Goal: Task Accomplishment & Management: Manage account settings

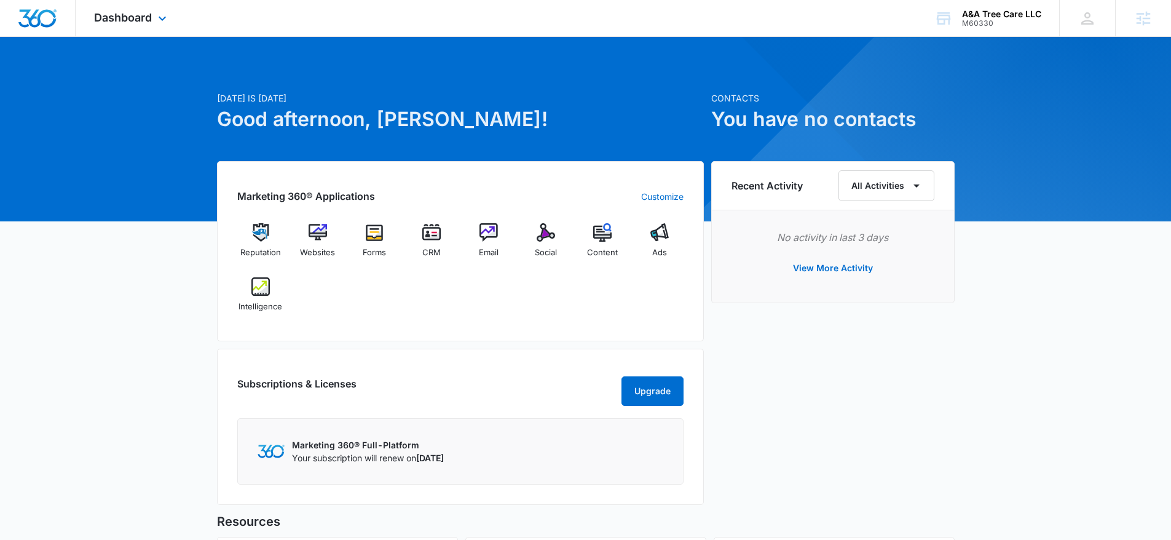
click at [168, 33] on div "Dashboard Apps Reputation Websites Forms CRM Email Social Content Ads Intellige…" at bounding box center [132, 18] width 112 height 36
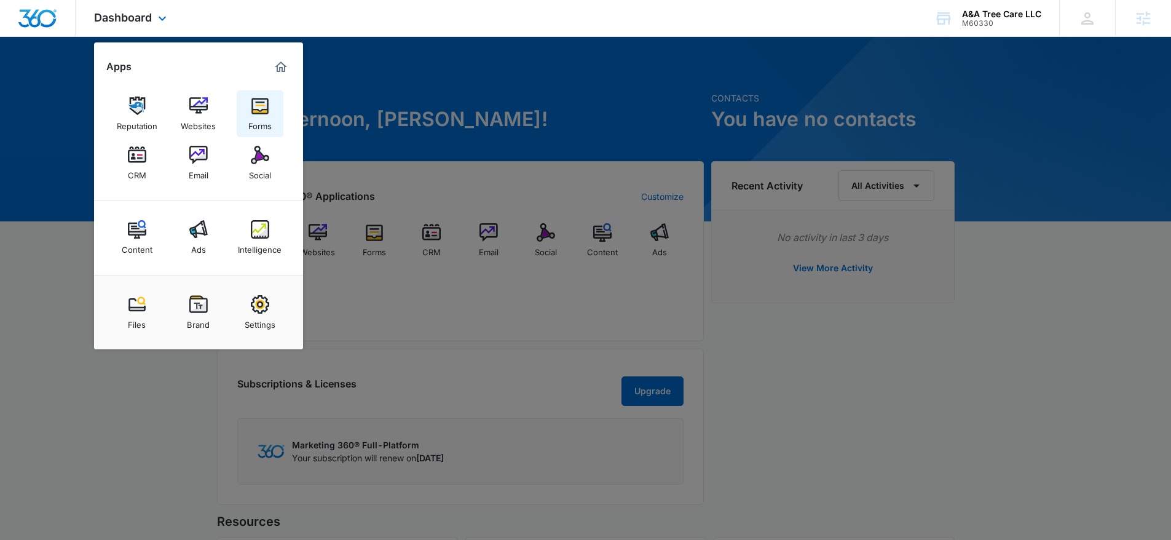
click at [243, 112] on link "Forms" at bounding box center [260, 113] width 47 height 47
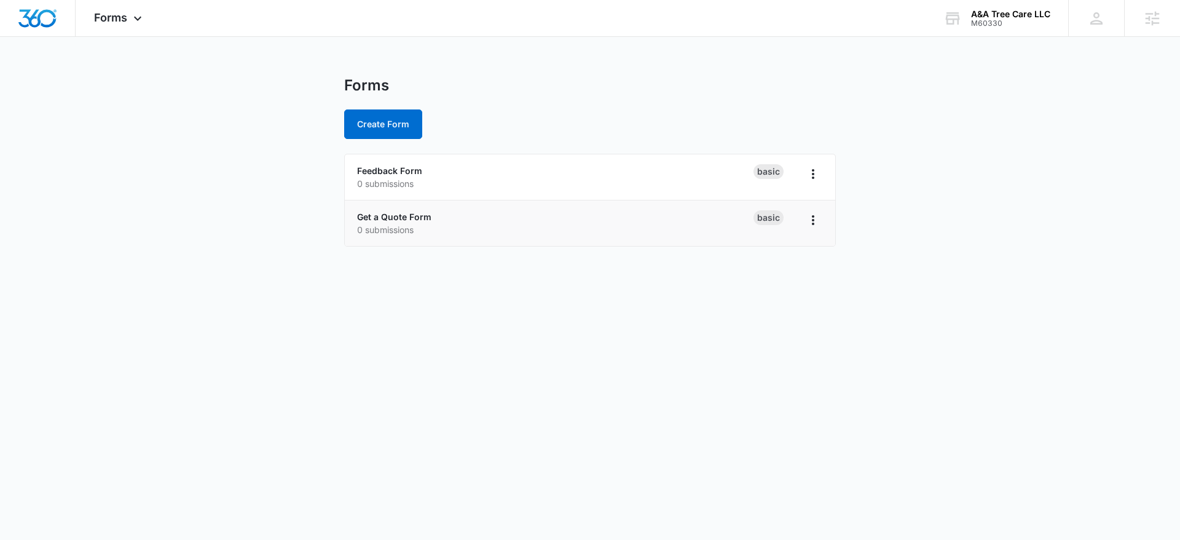
click at [401, 208] on li "Get a Quote Form 0 submissions Basic" at bounding box center [590, 222] width 490 height 45
click at [401, 210] on div "Get a Quote Form 0 submissions" at bounding box center [555, 223] width 396 height 26
click at [402, 212] on link "Get a Quote Form" at bounding box center [394, 216] width 74 height 10
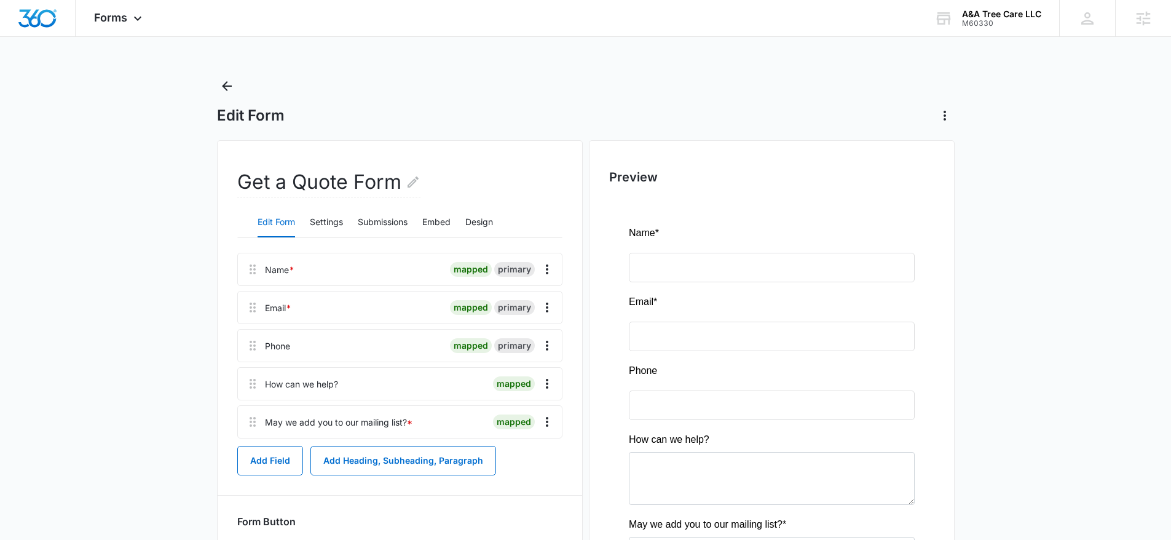
click at [308, 226] on div "Edit Form Settings Submissions Embed Design" at bounding box center [399, 222] width 325 height 31
click at [320, 206] on button "Settings" at bounding box center [326, 219] width 33 height 29
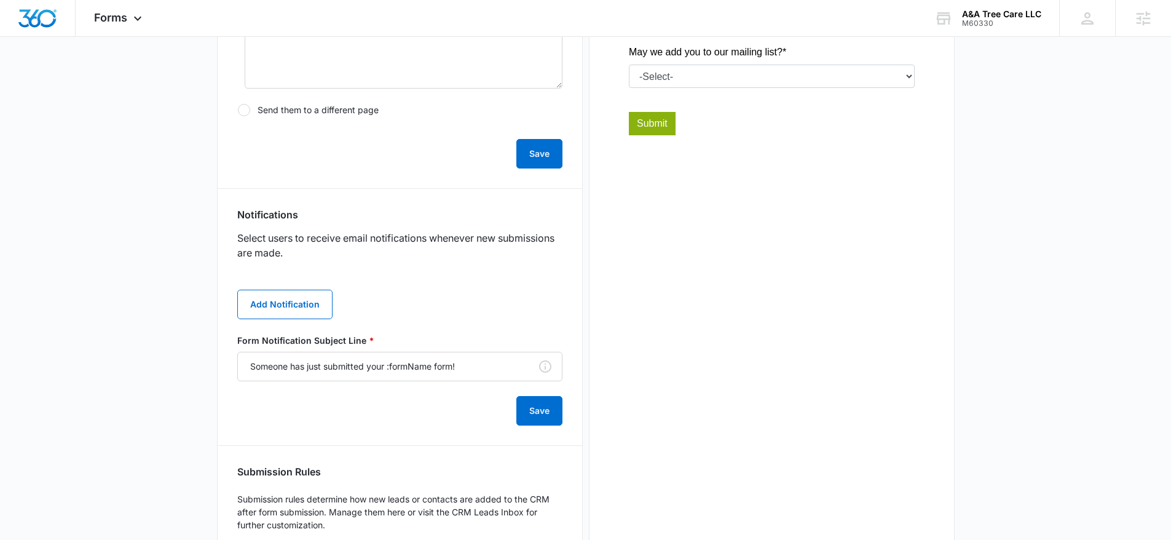
scroll to position [552, 0]
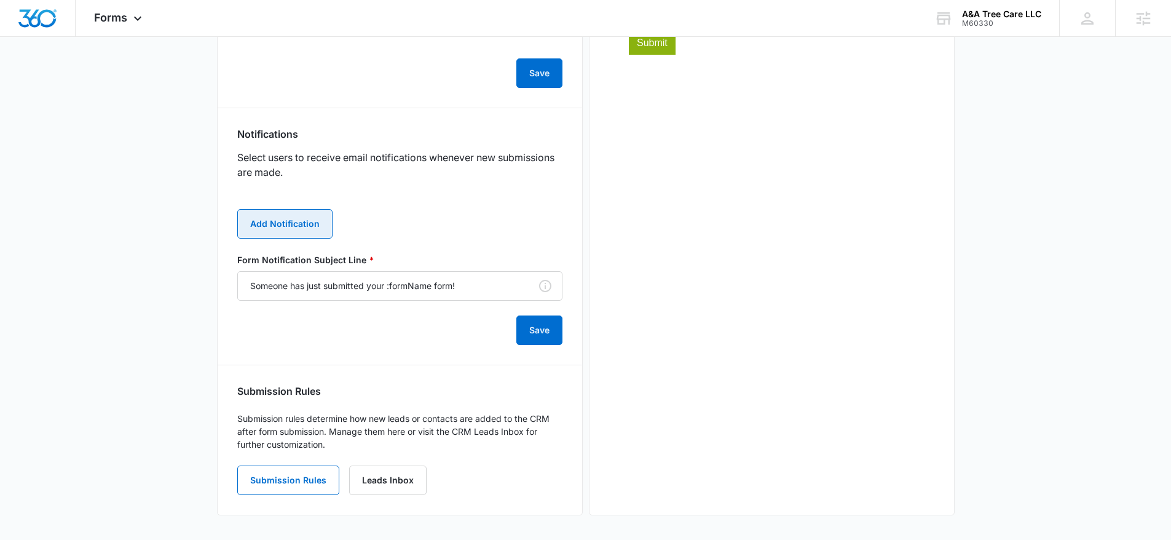
click at [303, 228] on button "Add Notification" at bounding box center [284, 223] width 95 height 29
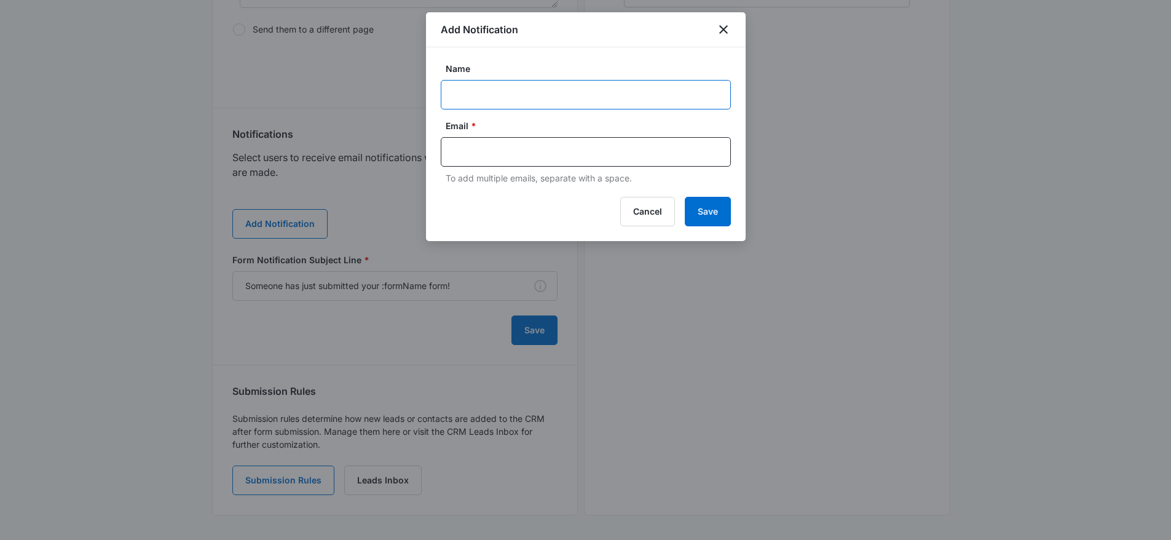
click at [495, 95] on input "Name" at bounding box center [586, 94] width 290 height 29
paste input "aatreecare.llc@gmail.com"
type input "aatreecare.llc@gmail.com"
click at [466, 143] on input "text" at bounding box center [586, 152] width 267 height 18
paste input "aatreecare.llc@gmail.com"
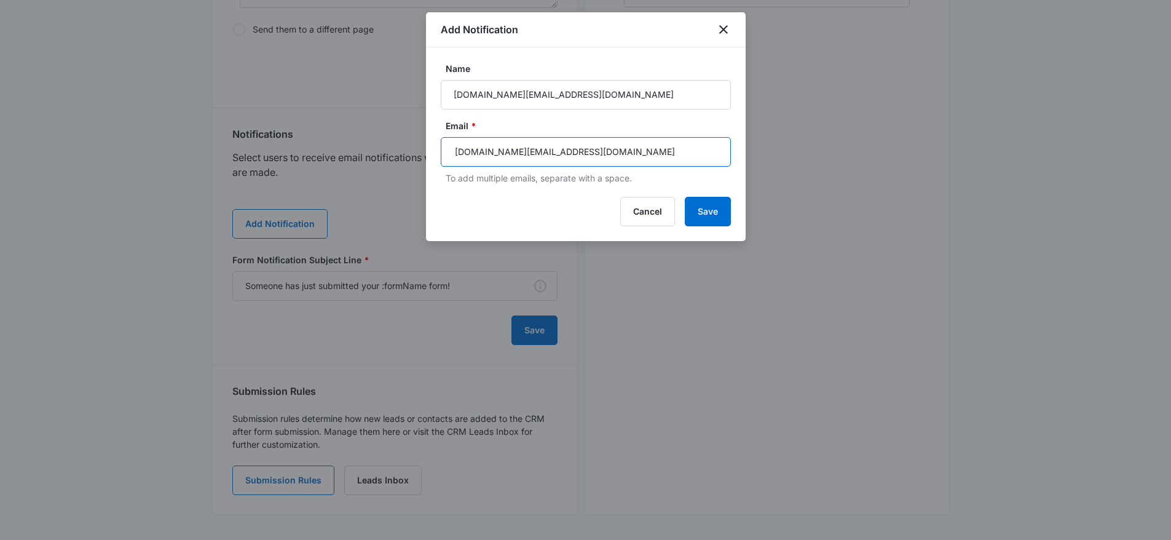
type input "aatreecare.llc@gmail.com"
click at [696, 202] on button "Save" at bounding box center [708, 211] width 46 height 29
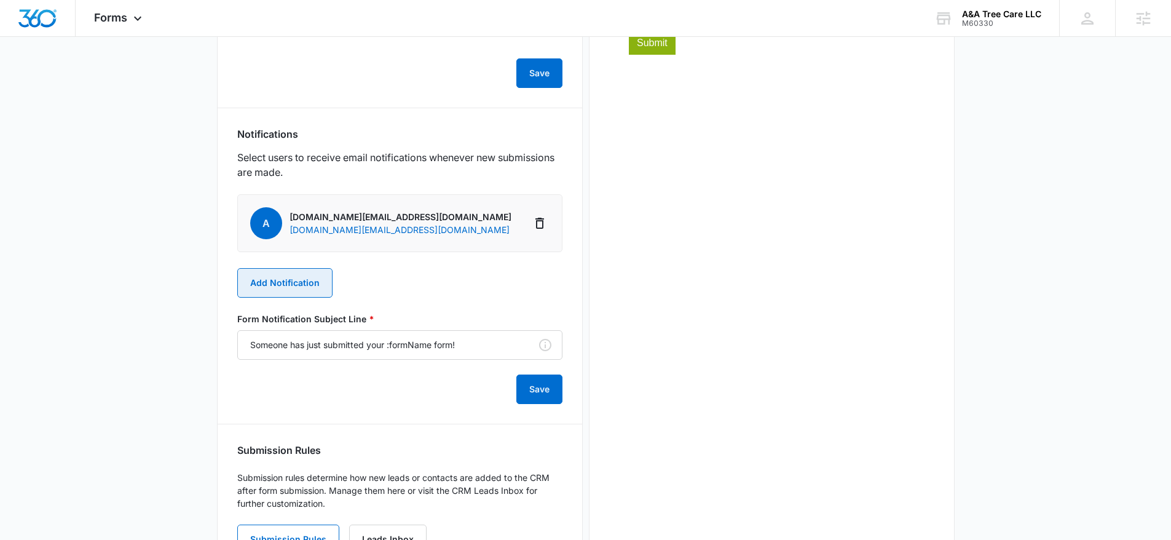
drag, startPoint x: 291, startPoint y: 293, endPoint x: 305, endPoint y: 273, distance: 24.7
click at [305, 273] on button "Add Notification" at bounding box center [284, 282] width 95 height 29
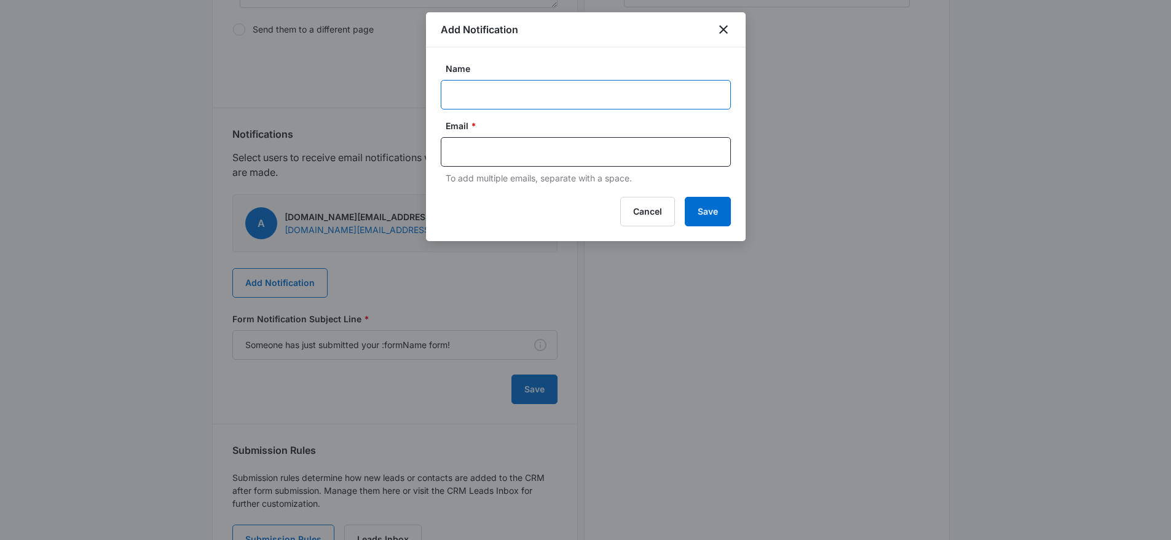
click at [480, 100] on input "Name" at bounding box center [586, 94] width 290 height 29
type input "A&A Tree Care MSM"
click at [446, 141] on div at bounding box center [586, 151] width 290 height 29
click at [453, 144] on input "text" at bounding box center [586, 152] width 267 height 18
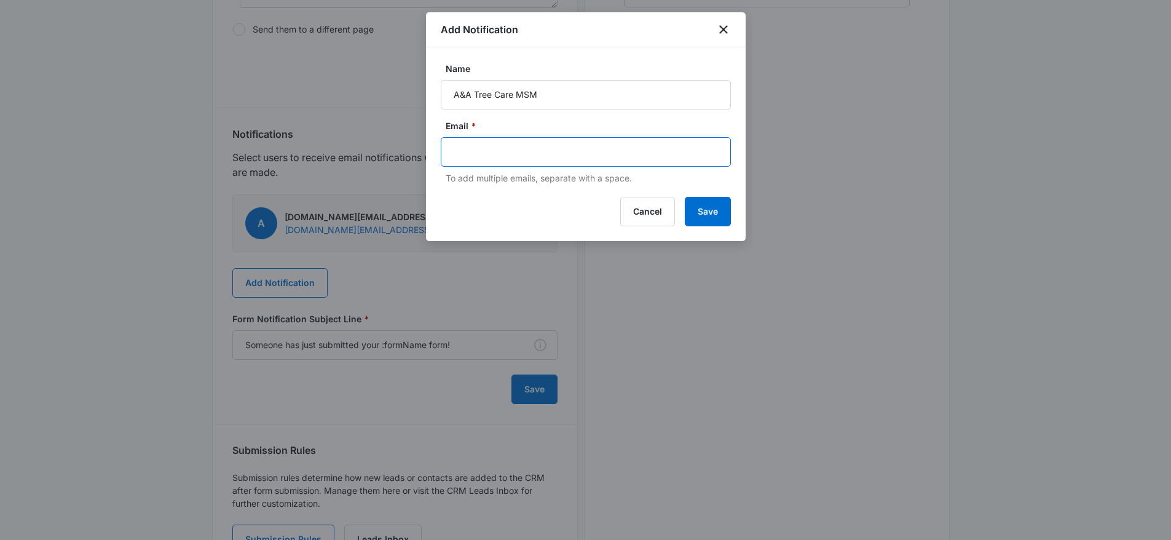
paste input "lauren.moss@madwire.com"
type input "lauren.moss@madwire.com"
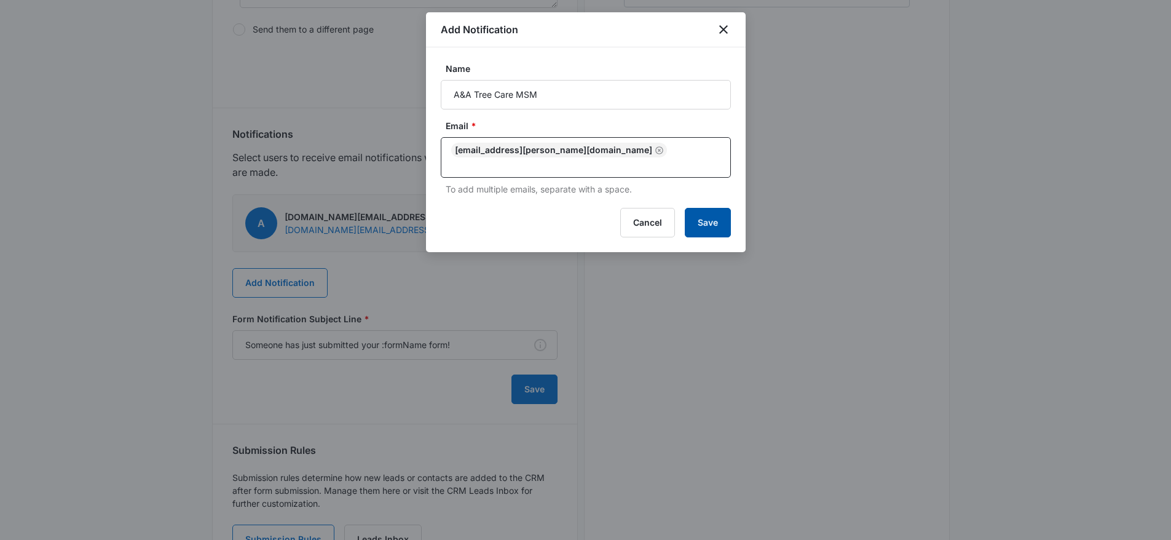
click at [724, 216] on button "Save" at bounding box center [708, 222] width 46 height 29
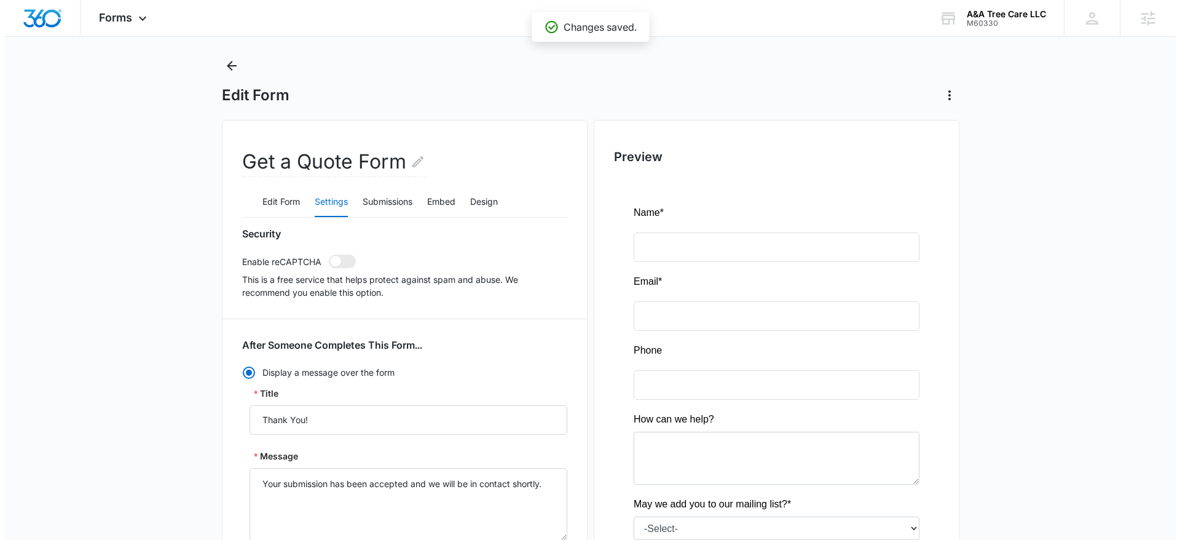
scroll to position [0, 0]
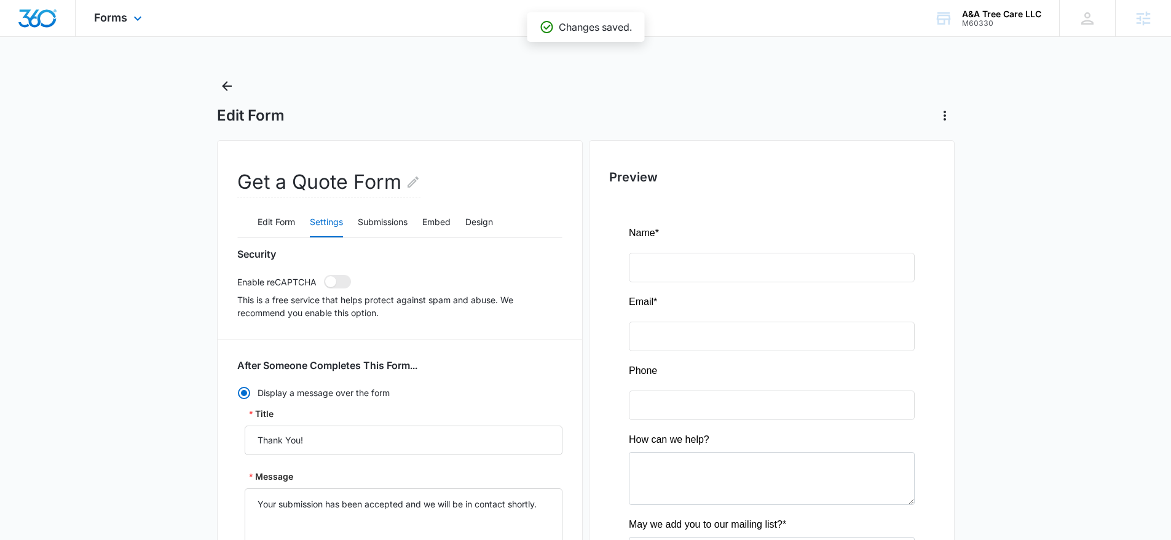
click at [125, 28] on div "Forms Apps Reputation Websites Forms CRM Email Social Content Ads Intelligence …" at bounding box center [120, 18] width 88 height 36
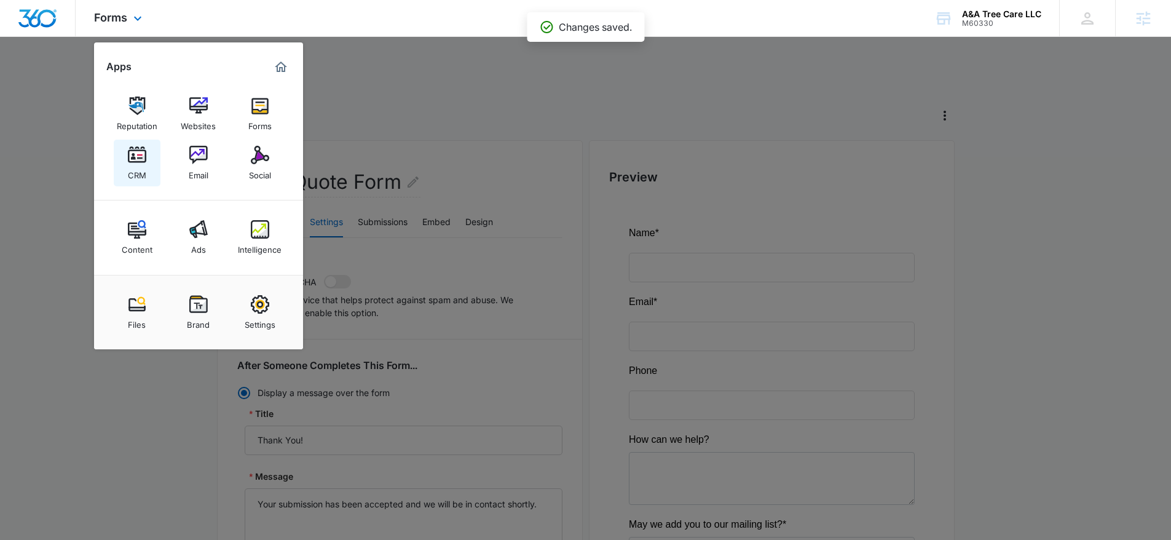
click at [144, 152] on img at bounding box center [137, 155] width 18 height 18
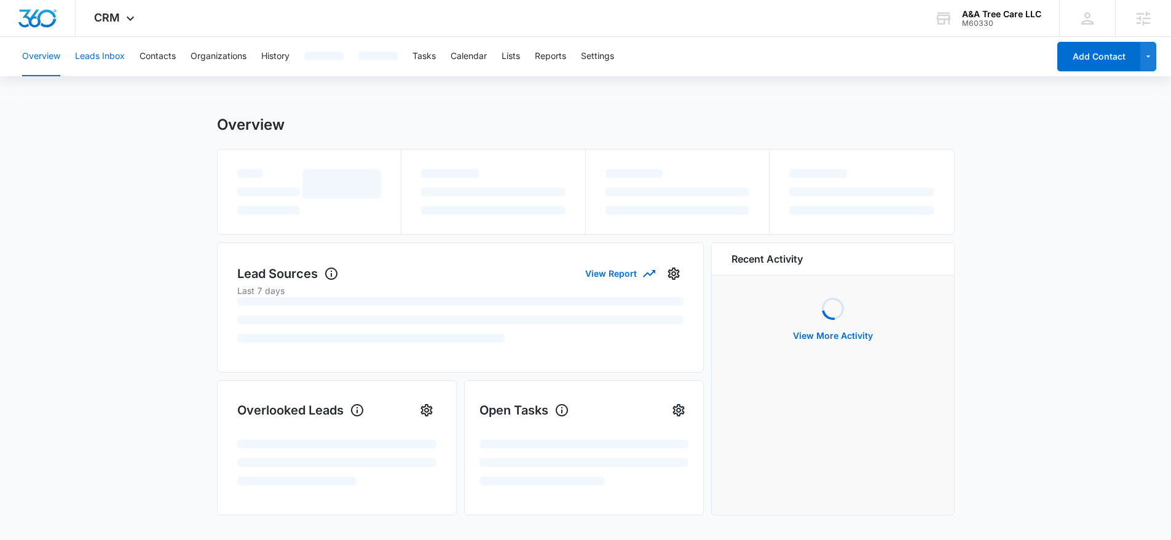
click at [94, 52] on button "Leads Inbox" at bounding box center [100, 56] width 50 height 39
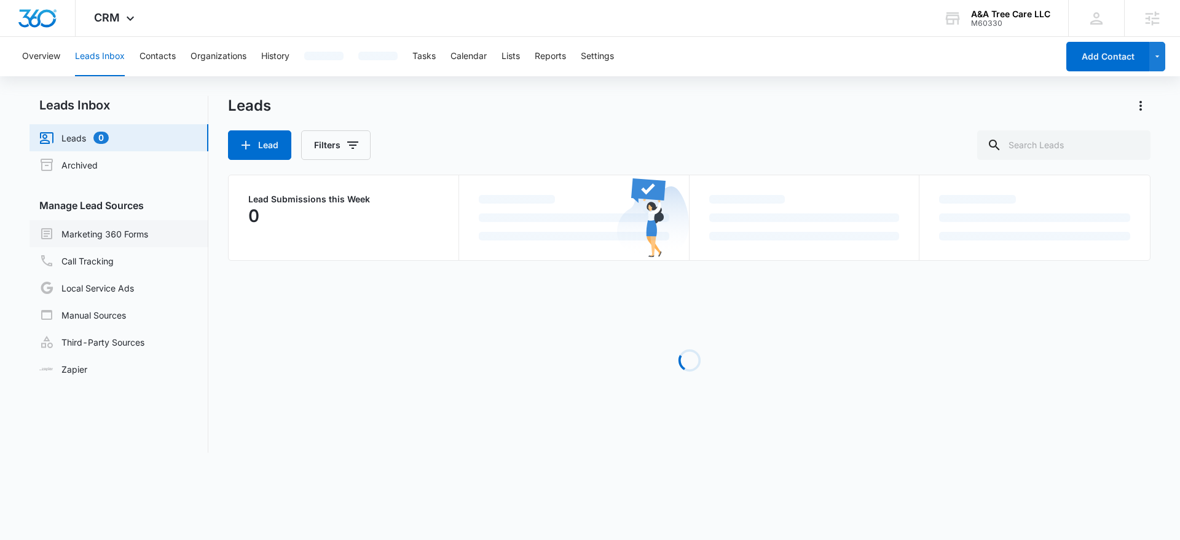
click at [148, 235] on link "Marketing 360 Forms" at bounding box center [93, 233] width 109 height 15
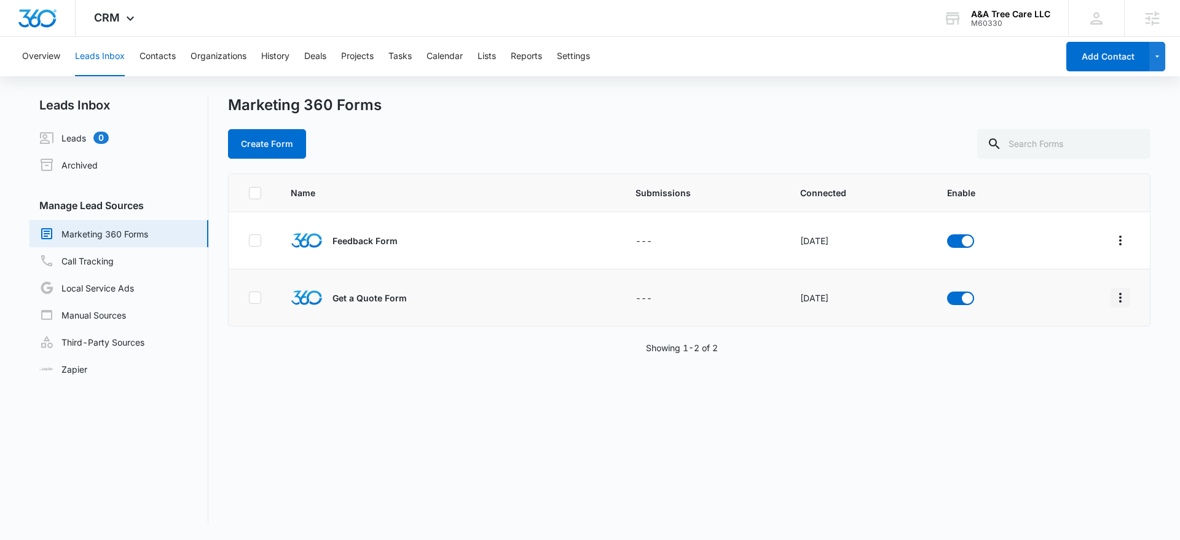
click at [1117, 302] on icon "Overflow Menu" at bounding box center [1120, 297] width 15 height 15
click at [1032, 364] on div "Field Mapping" at bounding box center [1055, 368] width 69 height 9
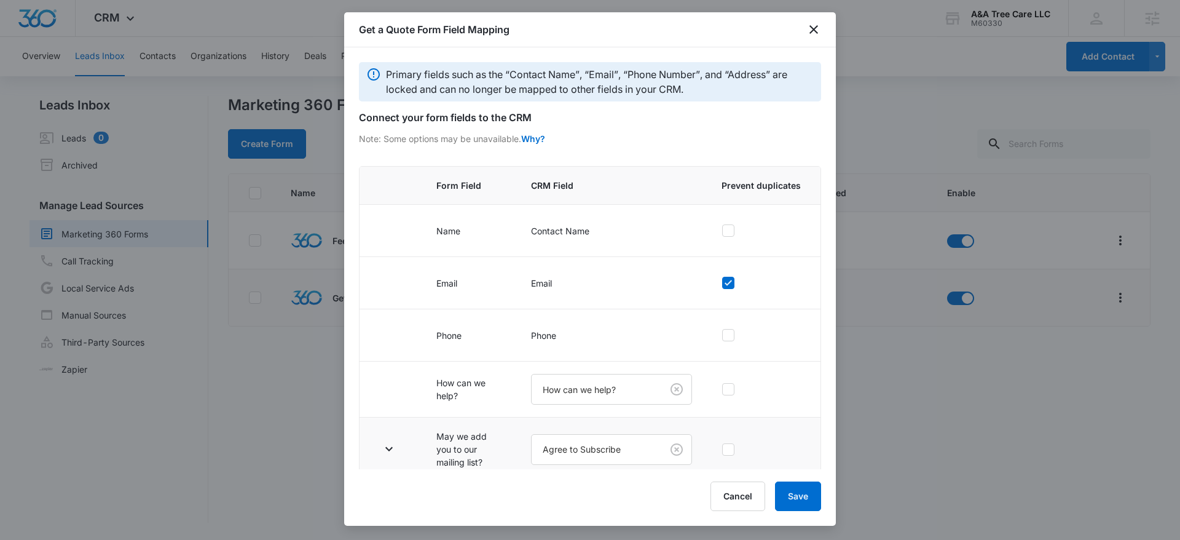
scroll to position [12, 0]
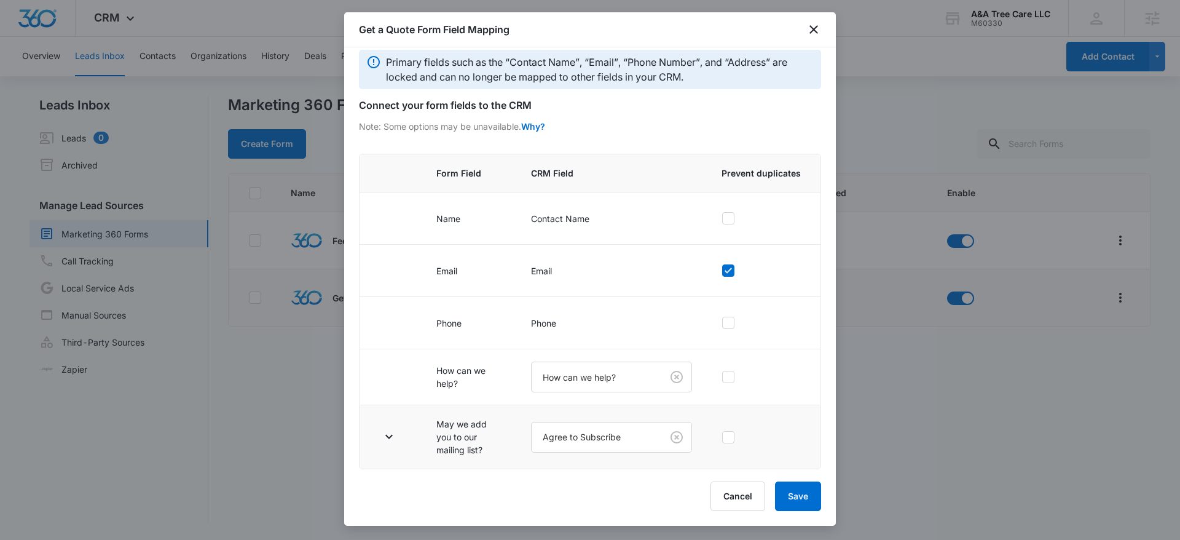
click at [377, 440] on td at bounding box center [390, 437] width 62 height 64
click at [385, 434] on icon "button" at bounding box center [389, 436] width 15 height 15
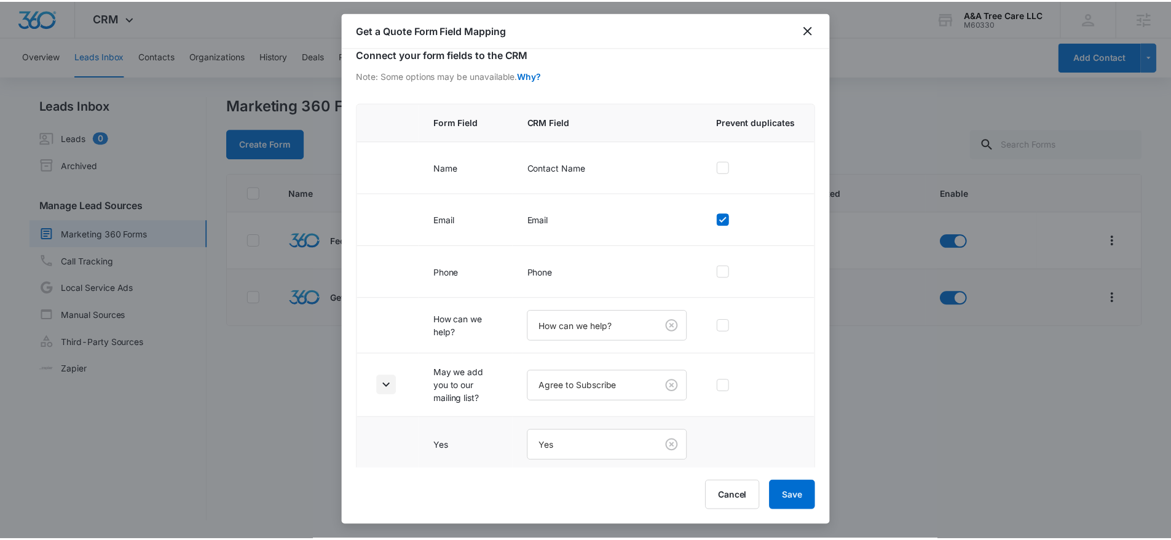
scroll to position [124, 0]
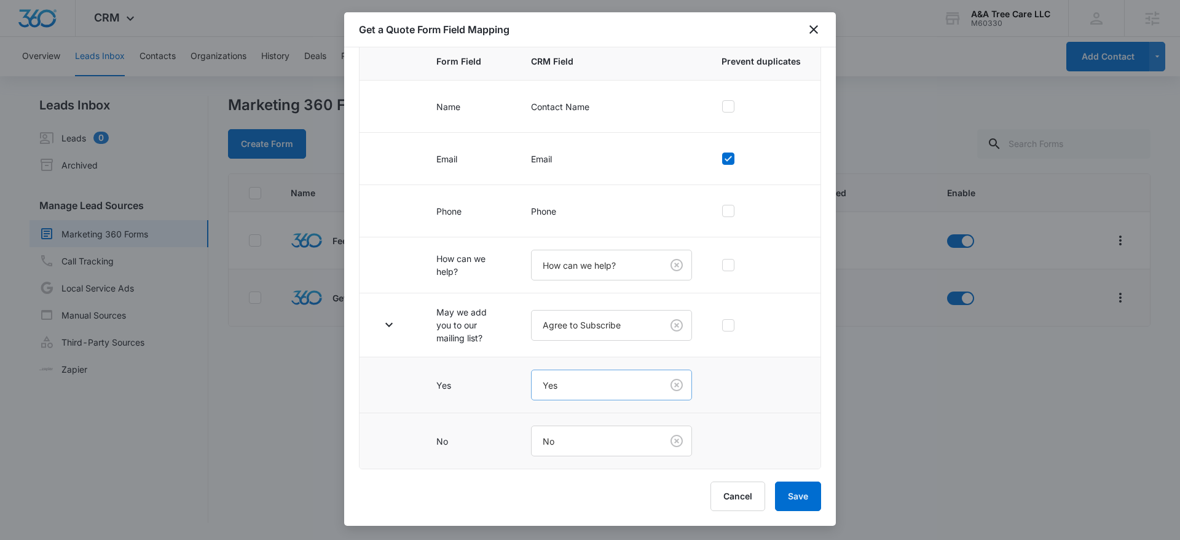
click at [569, 387] on body "CRM Apps Reputation Websites Forms CRM Email Social Content Ads Intelligence Fi…" at bounding box center [590, 270] width 1180 height 540
click at [642, 365] on div at bounding box center [590, 270] width 1180 height 540
click at [832, 22] on div "Get a Quote Form Field Mapping" at bounding box center [590, 29] width 492 height 35
click at [821, 27] on div "Get a Quote Form Field Mapping" at bounding box center [590, 29] width 492 height 35
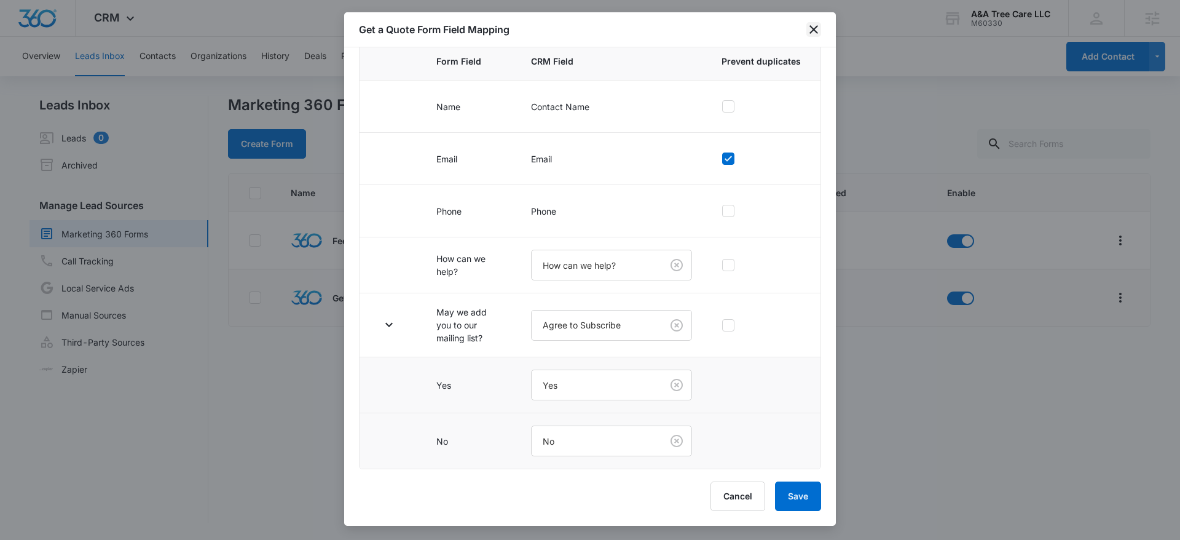
drag, startPoint x: 812, startPoint y: 46, endPoint x: 815, endPoint y: 34, distance: 11.9
click at [813, 43] on div "Get a Quote Form Field Mapping" at bounding box center [590, 29] width 492 height 35
click at [815, 34] on icon "close" at bounding box center [813, 29] width 15 height 15
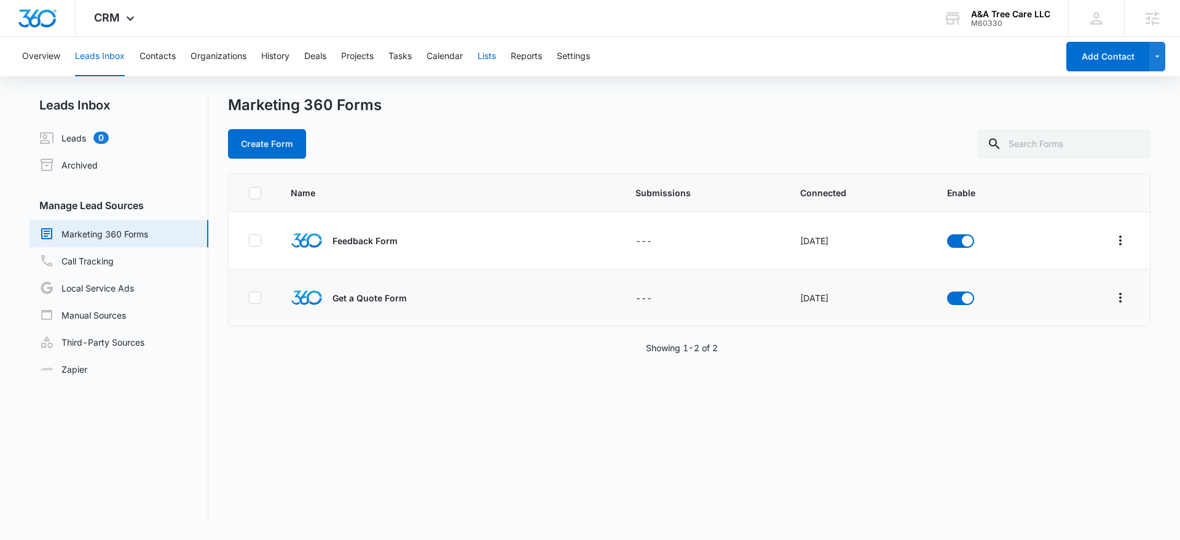
click at [498, 58] on div "Overview Leads Inbox Contacts Organizations History Deals Projects Tasks Calend…" at bounding box center [536, 56] width 1043 height 39
click at [495, 58] on button "Lists" at bounding box center [486, 56] width 18 height 39
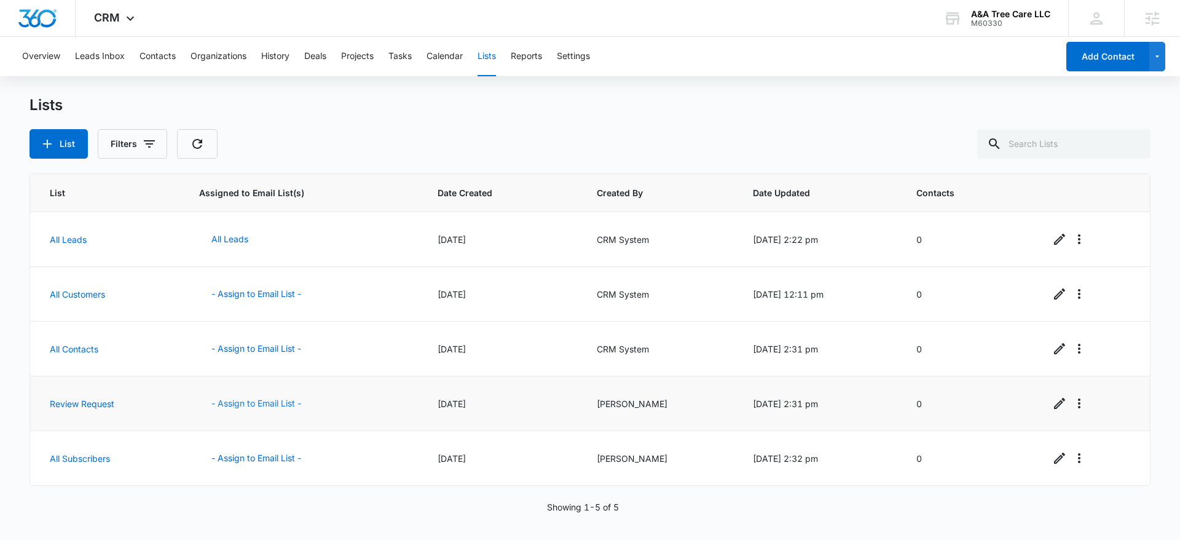
click at [256, 414] on button "- Assign to Email List -" at bounding box center [256, 402] width 114 height 29
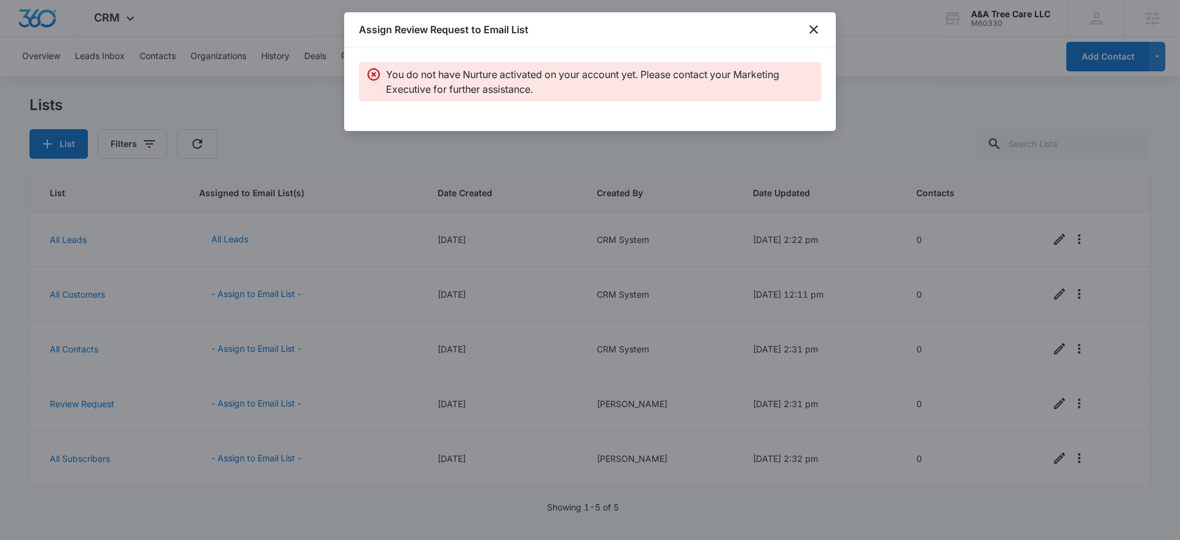
drag, startPoint x: 780, startPoint y: 33, endPoint x: 819, endPoint y: 31, distance: 39.4
click at [780, 32] on div "Assign Review Request to Email List" at bounding box center [590, 29] width 492 height 35
click at [819, 31] on icon "close" at bounding box center [813, 29] width 15 height 15
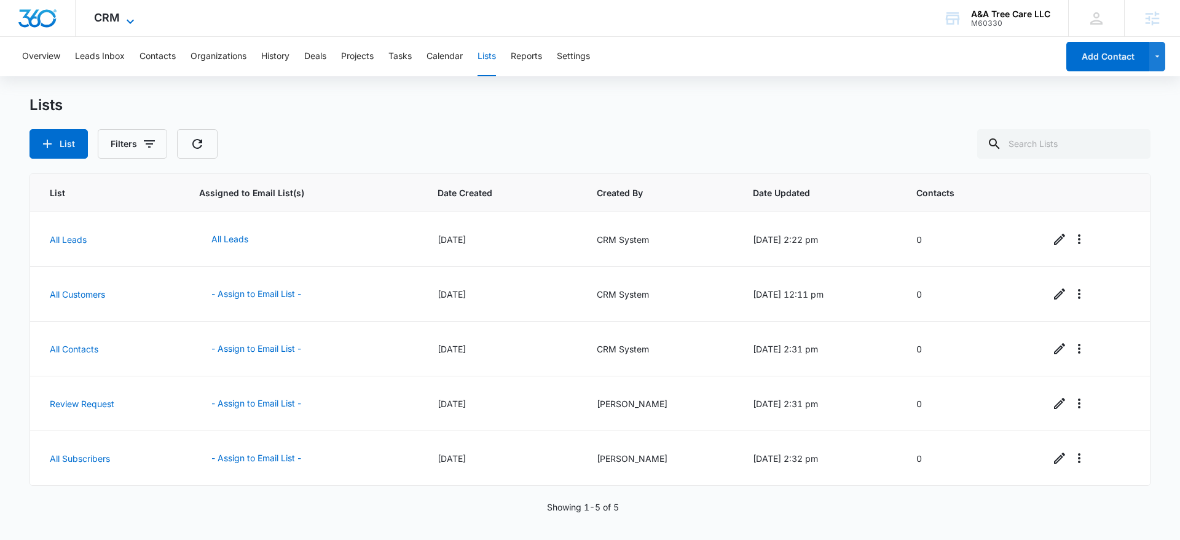
click at [102, 14] on span "CRM" at bounding box center [107, 17] width 26 height 13
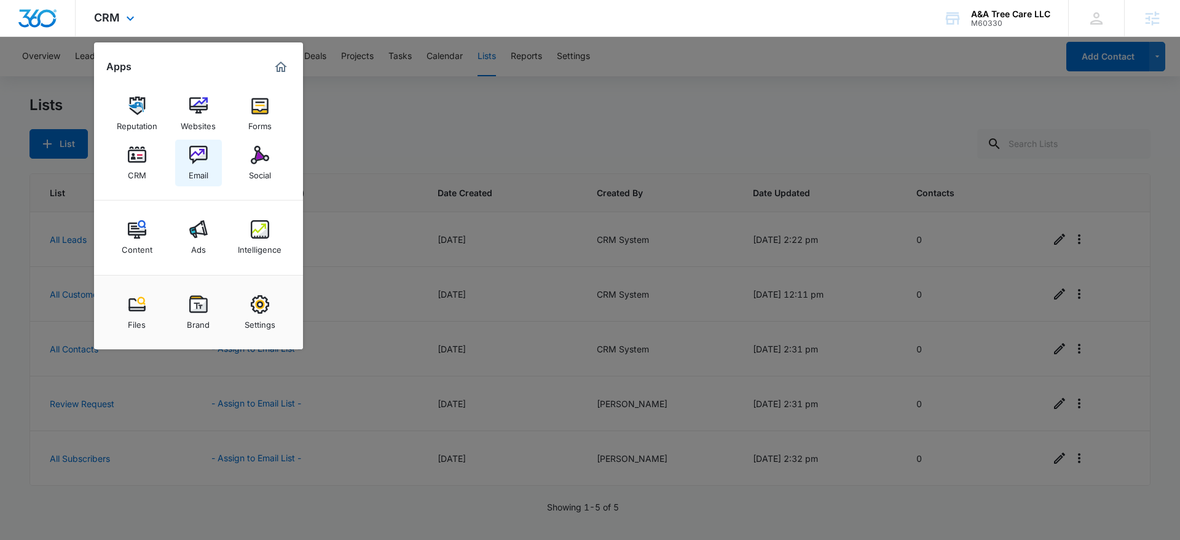
click at [197, 167] on div "Email" at bounding box center [199, 172] width 20 height 16
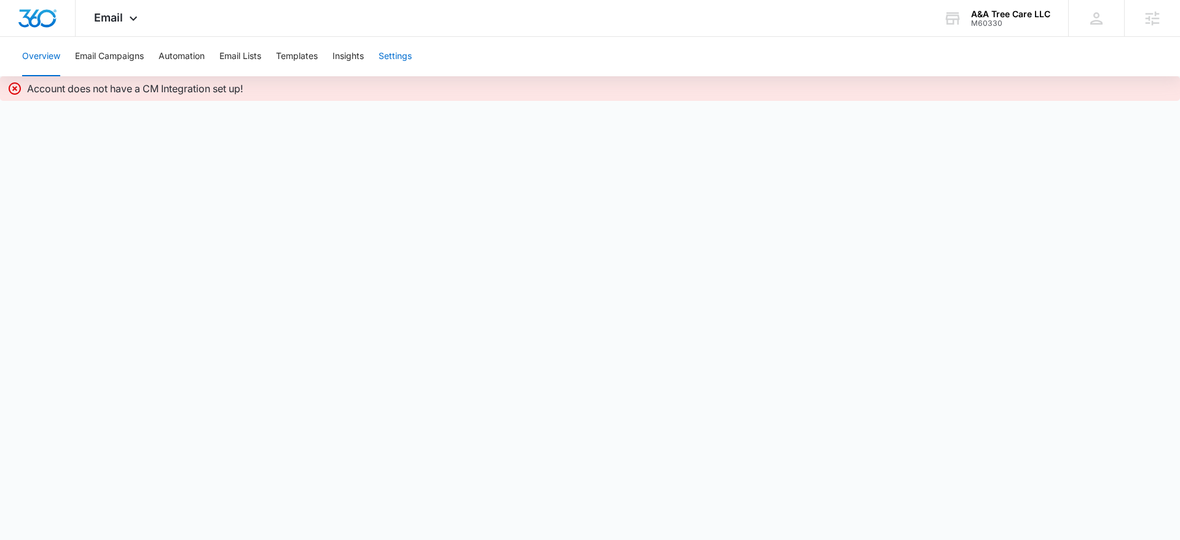
click at [390, 58] on button "Settings" at bounding box center [395, 56] width 33 height 39
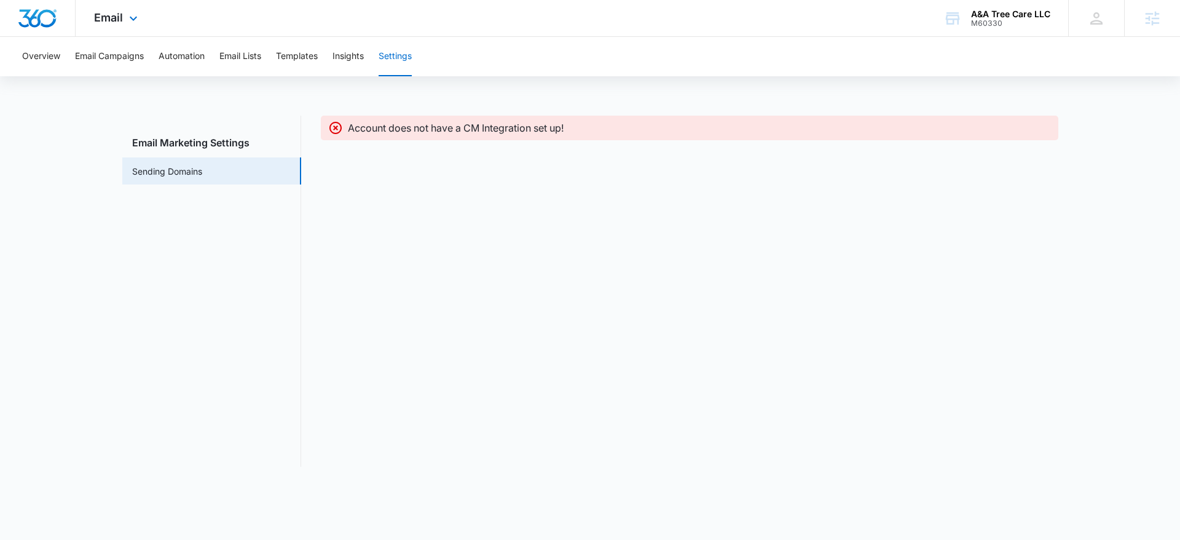
click at [41, 19] on img "Dashboard" at bounding box center [37, 18] width 39 height 18
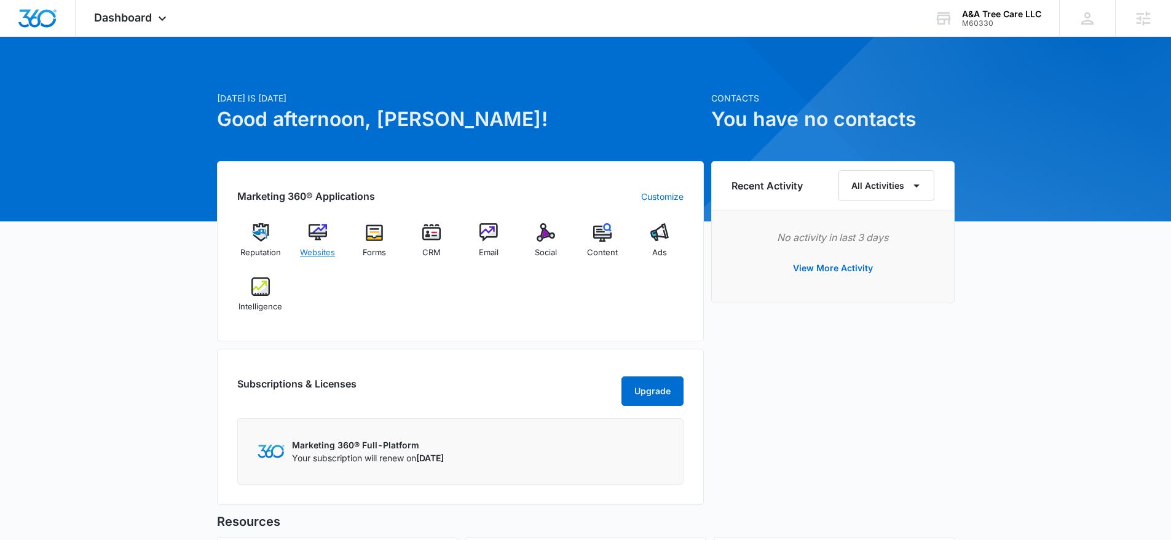
click at [305, 241] on div "Websites" at bounding box center [317, 245] width 47 height 44
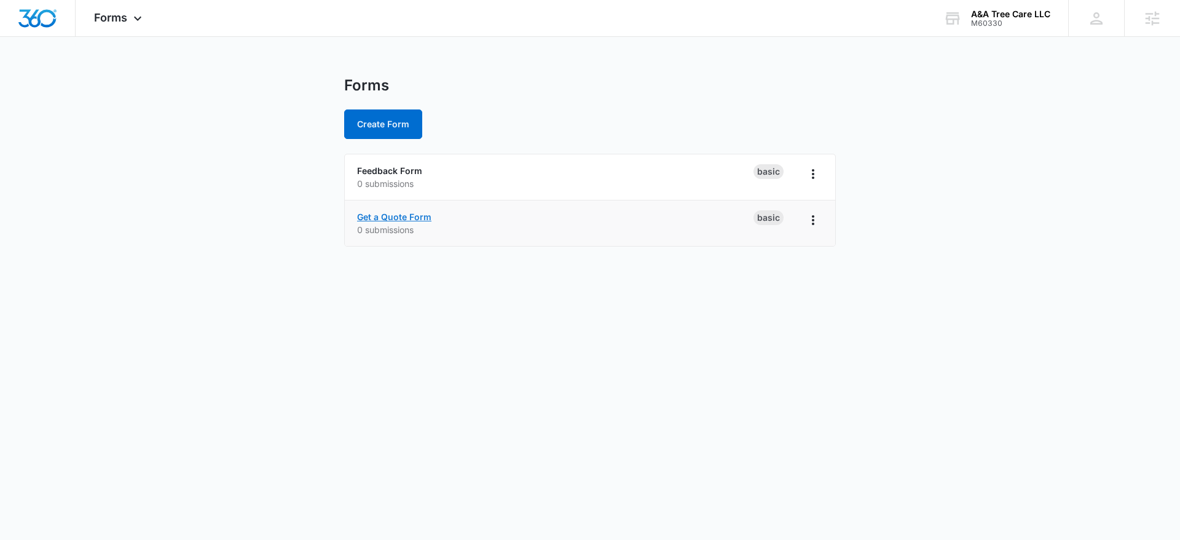
click at [406, 216] on link "Get a Quote Form" at bounding box center [394, 216] width 74 height 10
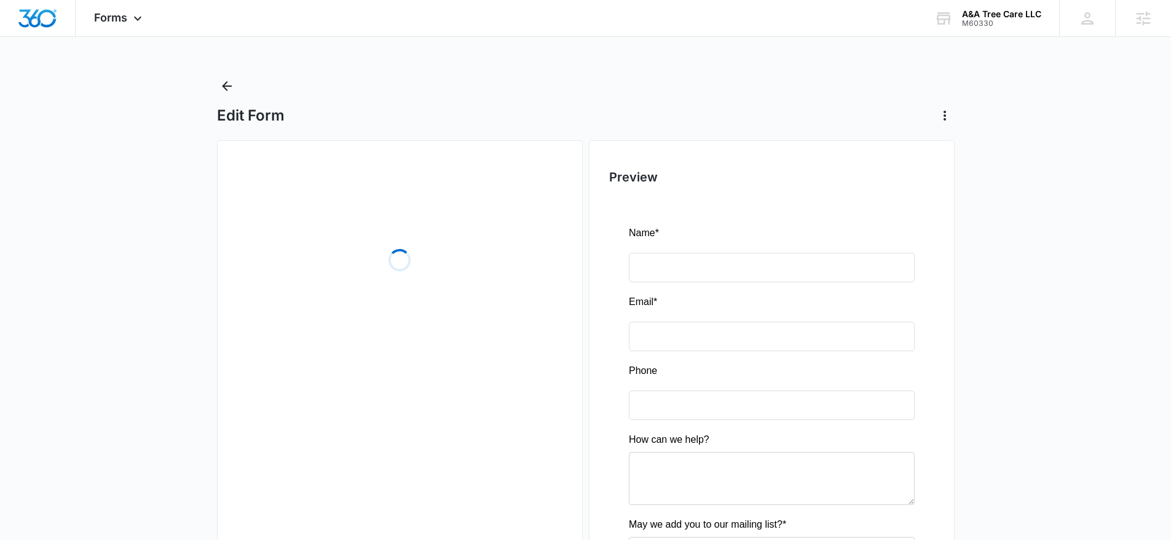
click at [286, 195] on div "Loading" at bounding box center [399, 260] width 325 height 184
click at [291, 173] on div "Loading" at bounding box center [399, 260] width 325 height 184
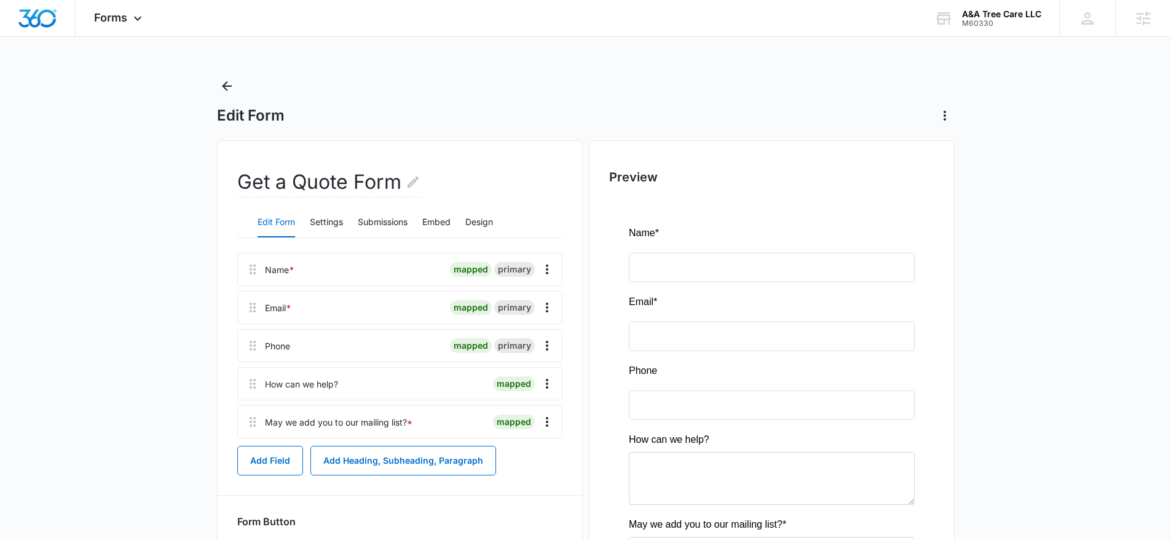
click at [292, 152] on div "Get a Quote Form Edit Form Settings Submissions Embed Design Name * mapped prim…" at bounding box center [400, 402] width 366 height 525
click at [310, 215] on button "Settings" at bounding box center [326, 222] width 33 height 29
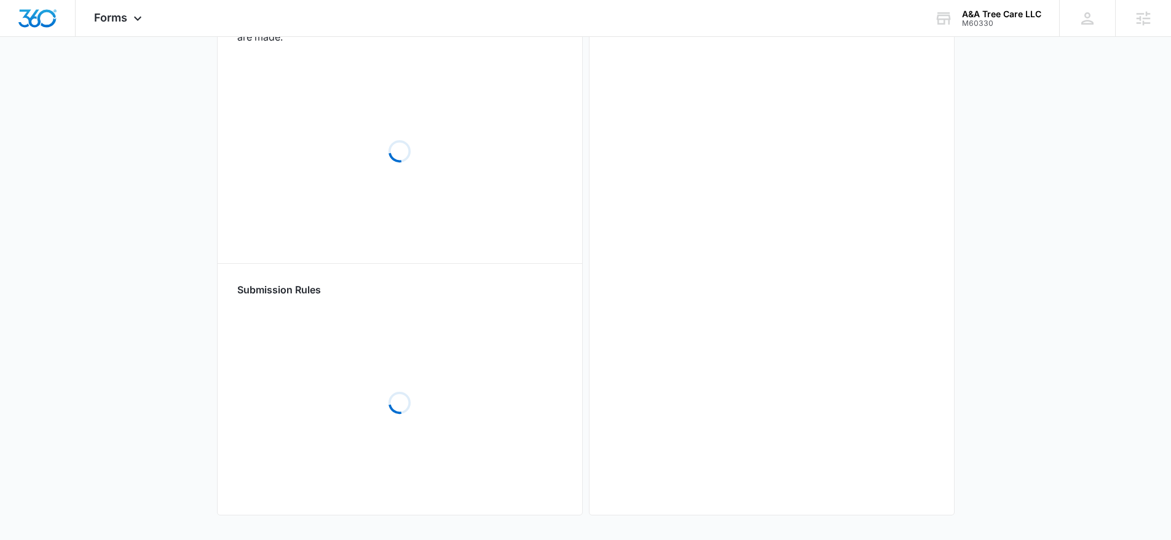
scroll to position [641, 0]
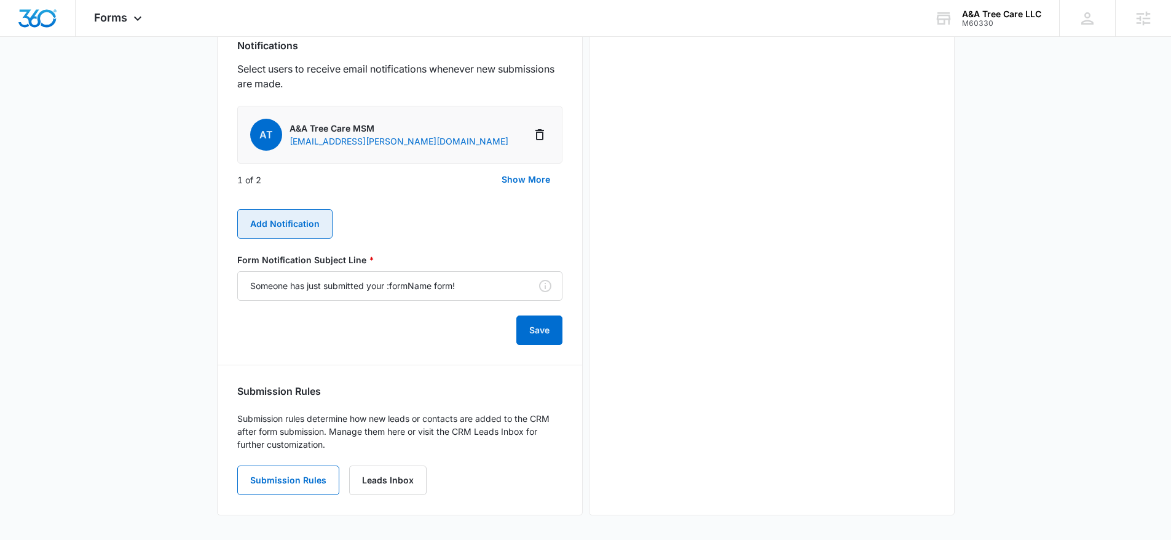
click at [290, 220] on button "Add Notification" at bounding box center [284, 223] width 95 height 29
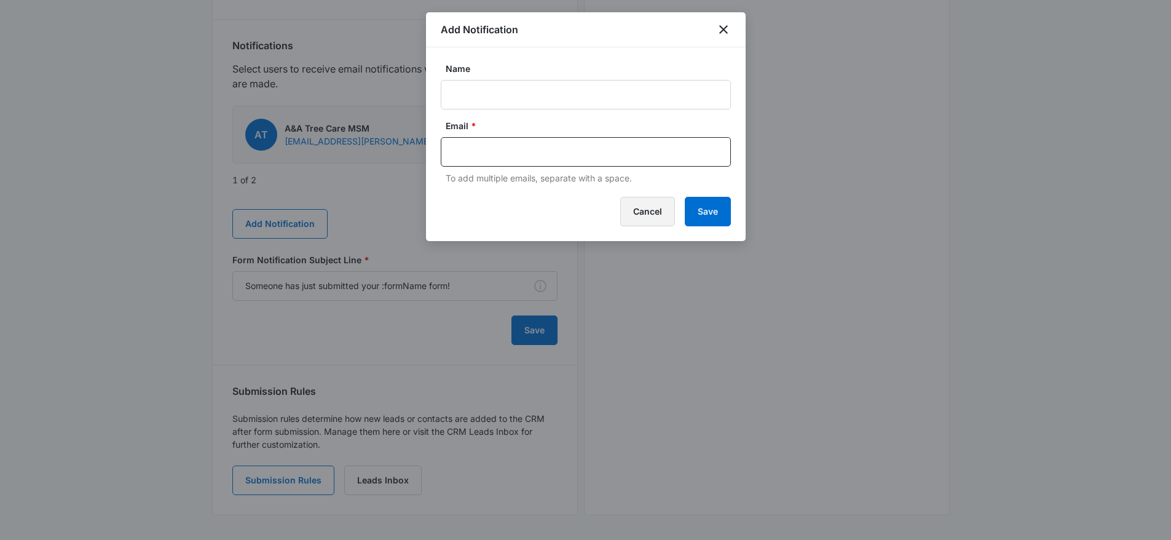
drag, startPoint x: 682, startPoint y: 207, endPoint x: 663, endPoint y: 217, distance: 21.4
click at [675, 211] on div "Cancel Save" at bounding box center [586, 211] width 290 height 29
click at [663, 218] on button "Cancel" at bounding box center [647, 211] width 55 height 29
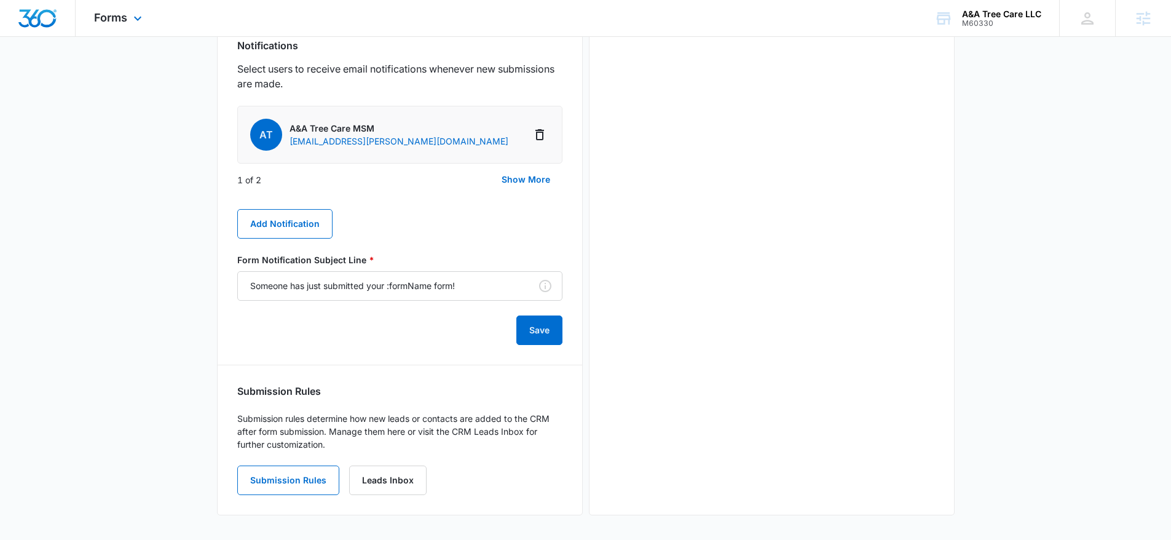
click at [44, 18] on img "Dashboard" at bounding box center [37, 18] width 39 height 18
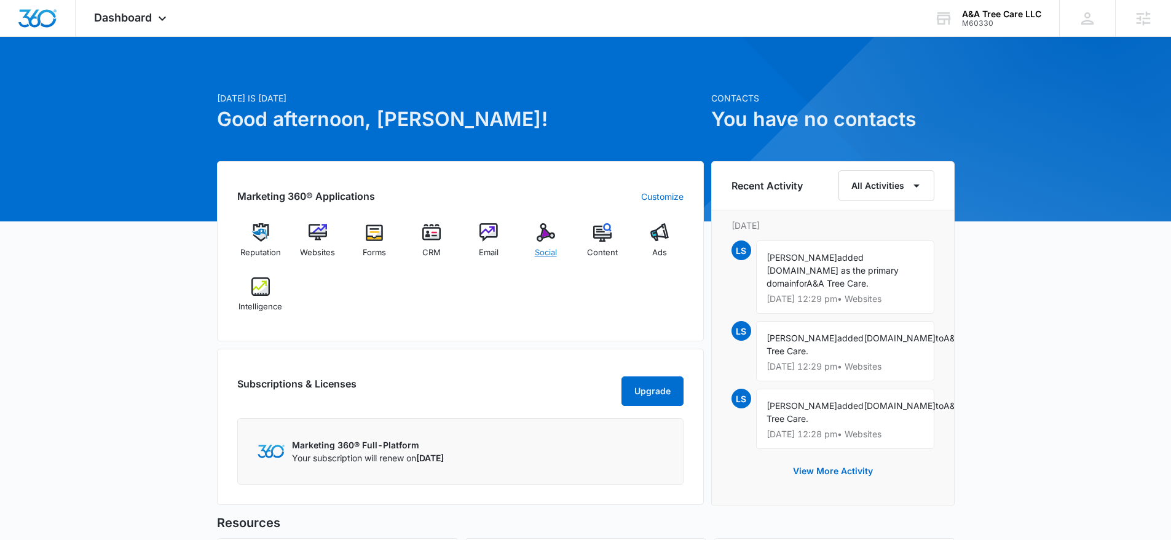
click at [566, 240] on div "Social" at bounding box center [545, 245] width 47 height 44
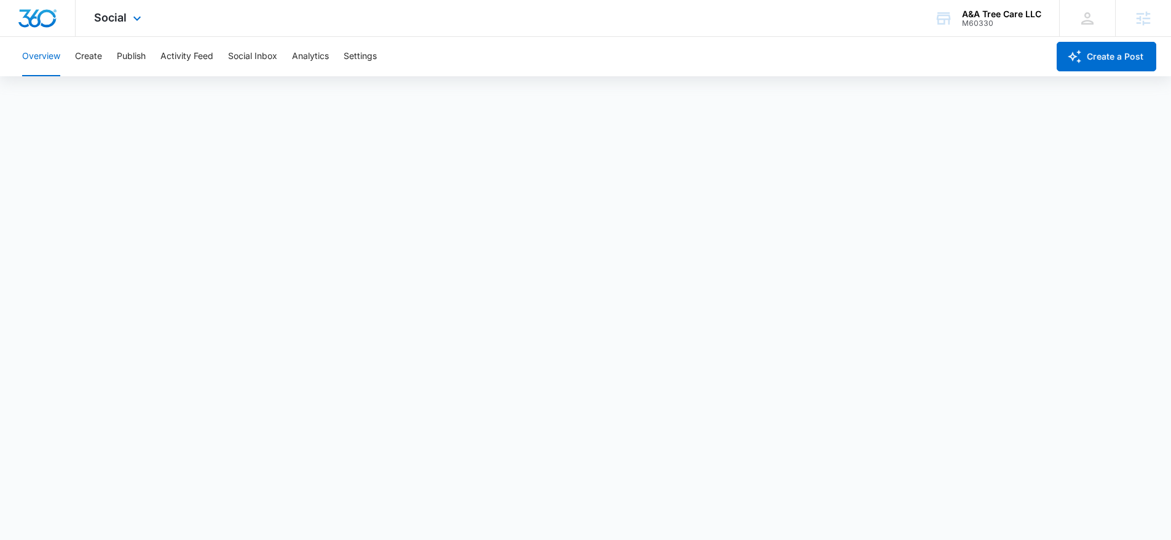
drag, startPoint x: 2, startPoint y: 10, endPoint x: 9, endPoint y: 12, distance: 6.9
click at [3, 11] on div at bounding box center [38, 18] width 76 height 36
click at [31, 15] on img "Dashboard" at bounding box center [37, 18] width 39 height 18
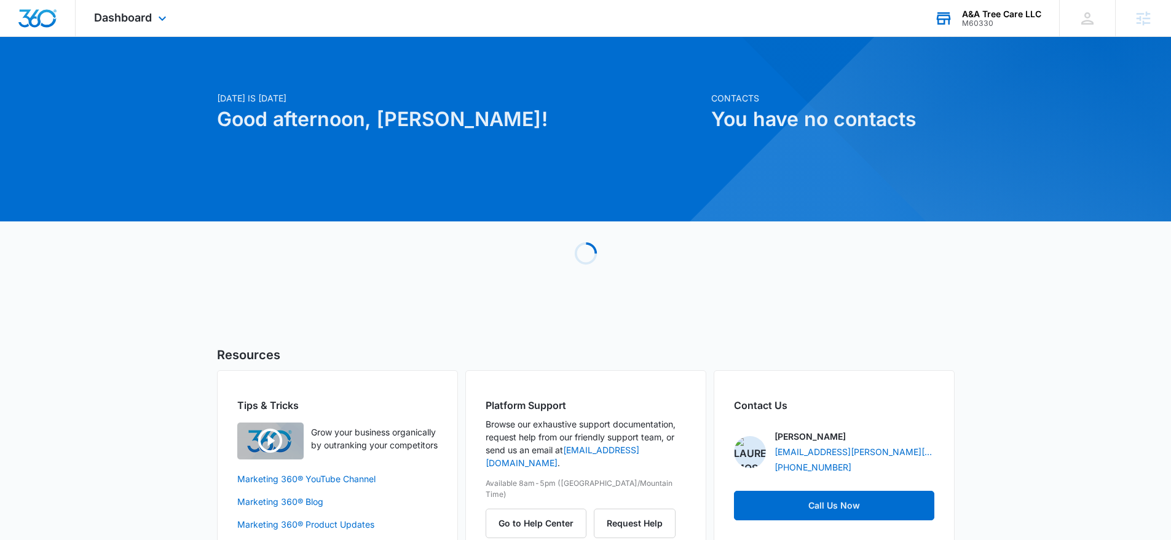
click at [972, 17] on div "A&A Tree Care LLC" at bounding box center [1001, 14] width 79 height 10
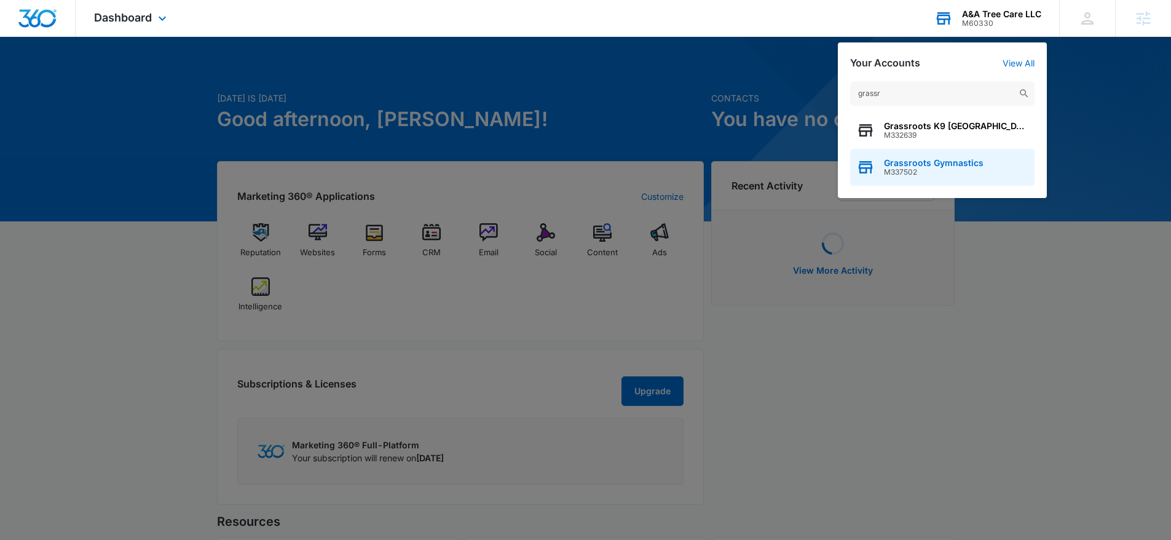
type input "grassr"
click at [970, 183] on div "Grassroots Gymnastics M337502" at bounding box center [942, 167] width 184 height 37
click at [968, 165] on span "Grassroots Gymnastics" at bounding box center [934, 163] width 100 height 10
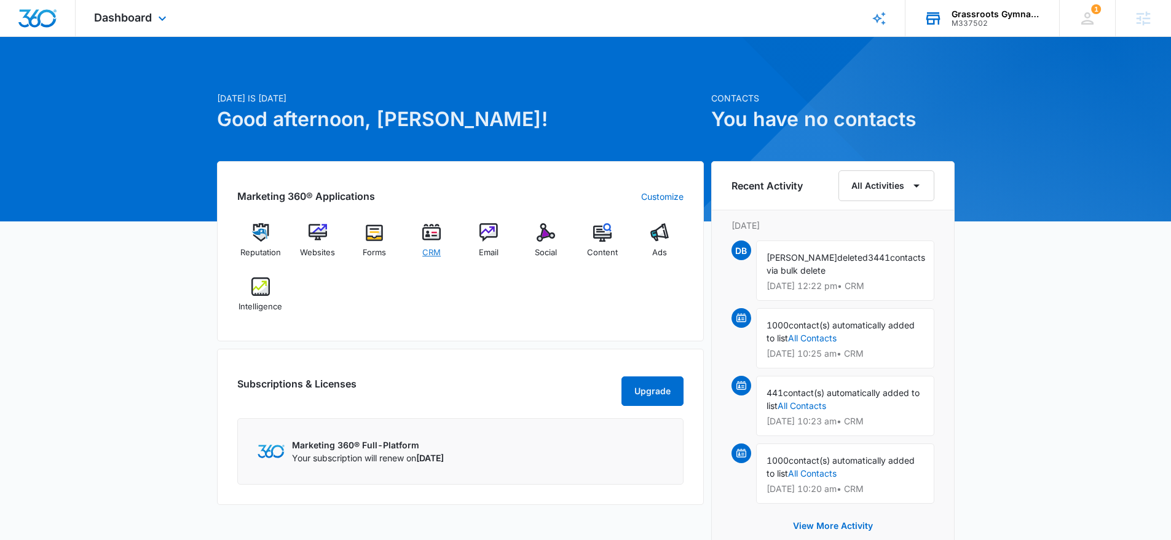
click at [418, 235] on div "CRM" at bounding box center [431, 245] width 47 height 44
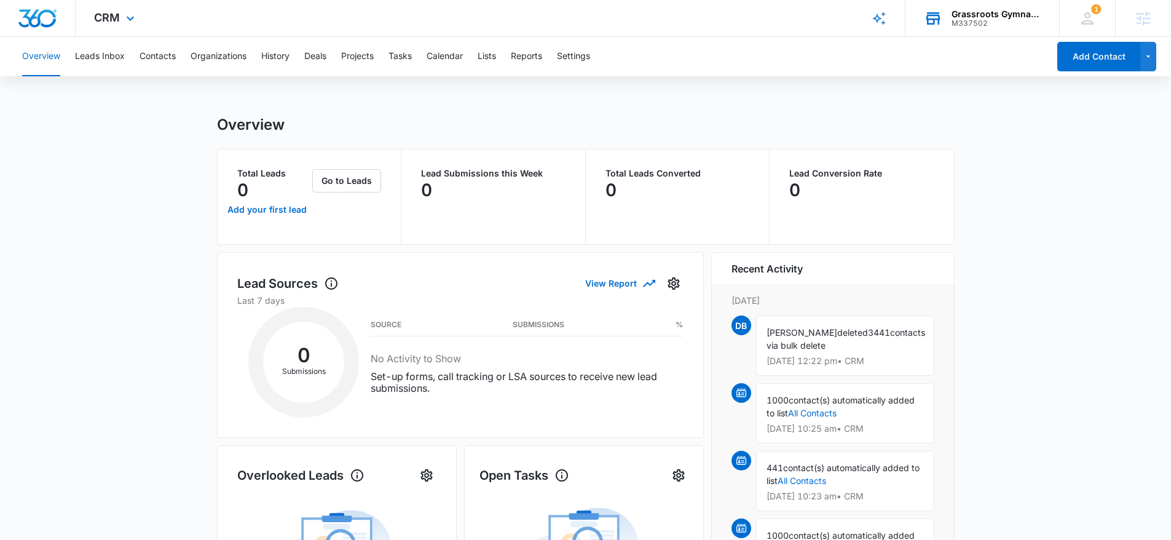
click at [1145, 307] on main "Overview Total Leads 0 Add your first lead Go to Leads Lead Submissions this We…" at bounding box center [585, 548] width 1171 height 865
click at [162, 58] on button "Contacts" at bounding box center [157, 56] width 36 height 39
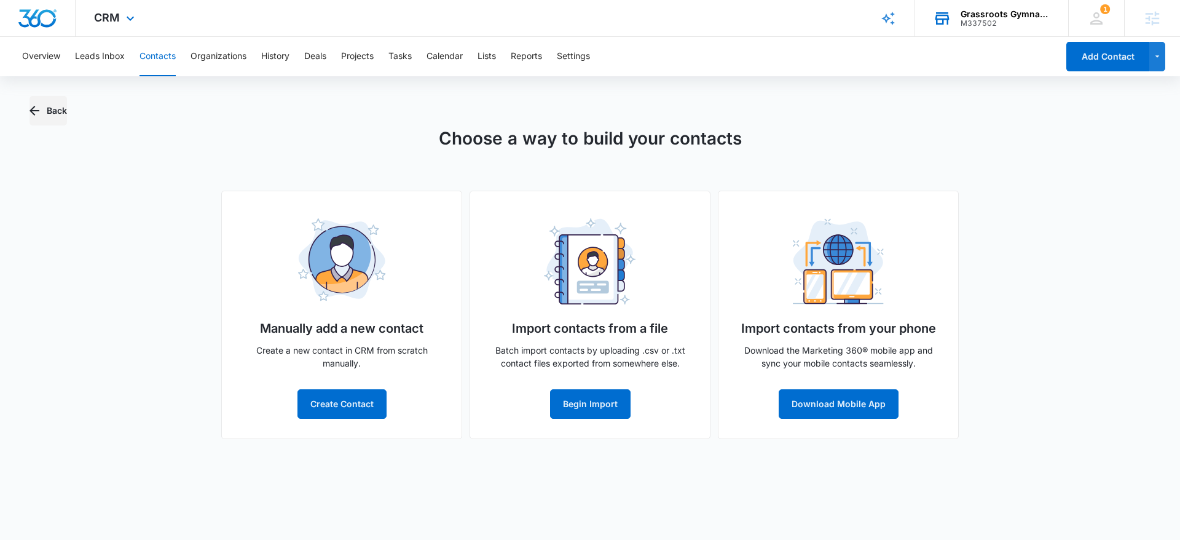
click at [49, 116] on button "Back" at bounding box center [47, 110] width 37 height 29
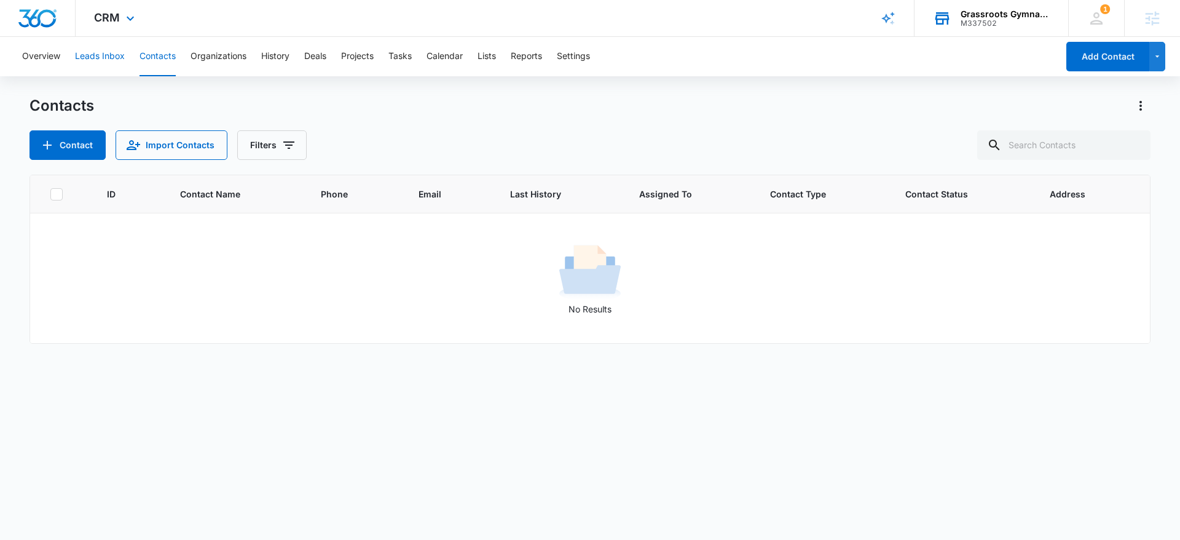
click at [101, 55] on button "Leads Inbox" at bounding box center [100, 56] width 50 height 39
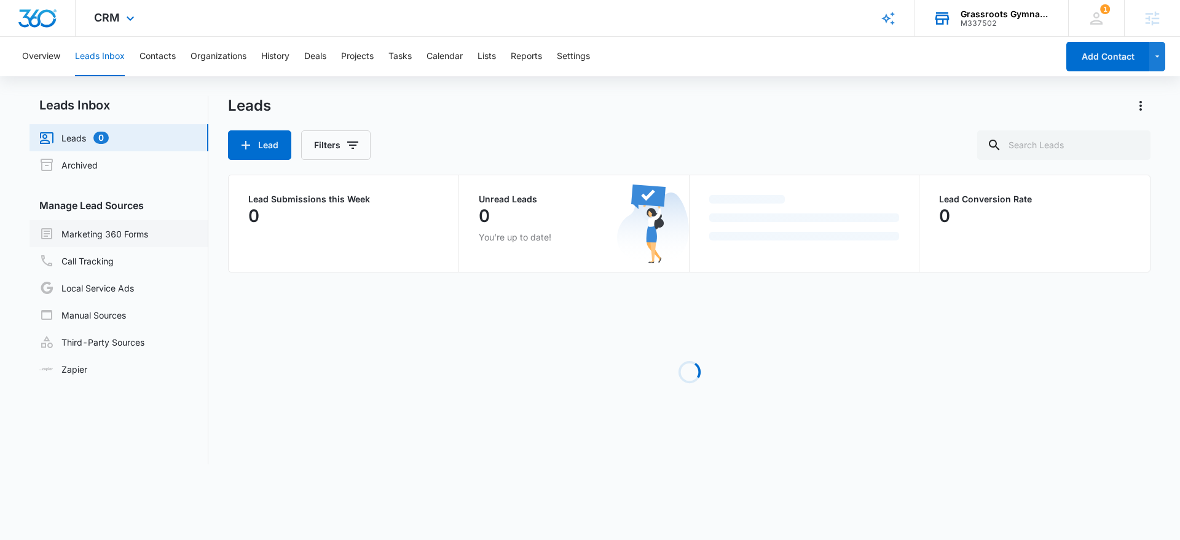
click at [122, 229] on link "Marketing 360 Forms" at bounding box center [93, 233] width 109 height 15
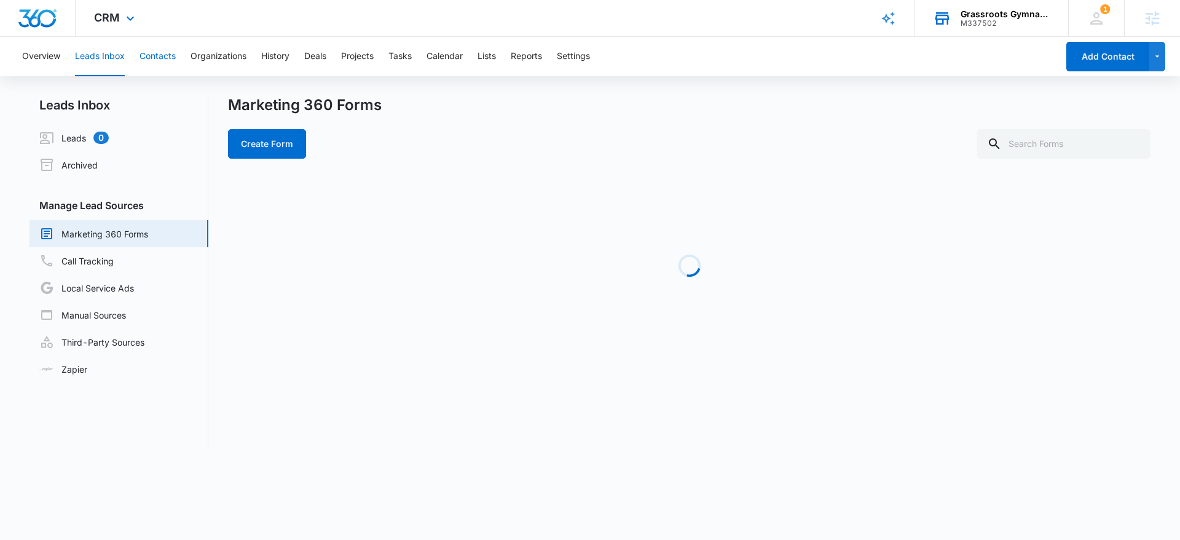
click at [160, 54] on button "Contacts" at bounding box center [157, 56] width 36 height 39
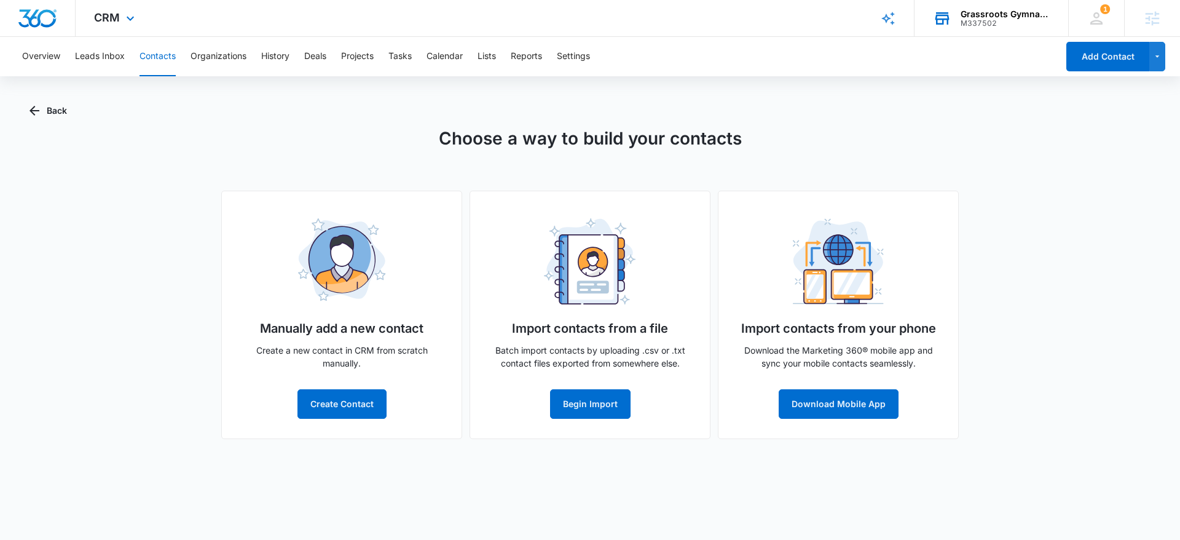
click at [585, 388] on div "Import contacts from a file Batch import contacts by uploading .csv or .txt con…" at bounding box center [589, 314] width 241 height 248
click at [606, 404] on button "Begin Import" at bounding box center [590, 403] width 80 height 29
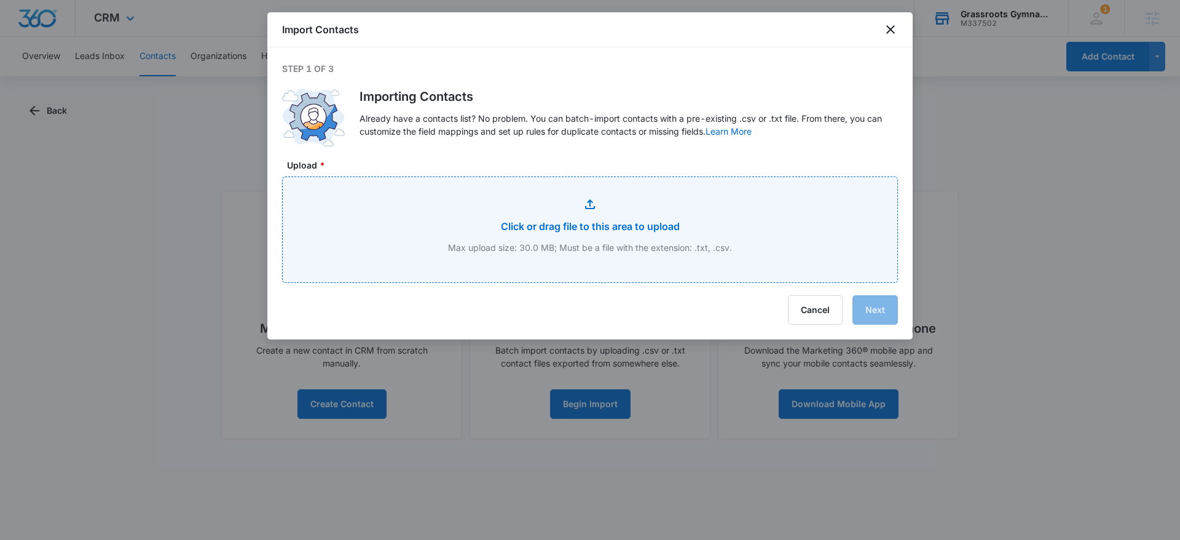
click at [589, 262] on input "Upload *" at bounding box center [590, 229] width 614 height 105
type input "C:\fakepath\Email list_Student_List_ages_09-15-2025.xlsx - Custom_Student_List_…"
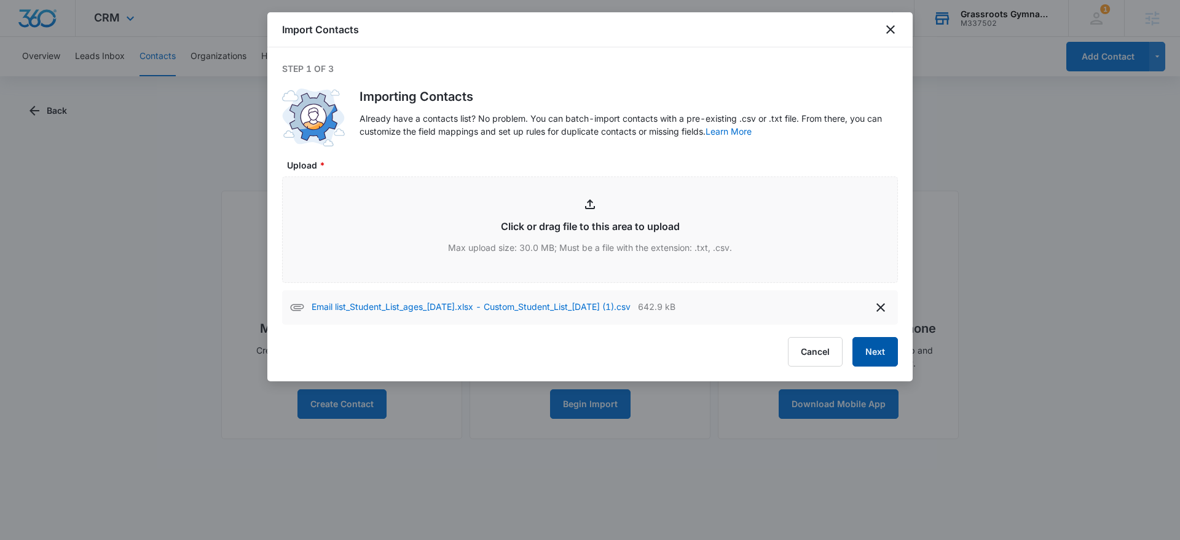
click at [889, 360] on button "Next" at bounding box center [874, 351] width 45 height 29
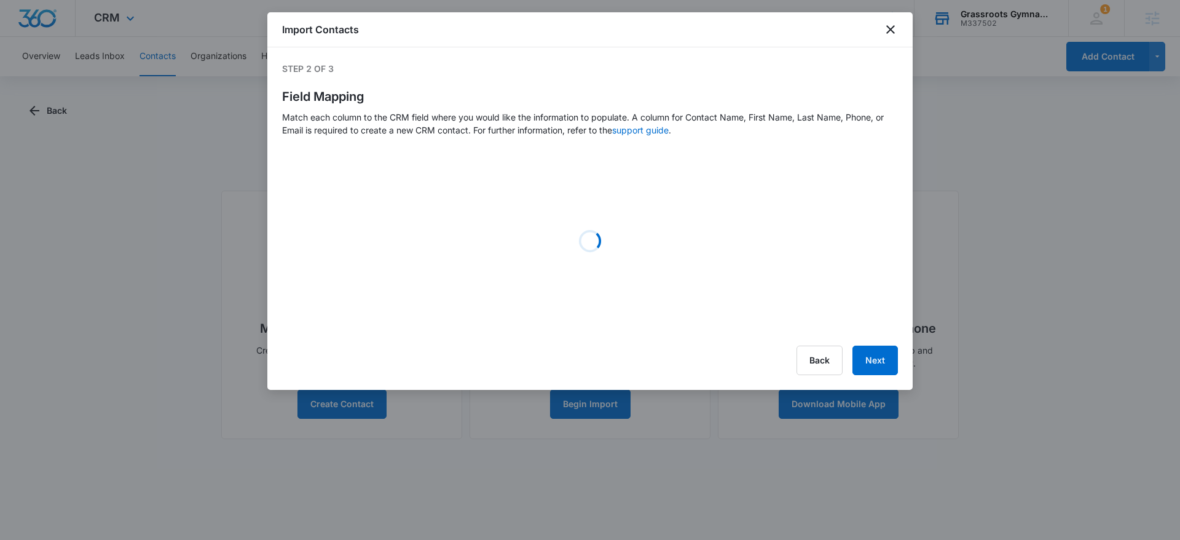
select select "363"
select select "365"
select select "tags"
select select "185"
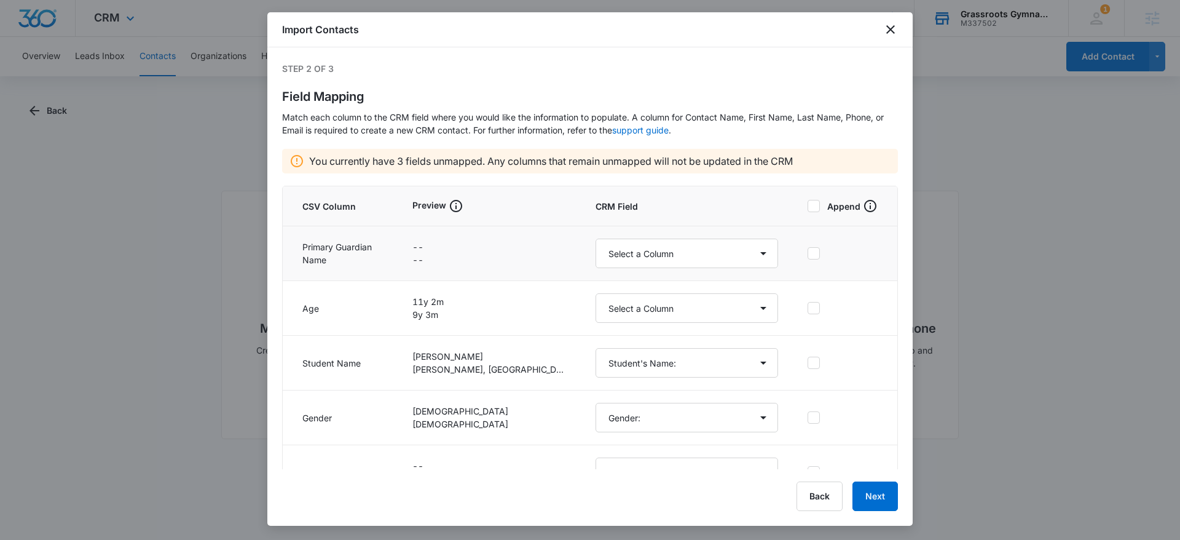
scroll to position [22, 0]
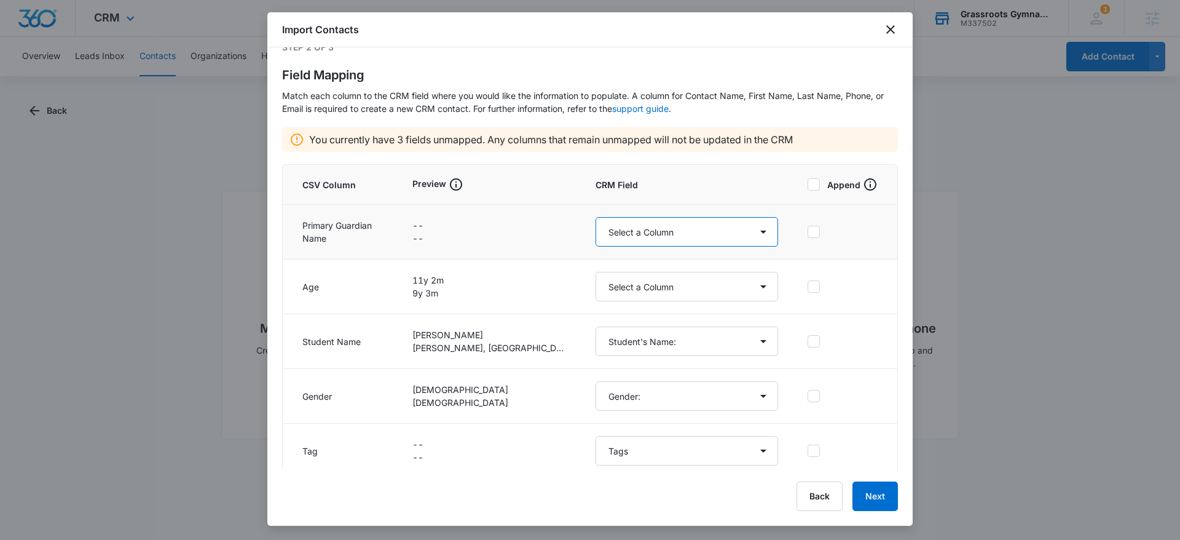
click at [595, 227] on select "Select a Column Address/City Address/Country Address/State Address/Street Addre…" at bounding box center [686, 231] width 182 height 29
select select "name"
click at [595, 217] on select "Select a Column Address/City Address/Country Address/State Address/Street Addre…" at bounding box center [686, 231] width 182 height 29
click at [614, 267] on td "Select a Column Address/City Address/Country Address/State Address/Street Addre…" at bounding box center [687, 286] width 212 height 55
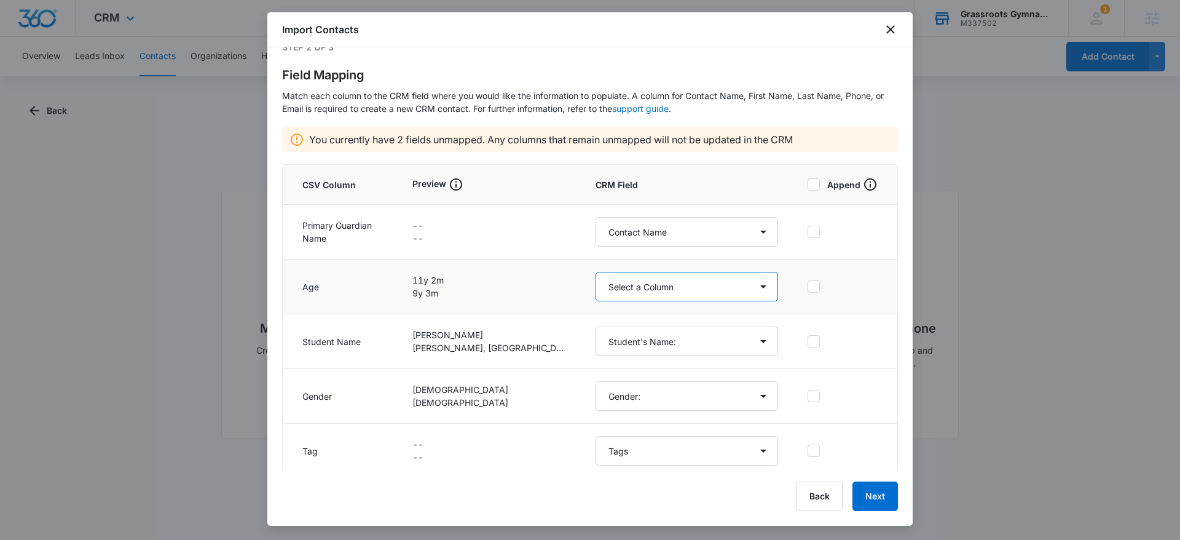
click at [618, 285] on select "Select a Column Address/City Address/Country Address/State Address/Street Addre…" at bounding box center [686, 286] width 182 height 29
select select "364"
click at [595, 272] on select "Select a Column Address/City Address/Country Address/State Address/Street Addre…" at bounding box center [686, 286] width 182 height 29
click at [581, 312] on td "Select a Column Address/City Address/Country Address/State Address/Street Addre…" at bounding box center [687, 286] width 212 height 55
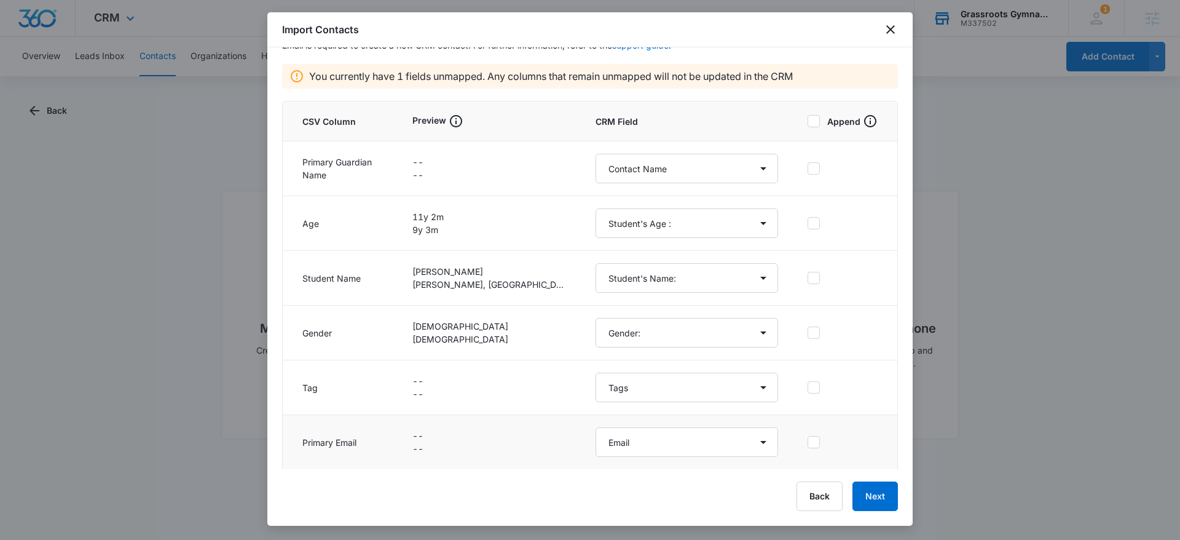
scroll to position [140, 0]
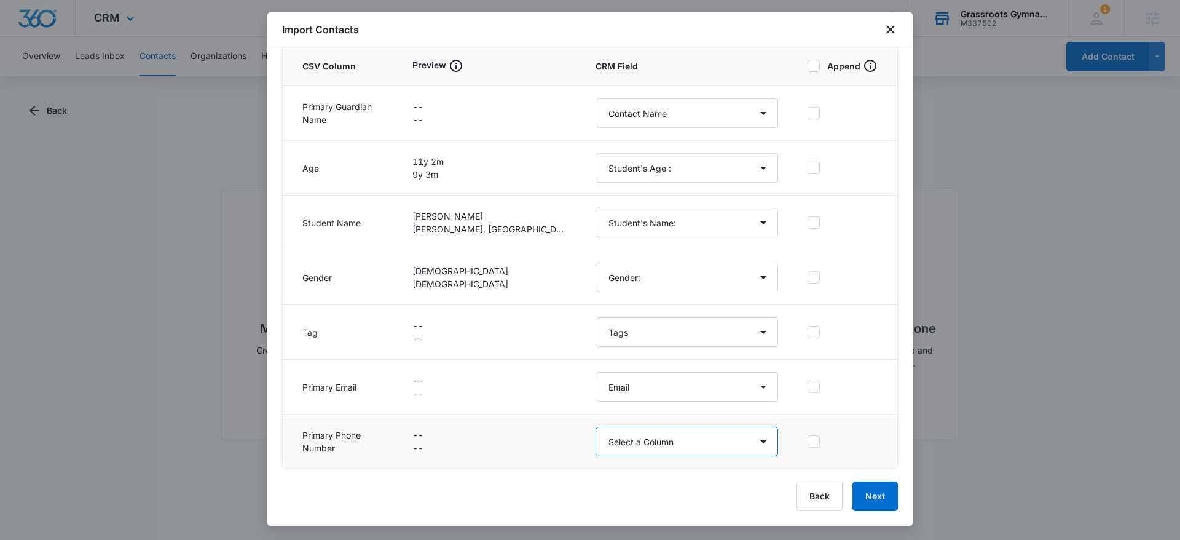
click at [614, 441] on select "Select a Column Address/City Address/Country Address/State Address/Street Addre…" at bounding box center [686, 440] width 182 height 29
select select "184"
click at [595, 426] on select "Select a Column Address/City Address/Country Address/State Address/Street Addre…" at bounding box center [686, 440] width 182 height 29
click at [501, 471] on div "Import Contacts Step 2 of 3 Field Mapping Match each column to the CRM field wh…" at bounding box center [589, 268] width 645 height 513
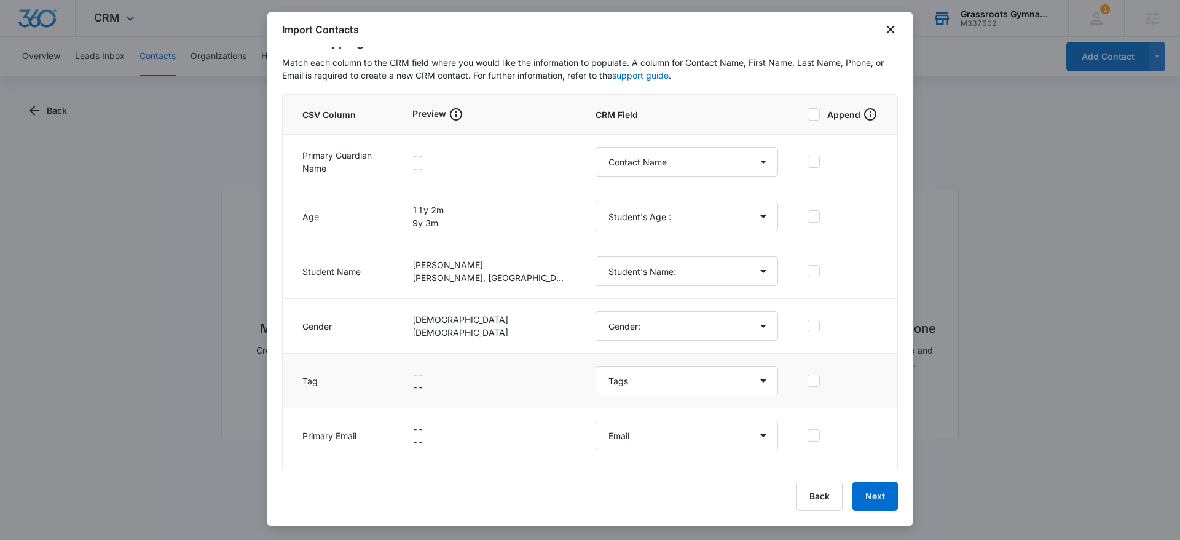
scroll to position [103, 0]
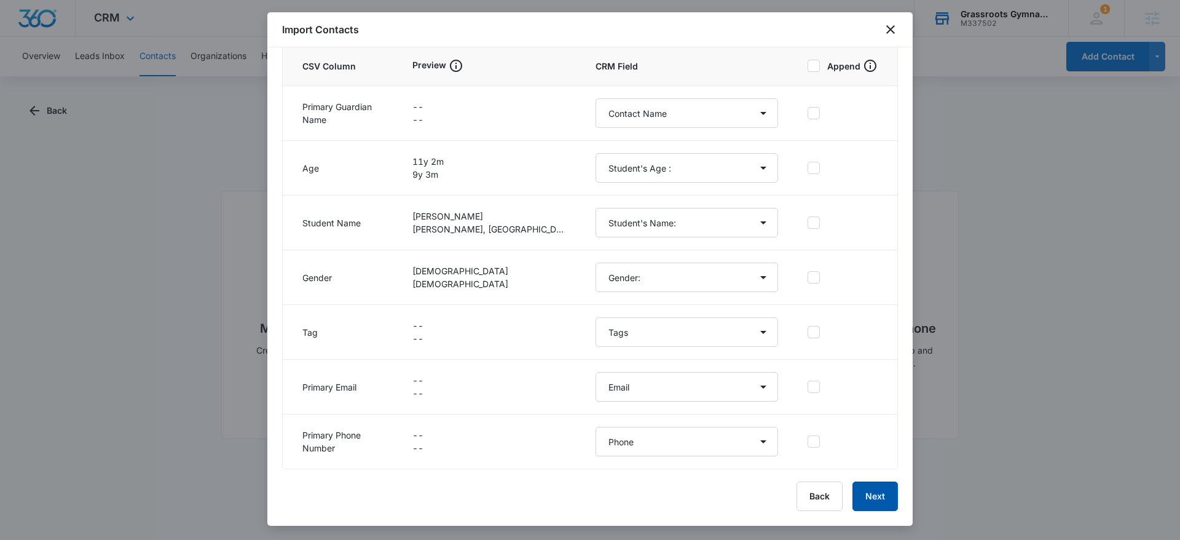
click at [860, 501] on button "Next" at bounding box center [874, 495] width 45 height 29
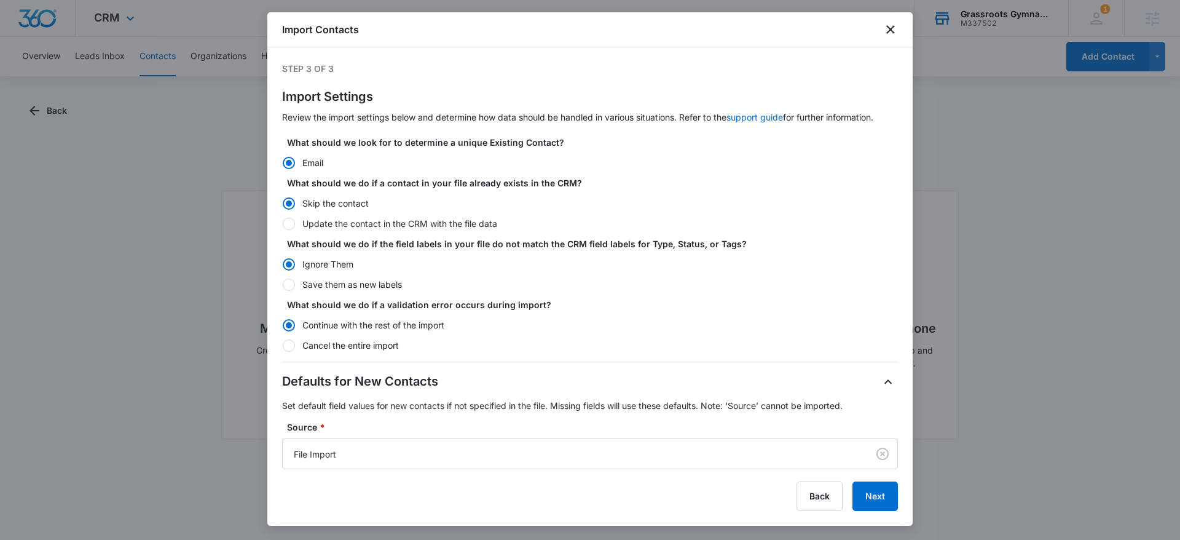
click at [361, 226] on label "Update the contact in the CRM with the file data" at bounding box center [590, 223] width 616 height 13
click at [283, 224] on input "Update the contact in the CRM with the file data" at bounding box center [282, 223] width 1 height 1
radio input "false"
radio input "true"
click at [350, 286] on label "Save them as new labels" at bounding box center [590, 284] width 616 height 13
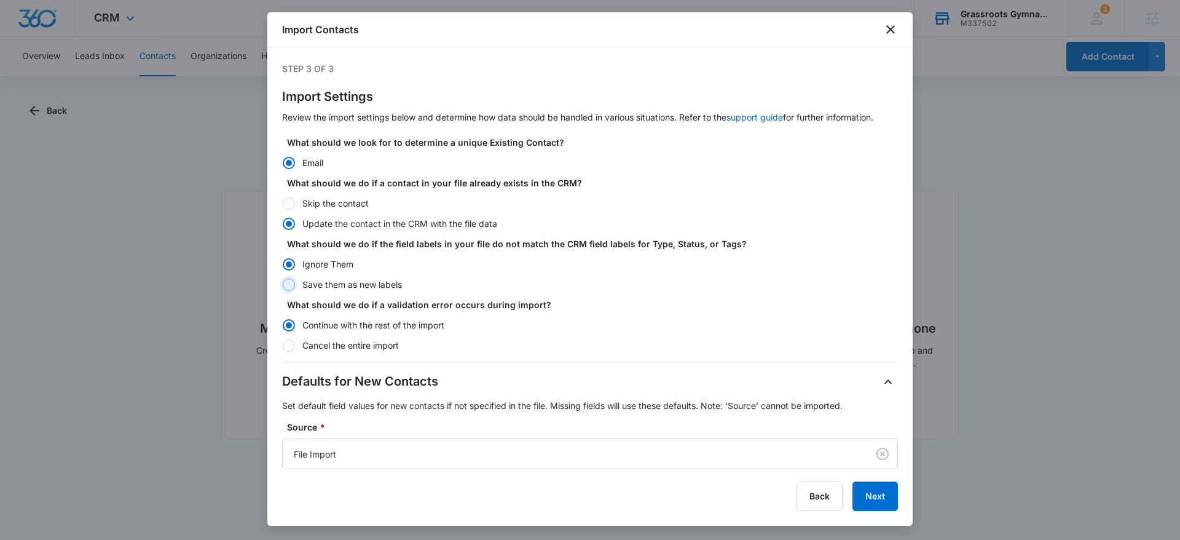
click at [283, 284] on input "Save them as new labels" at bounding box center [282, 284] width 1 height 1
radio input "false"
radio input "true"
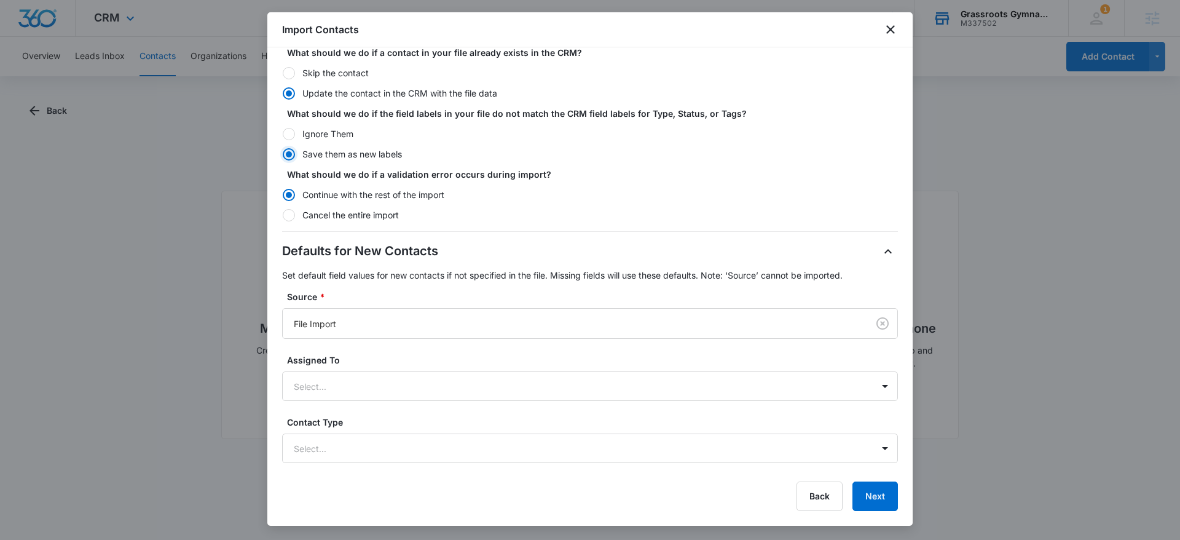
scroll to position [186, 0]
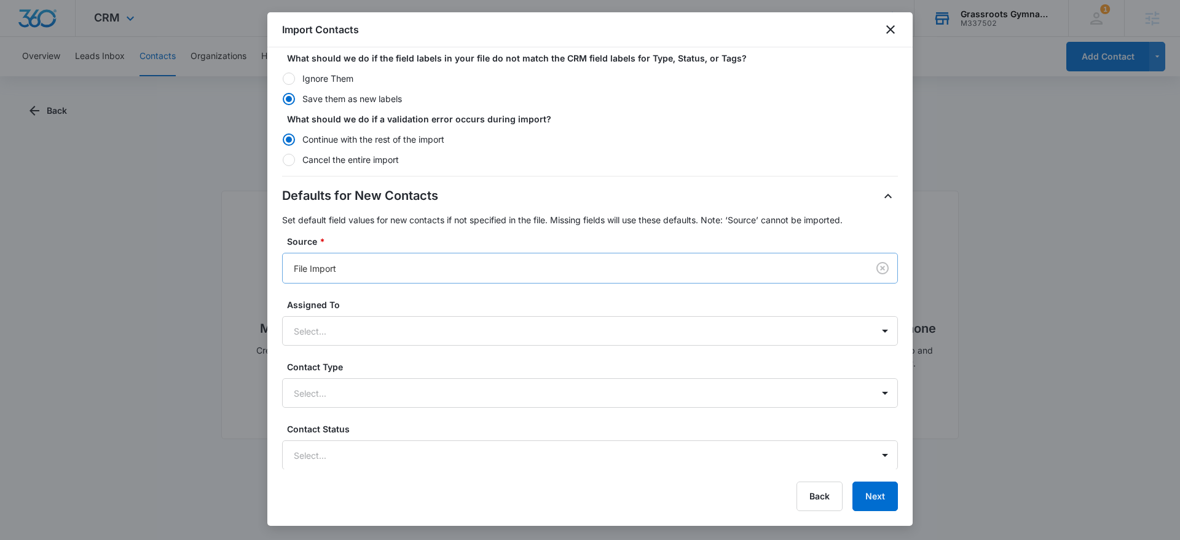
click at [431, 281] on div "File Import" at bounding box center [575, 268] width 585 height 28
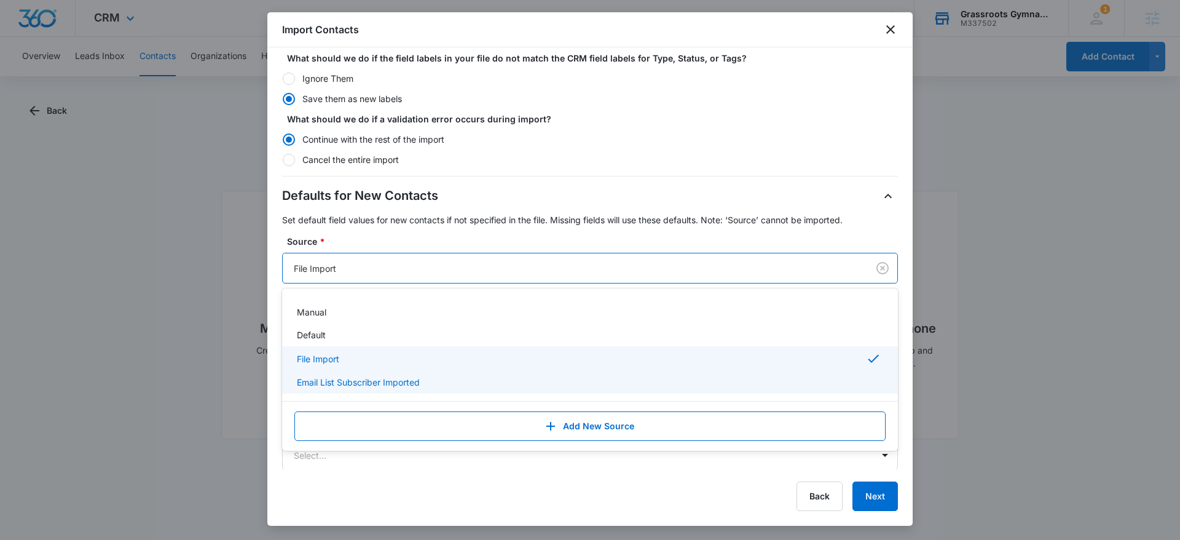
click at [410, 381] on p "Email List Subscriber Imported" at bounding box center [358, 381] width 123 height 13
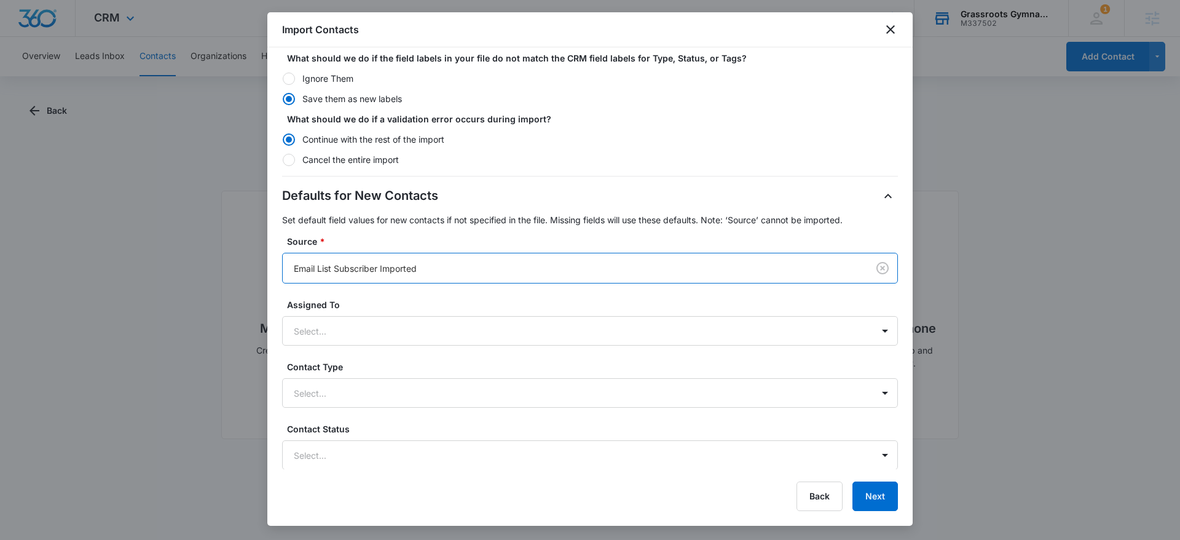
click at [512, 229] on div "Defaults for New Contacts Set default field values for new contacts if not spec…" at bounding box center [590, 327] width 616 height 283
click at [375, 379] on div "Select..." at bounding box center [578, 393] width 590 height 28
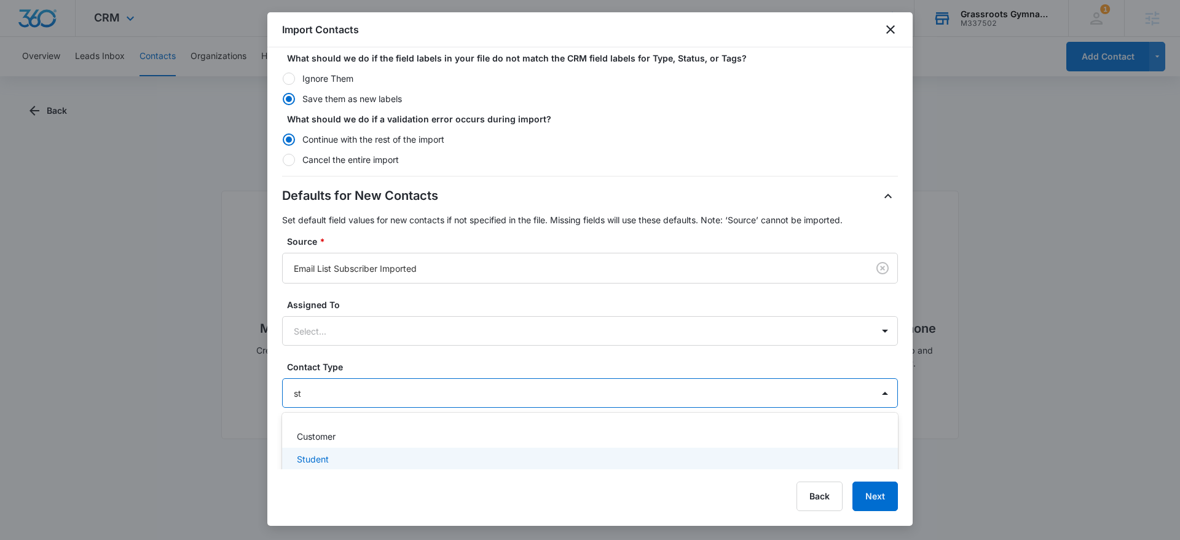
type input "st"
click at [899, 29] on div "Import Contacts" at bounding box center [589, 29] width 645 height 35
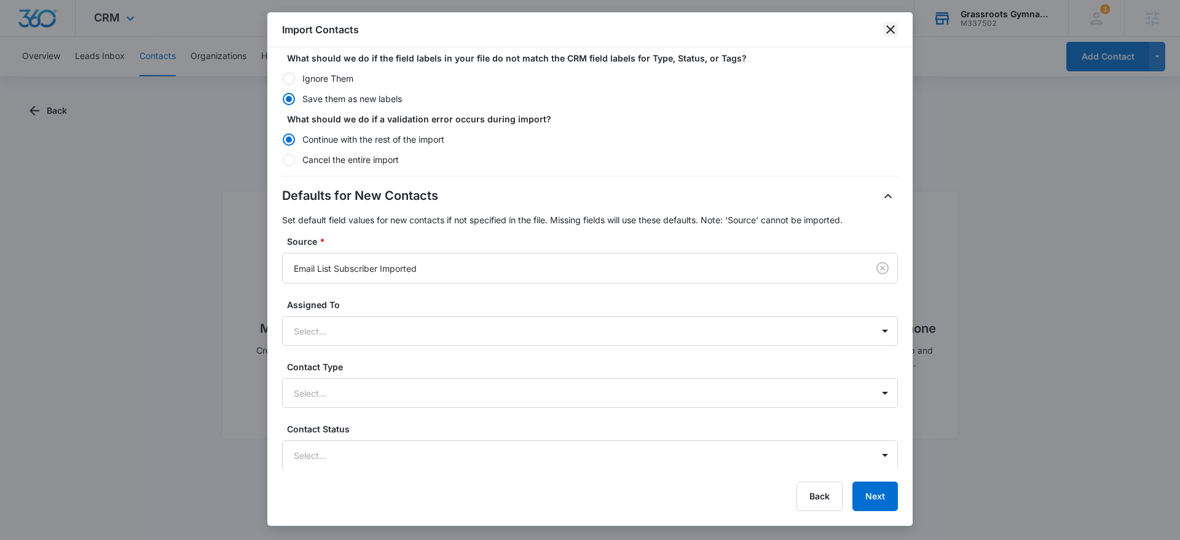
click at [884, 28] on icon "close" at bounding box center [890, 29] width 15 height 15
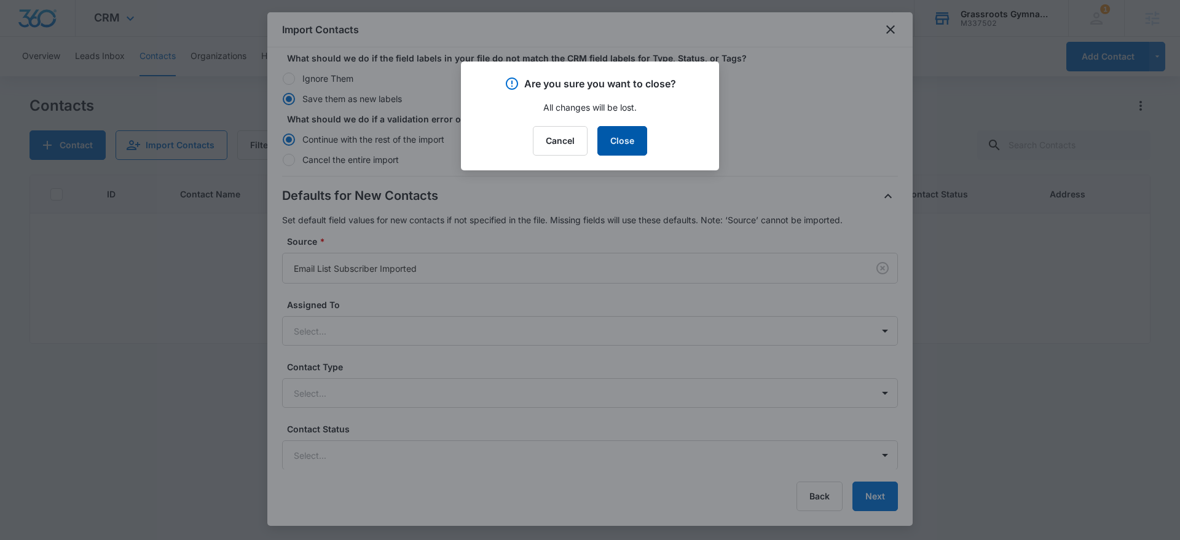
click at [620, 138] on button "Close" at bounding box center [622, 140] width 50 height 29
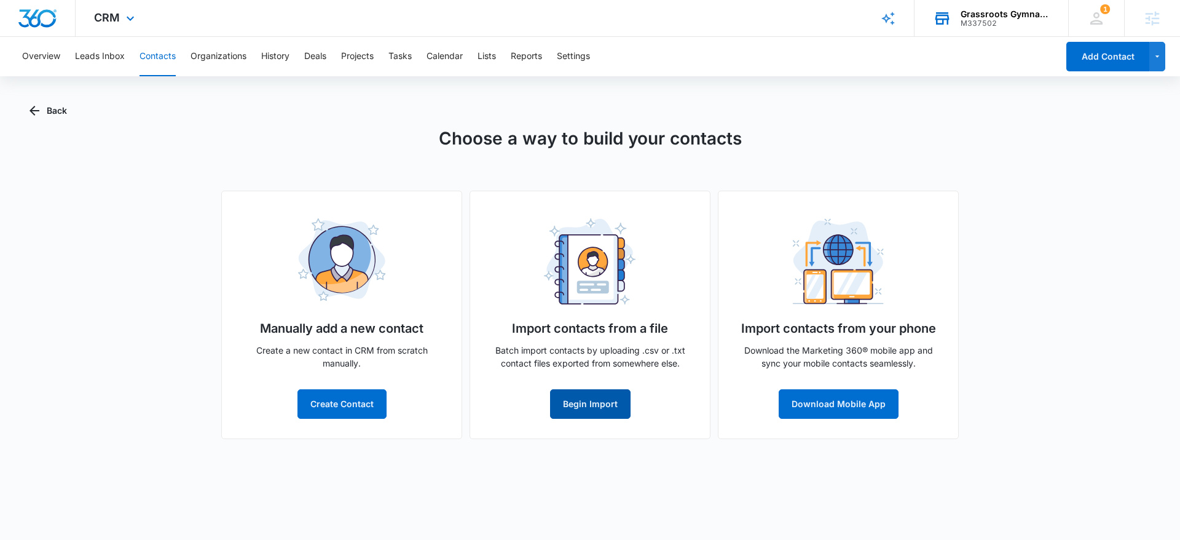
click at [580, 394] on button "Begin Import" at bounding box center [590, 403] width 80 height 29
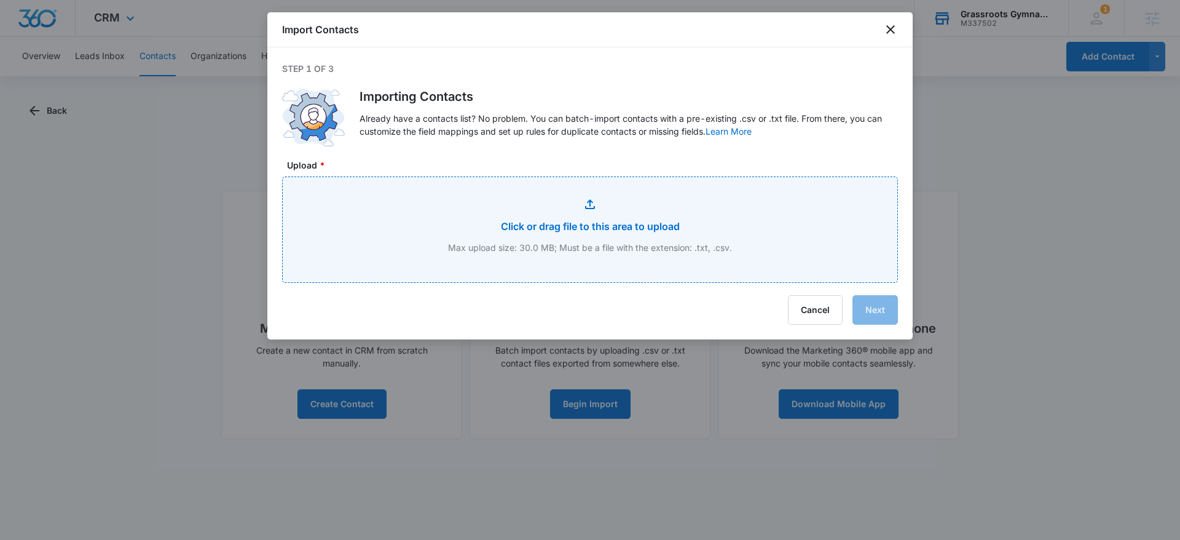
click at [562, 260] on input "Upload *" at bounding box center [590, 229] width 614 height 105
type input "C:\fakepath\Email list_Student_List_ages_09-15-2025.xlsx - Custom_Student_List_…"
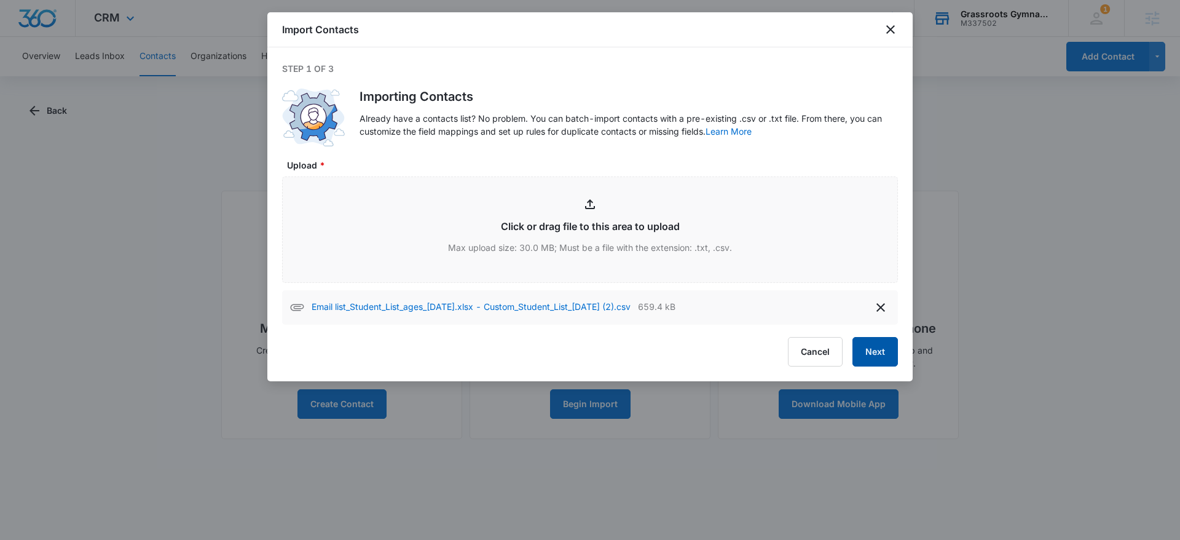
click at [874, 351] on button "Next" at bounding box center [874, 351] width 45 height 29
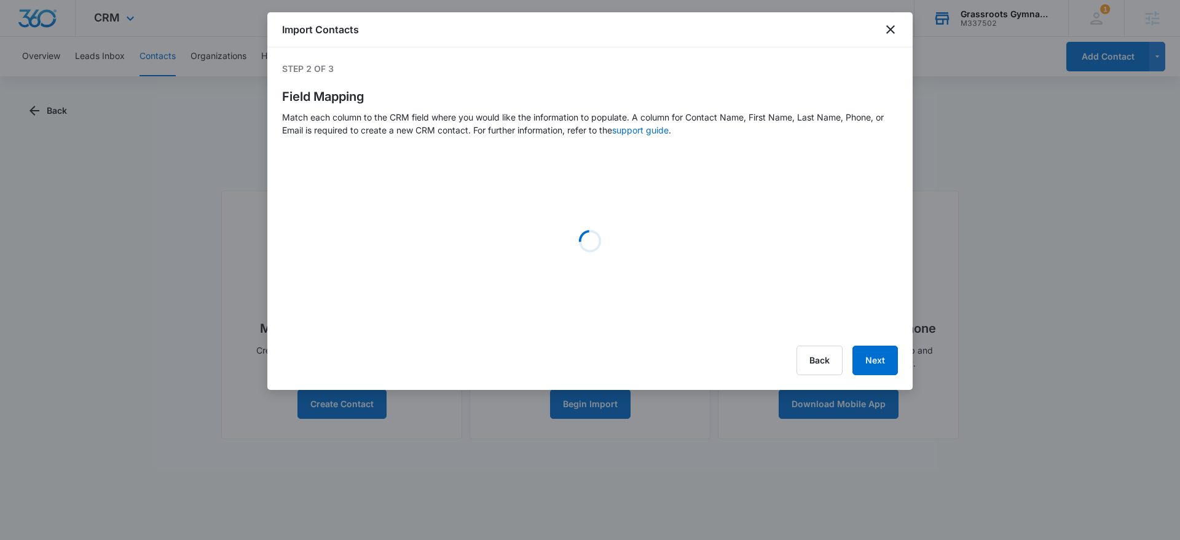
select select "363"
select select "365"
select select "tags"
select select "185"
select select "333"
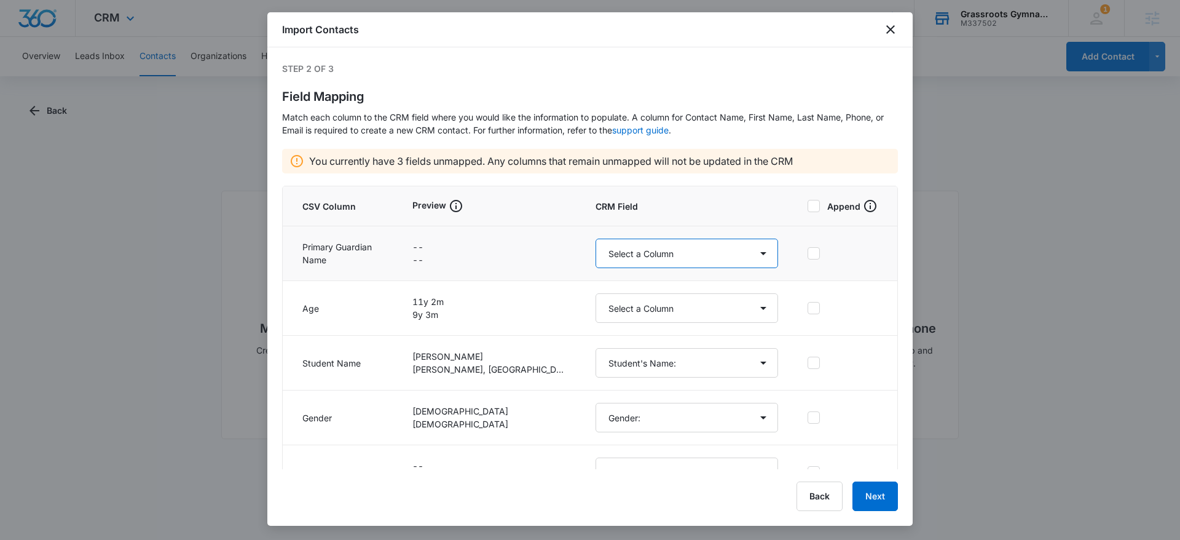
click at [609, 256] on select "Select a Column Address/City Address/Country Address/State Address/Street Addre…" at bounding box center [686, 252] width 182 height 29
select select "name"
click at [595, 238] on select "Select a Column Address/City Address/Country Address/State Address/Street Addre…" at bounding box center [686, 252] width 182 height 29
click at [595, 305] on select "Select a Column Address/City Address/Country Address/State Address/Street Addre…" at bounding box center [686, 307] width 182 height 29
select select "364"
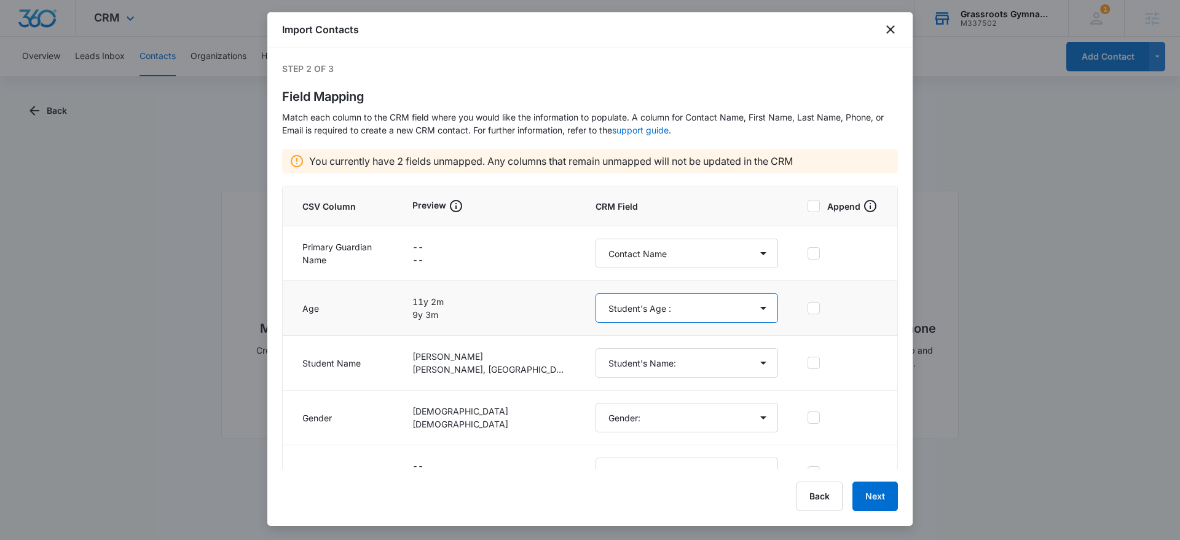
click at [595, 293] on select "Select a Column Address/City Address/Country Address/State Address/Street Addre…" at bounding box center [686, 307] width 182 height 29
click at [581, 336] on td "Select a Column Address/City Address/Country Address/State Address/Street Addre…" at bounding box center [687, 363] width 212 height 55
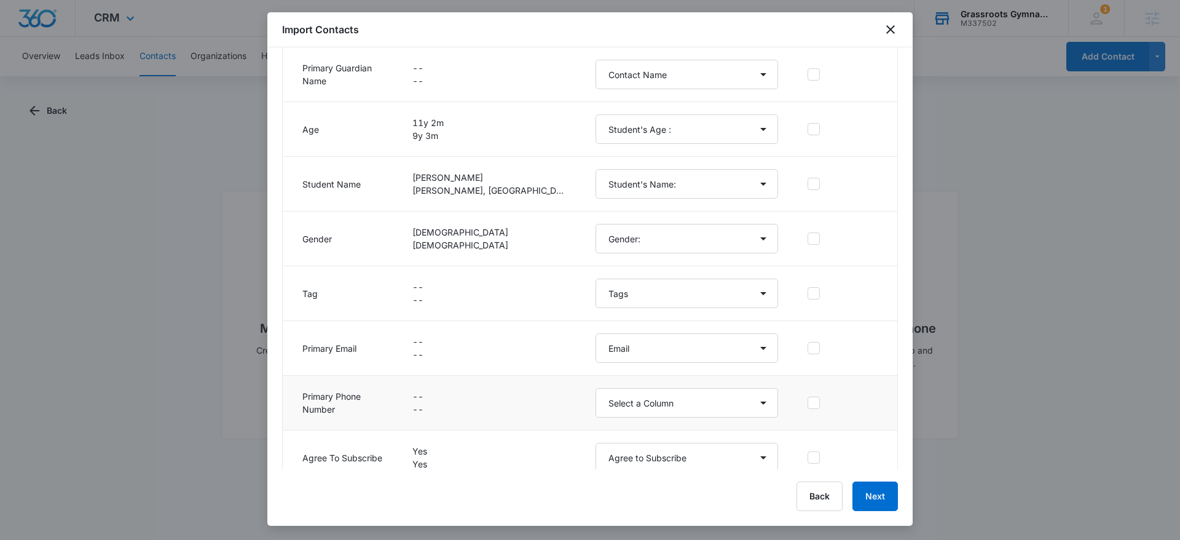
scroll to position [195, 0]
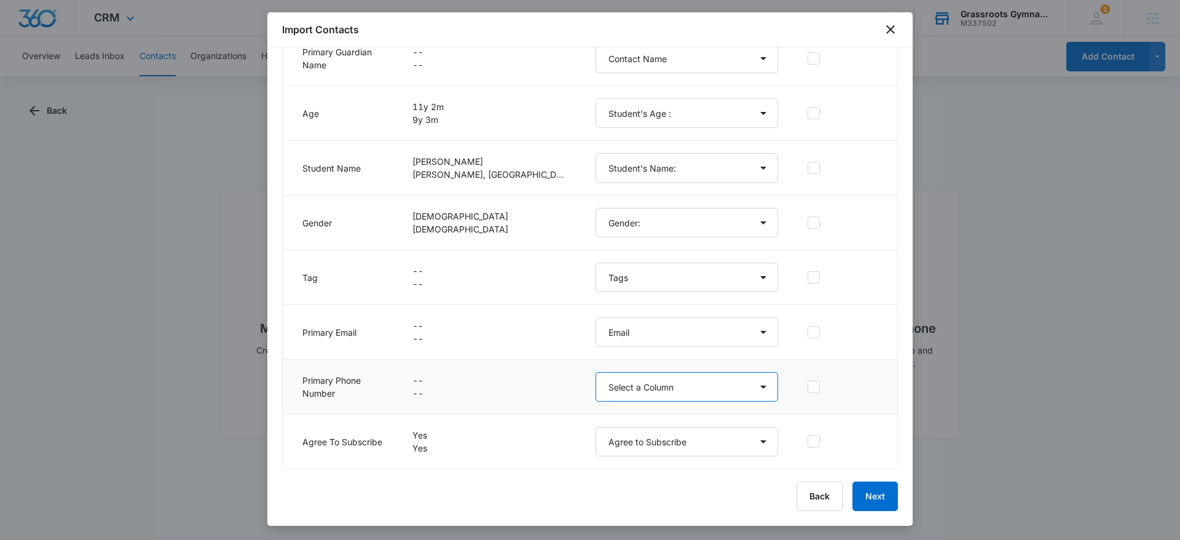
click at [595, 375] on select "Select a Column Address/City Address/Country Address/State Address/Street Addre…" at bounding box center [686, 386] width 182 height 29
select select "184"
click at [595, 372] on select "Select a Column Address/City Address/Country Address/State Address/Street Addre…" at bounding box center [686, 386] width 182 height 29
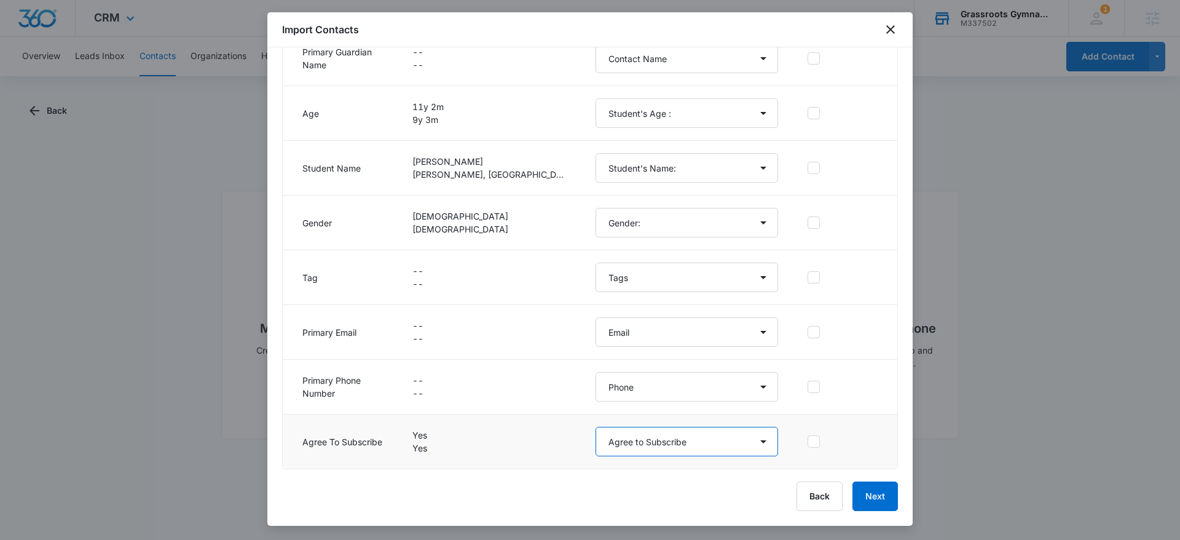
click at [610, 426] on select "Select a Column Address/City Address/Country Address/State Address/Street Addre…" at bounding box center [686, 440] width 182 height 29
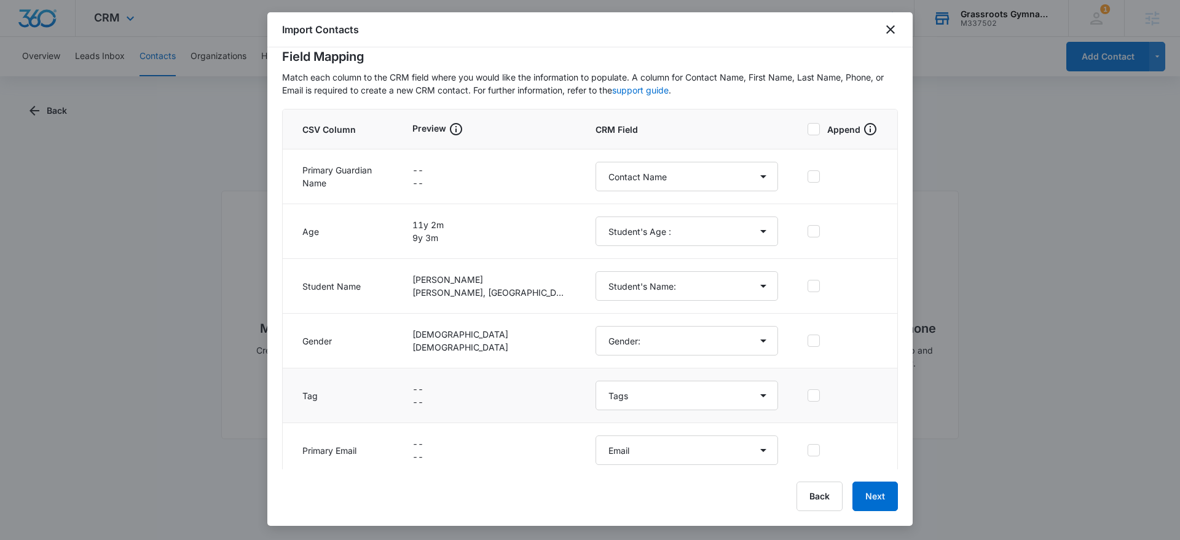
scroll to position [0, 0]
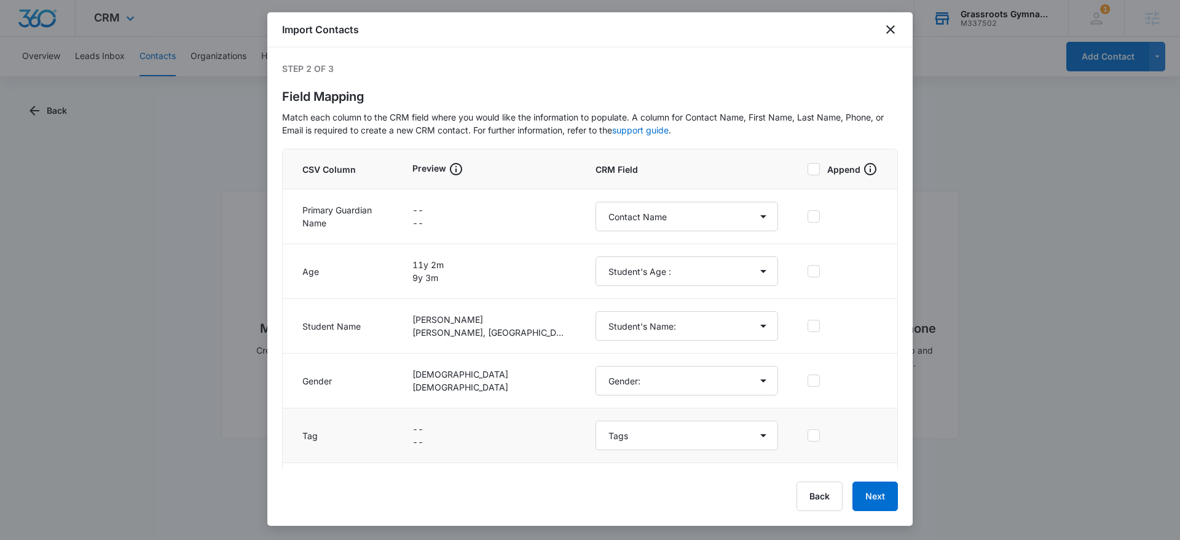
click at [445, 434] on p "--" at bounding box center [489, 428] width 154 height 13
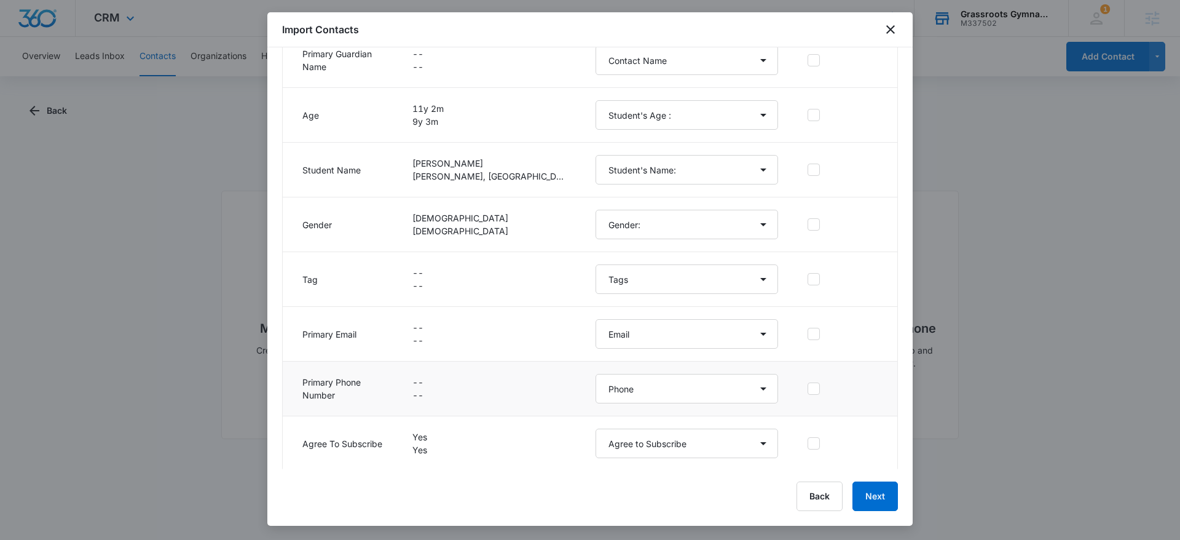
scroll to position [158, 0]
click at [871, 495] on button "Next" at bounding box center [874, 495] width 45 height 29
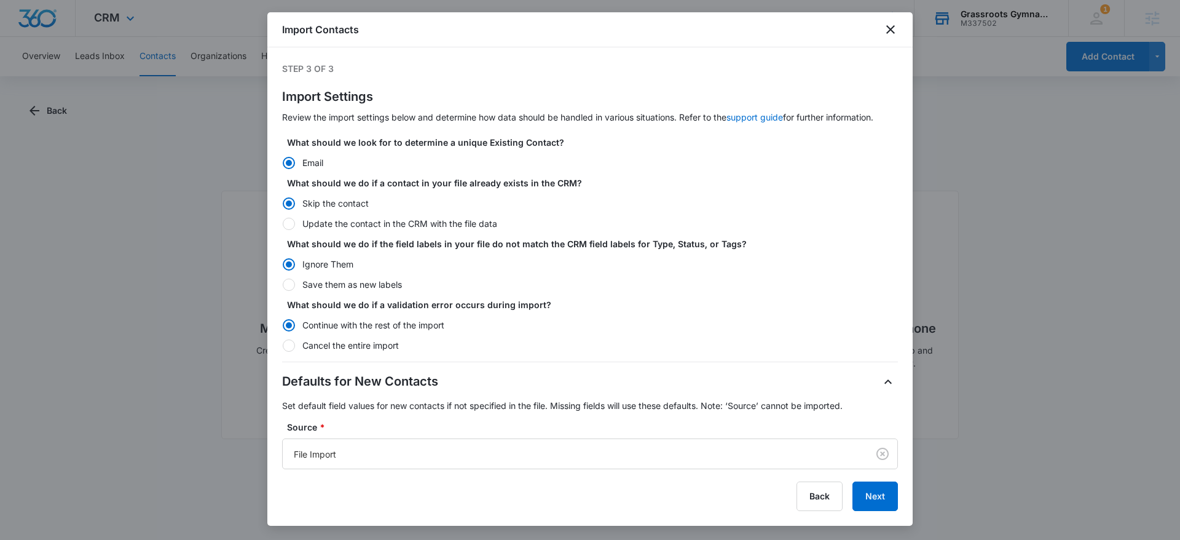
click at [362, 226] on label "Update the contact in the CRM with the file data" at bounding box center [590, 223] width 616 height 13
click at [283, 224] on input "Update the contact in the CRM with the file data" at bounding box center [282, 223] width 1 height 1
radio input "false"
radio input "true"
click at [341, 282] on label "Save them as new labels" at bounding box center [590, 284] width 616 height 13
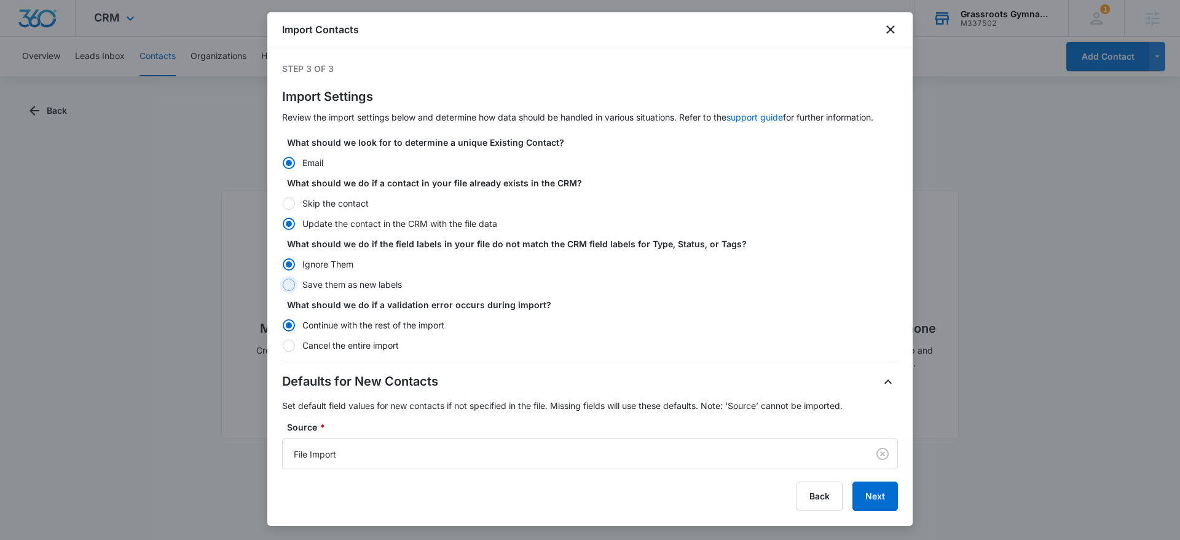
click at [283, 284] on input "Save them as new labels" at bounding box center [282, 284] width 1 height 1
radio input "false"
radio input "true"
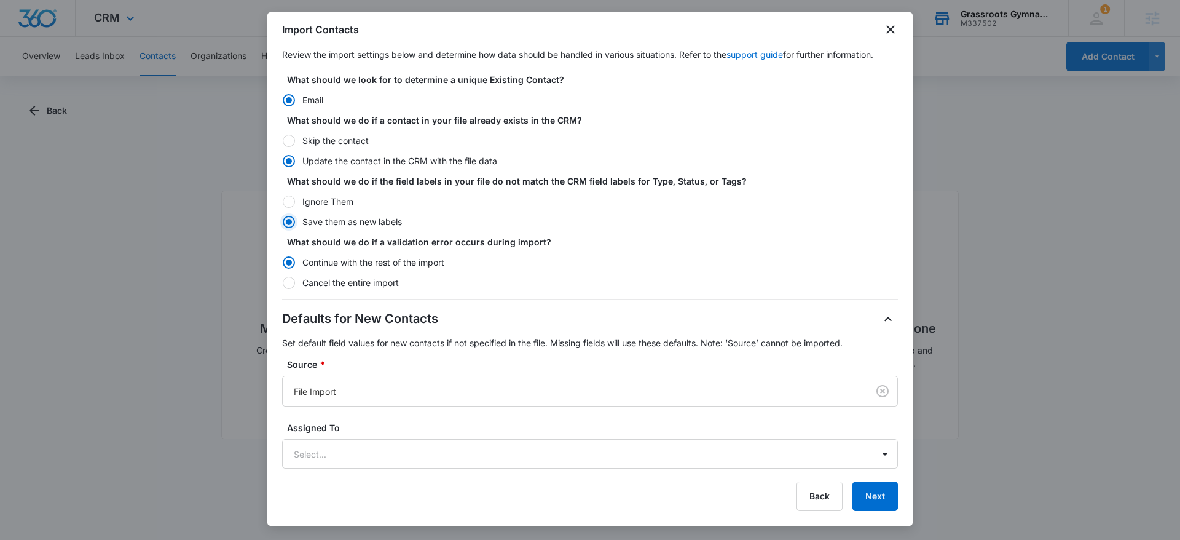
scroll to position [116, 0]
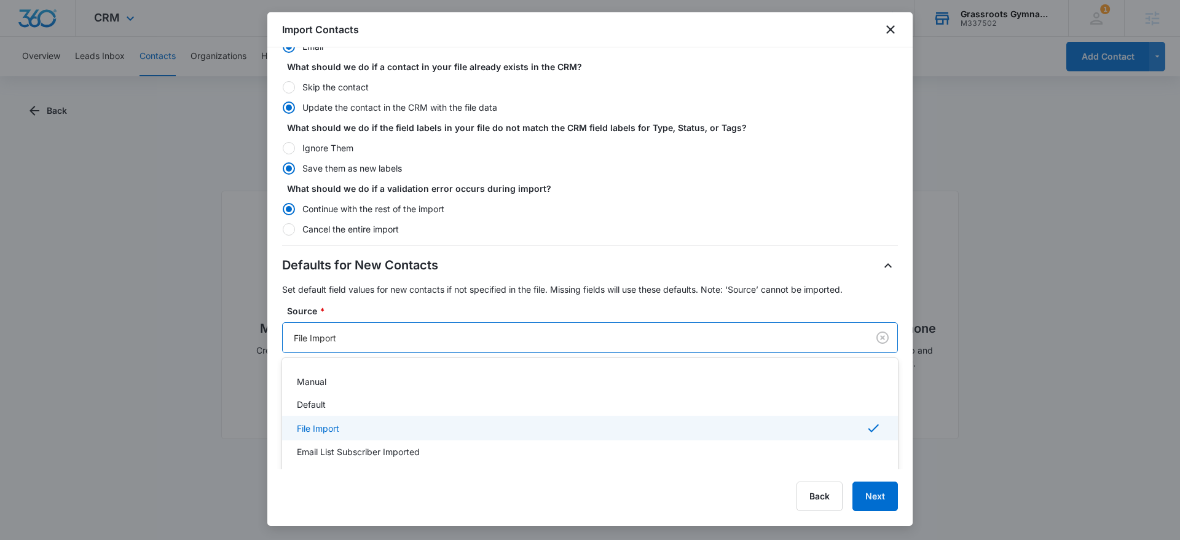
click at [367, 346] on div "File Import" at bounding box center [575, 338] width 585 height 28
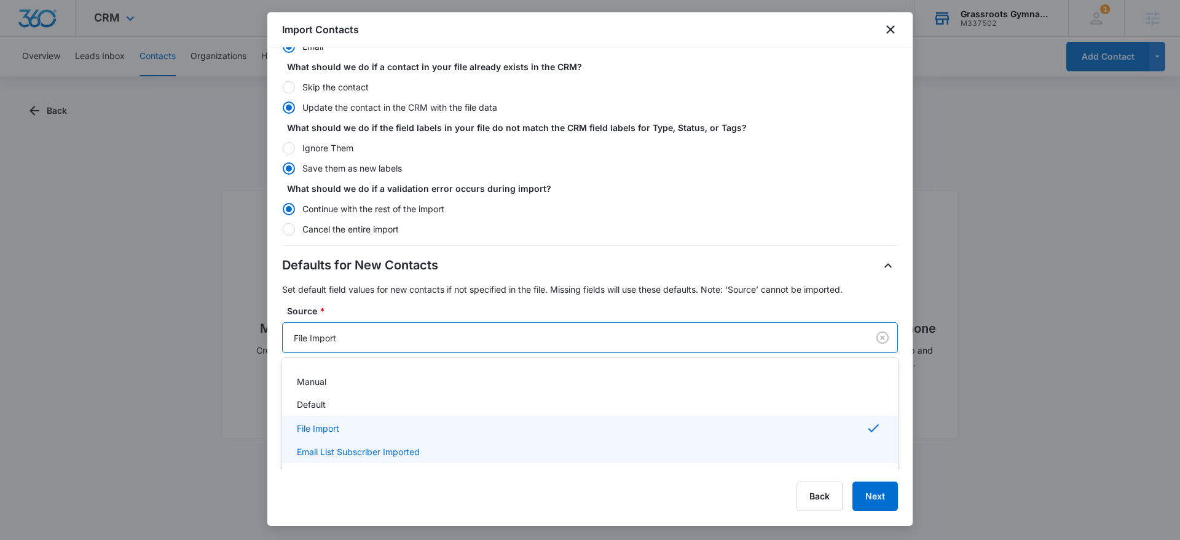
click at [380, 453] on p "Email List Subscriber Imported" at bounding box center [358, 451] width 123 height 13
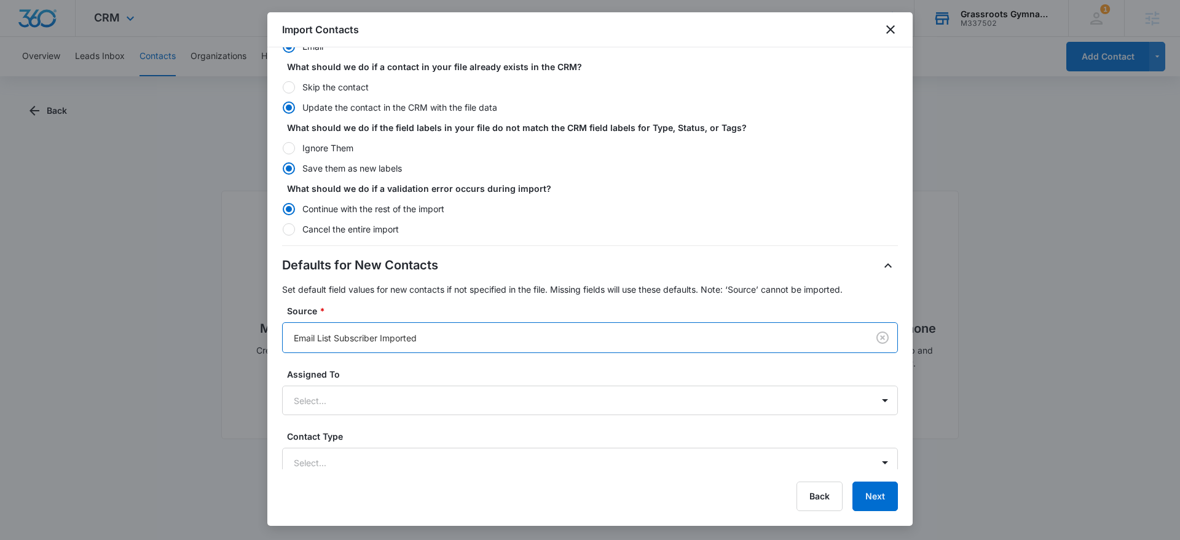
click at [505, 286] on p "Set default field values for new contacts if not specified in the file. Missing…" at bounding box center [590, 289] width 616 height 13
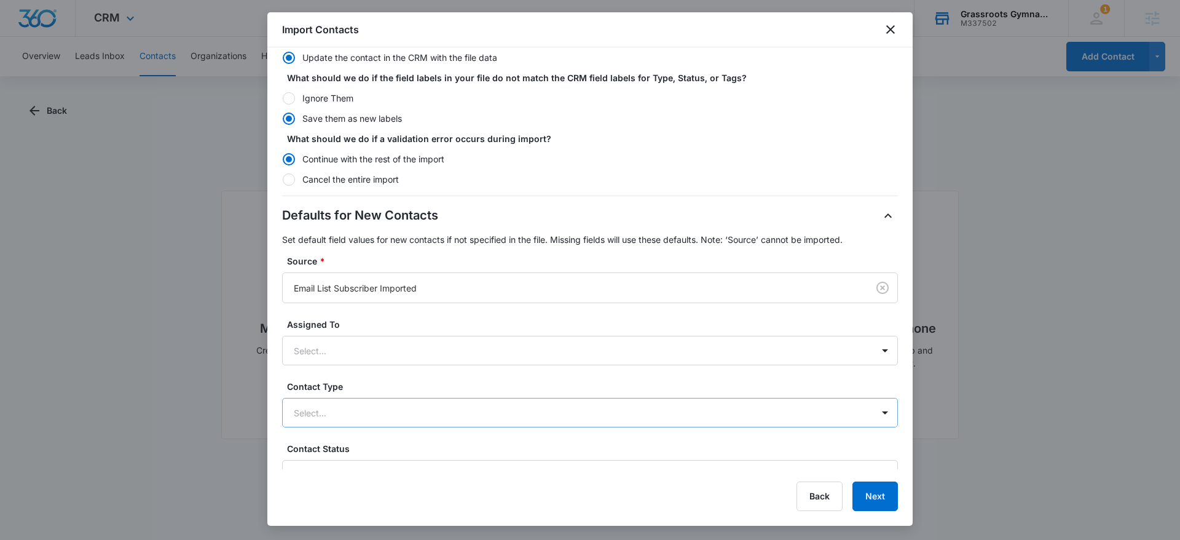
scroll to position [222, 0]
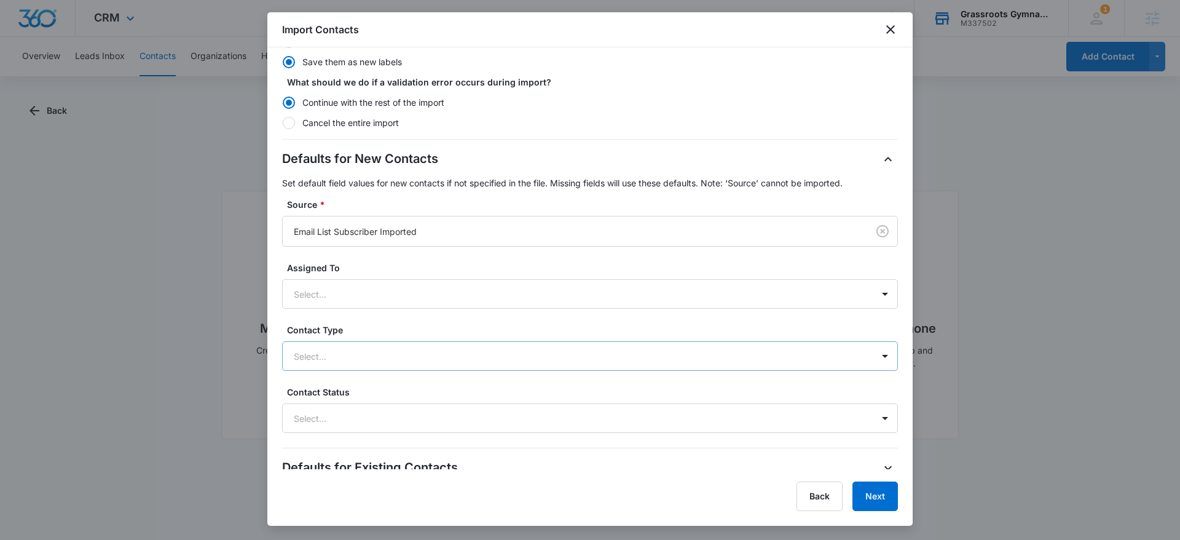
click at [358, 350] on div at bounding box center [575, 355] width 563 height 15
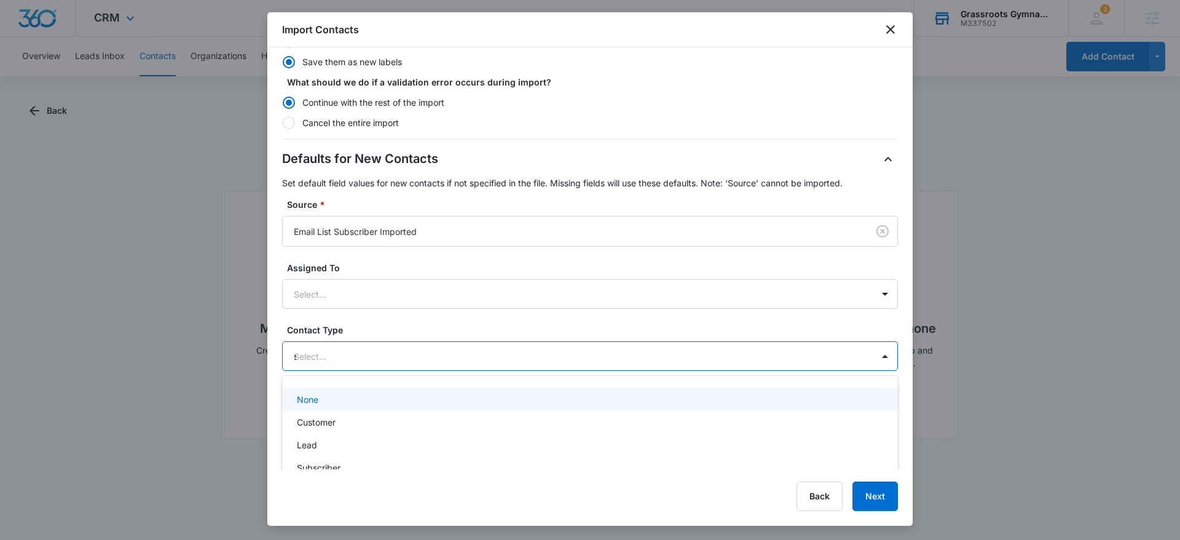
type input "st"
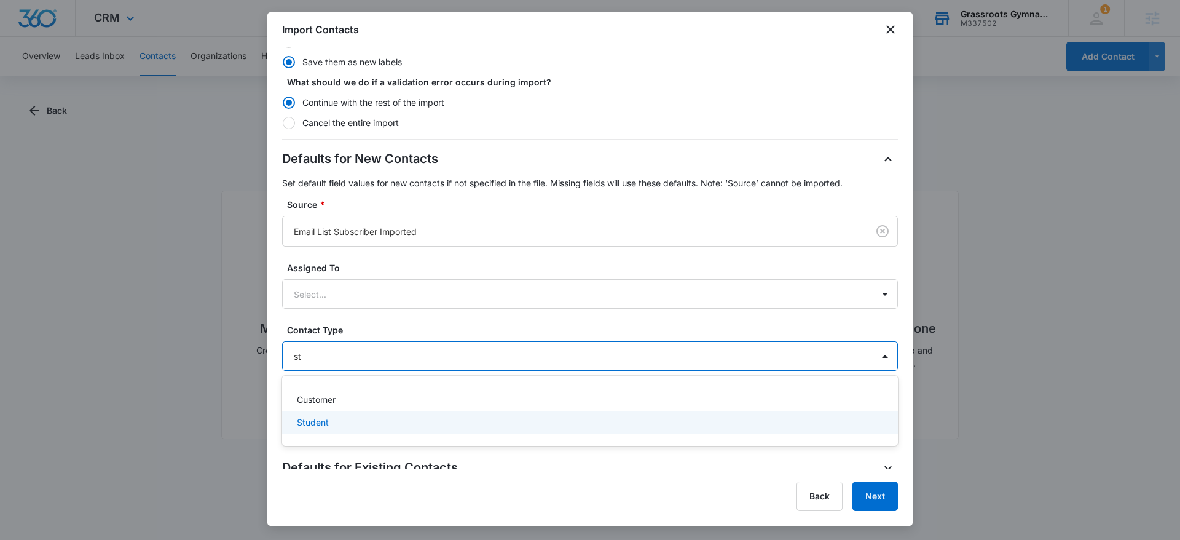
click at [342, 420] on div "Student" at bounding box center [589, 421] width 584 height 13
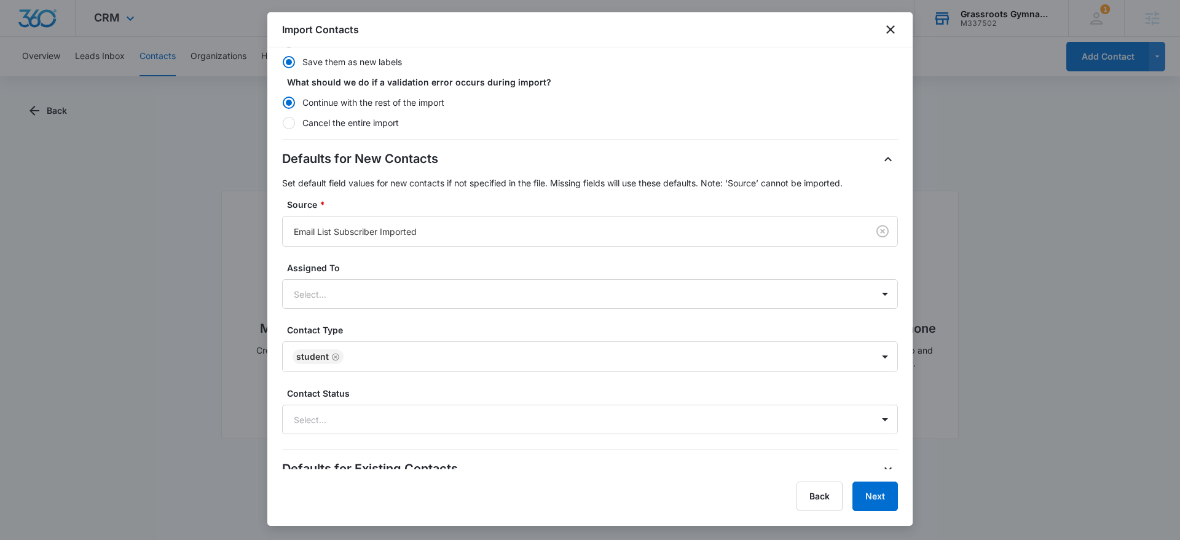
click at [389, 326] on label "Contact Type" at bounding box center [595, 329] width 616 height 13
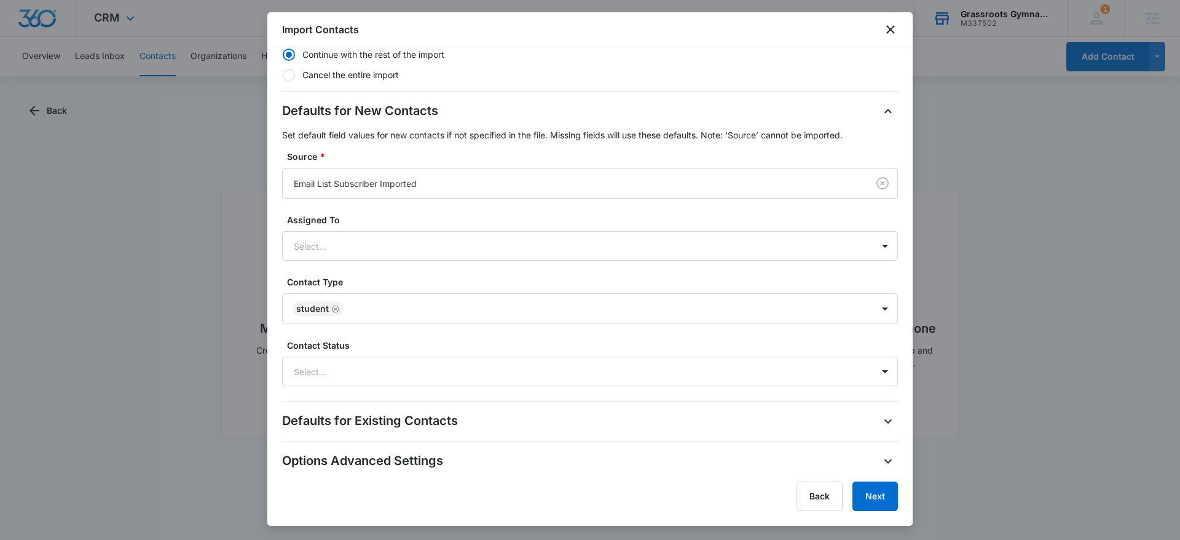
scroll to position [272, 0]
click at [876, 496] on button "Next" at bounding box center [874, 495] width 45 height 29
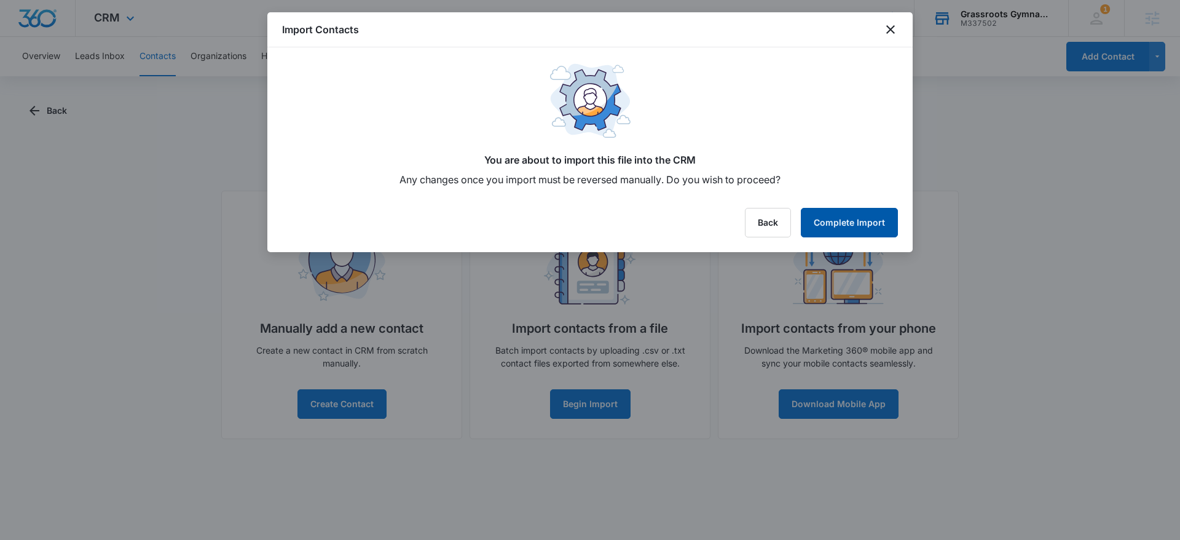
scroll to position [0, 0]
click at [869, 226] on button "Complete Import" at bounding box center [849, 222] width 97 height 29
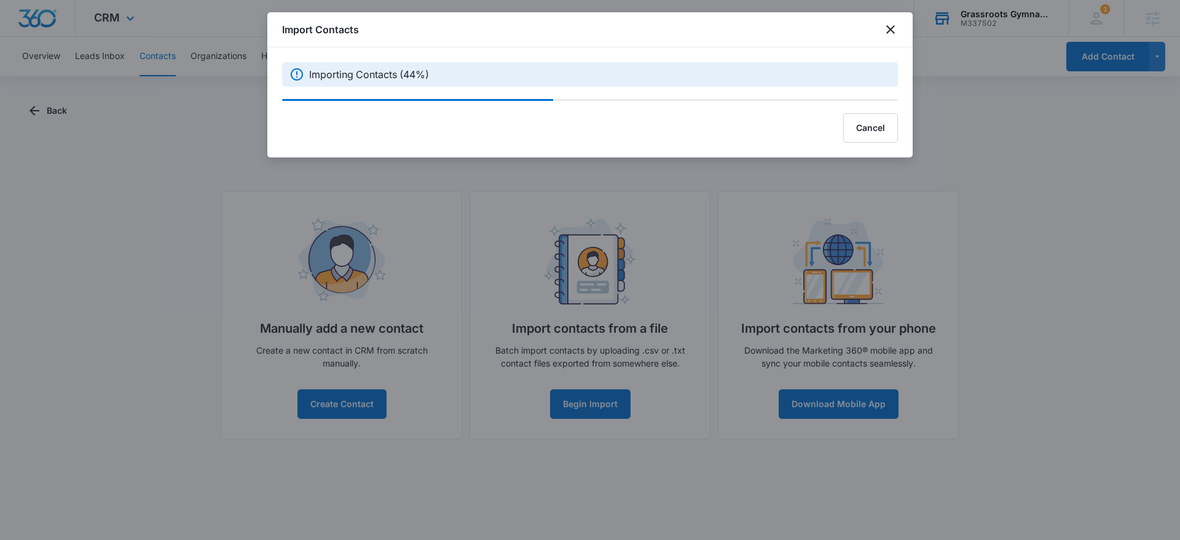
click at [436, 47] on div "Importing Contacts (44%)" at bounding box center [589, 73] width 645 height 53
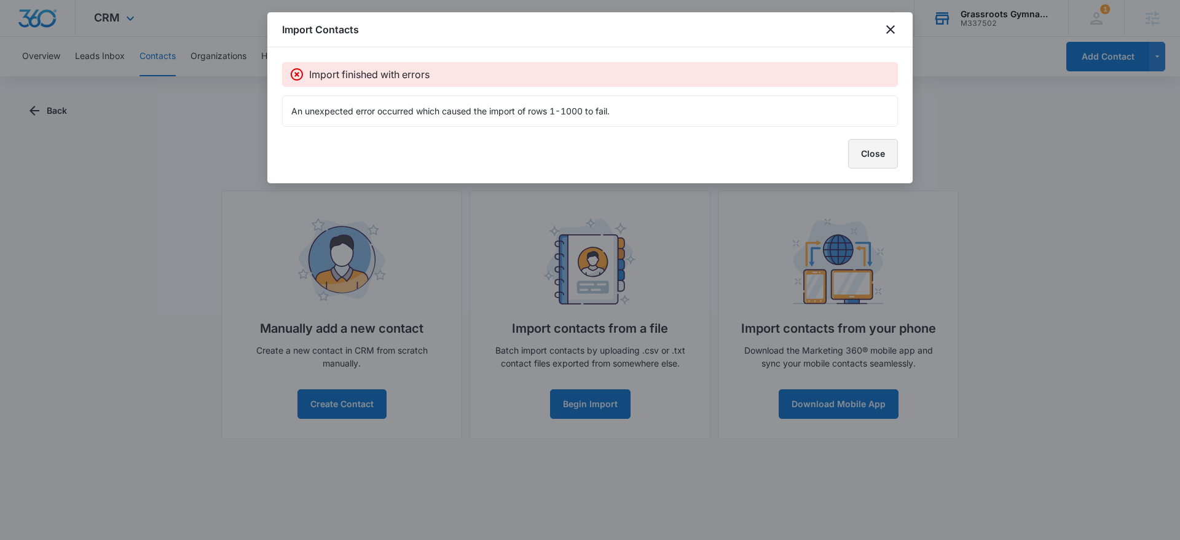
click at [873, 150] on button "Close" at bounding box center [873, 153] width 50 height 29
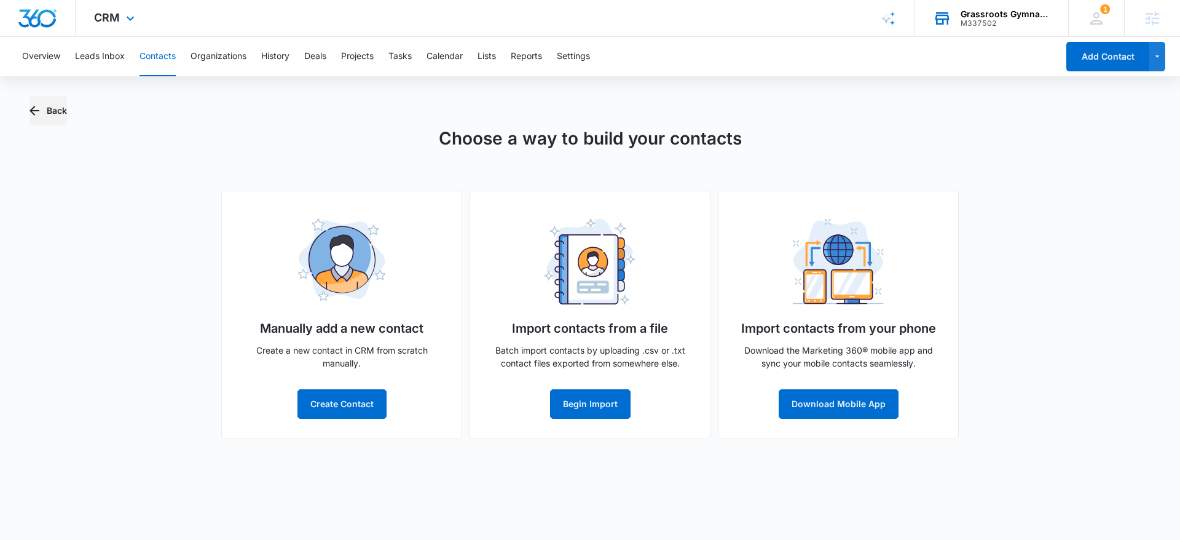
click at [58, 108] on button "Back" at bounding box center [47, 110] width 37 height 29
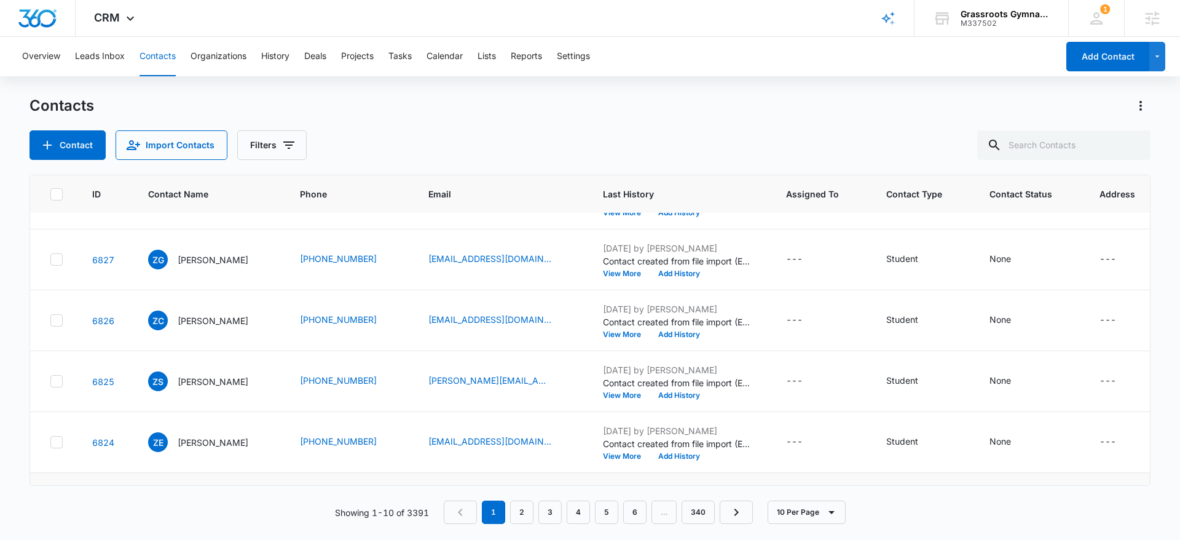
scroll to position [345, 0]
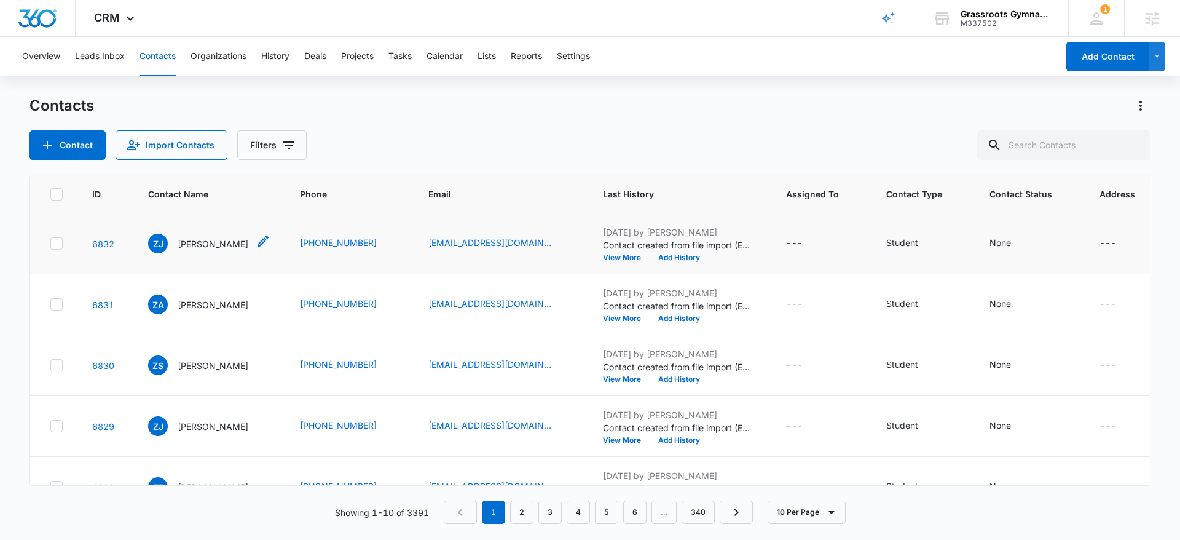
click at [195, 249] on p "[PERSON_NAME]" at bounding box center [213, 243] width 71 height 13
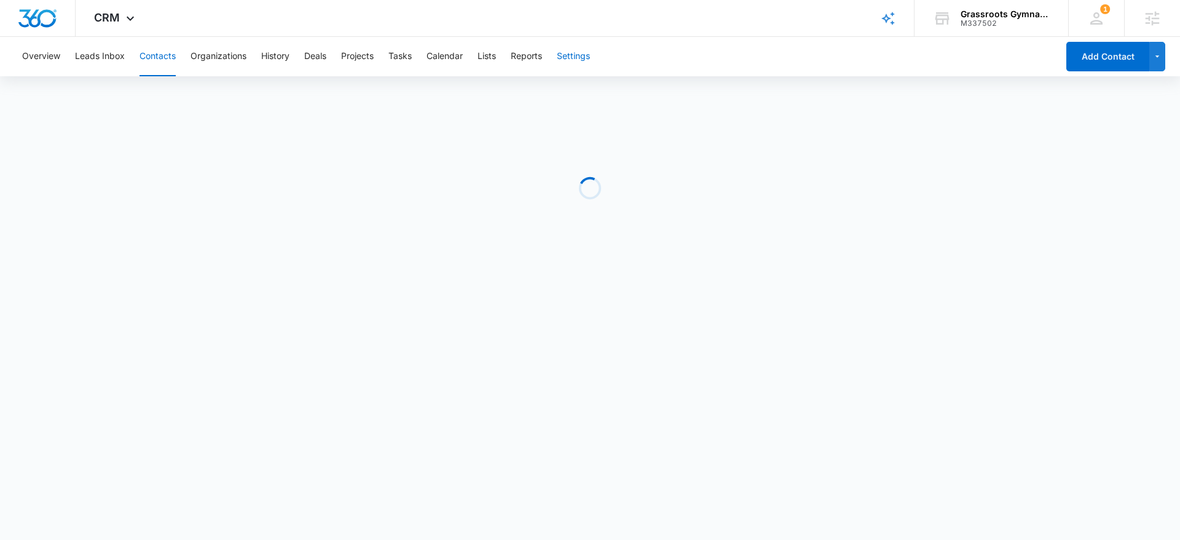
click at [571, 44] on button "Settings" at bounding box center [573, 56] width 33 height 39
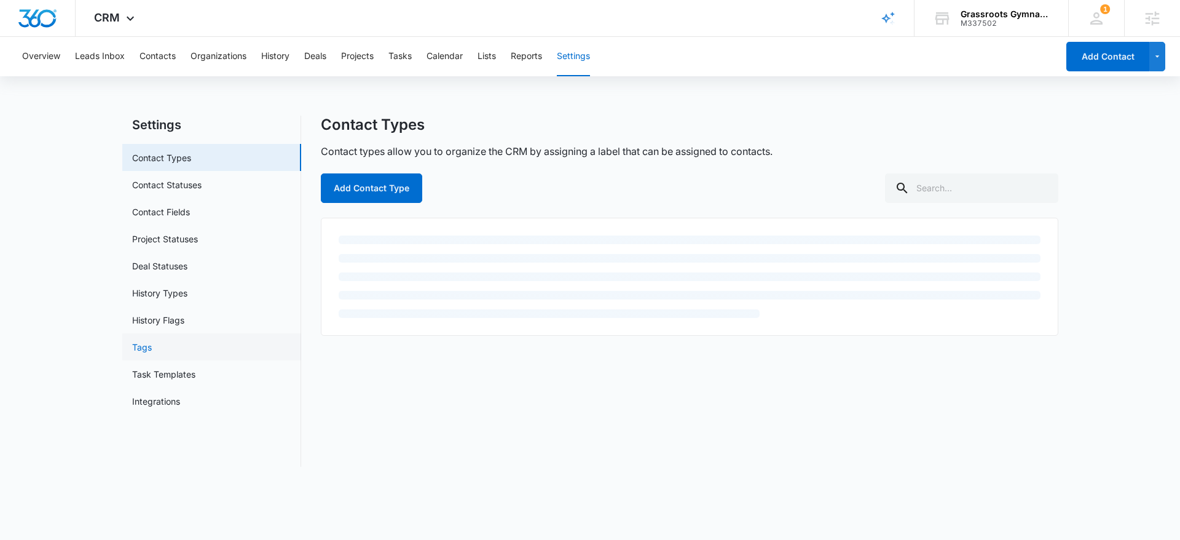
click at [152, 347] on link "Tags" at bounding box center [142, 346] width 20 height 13
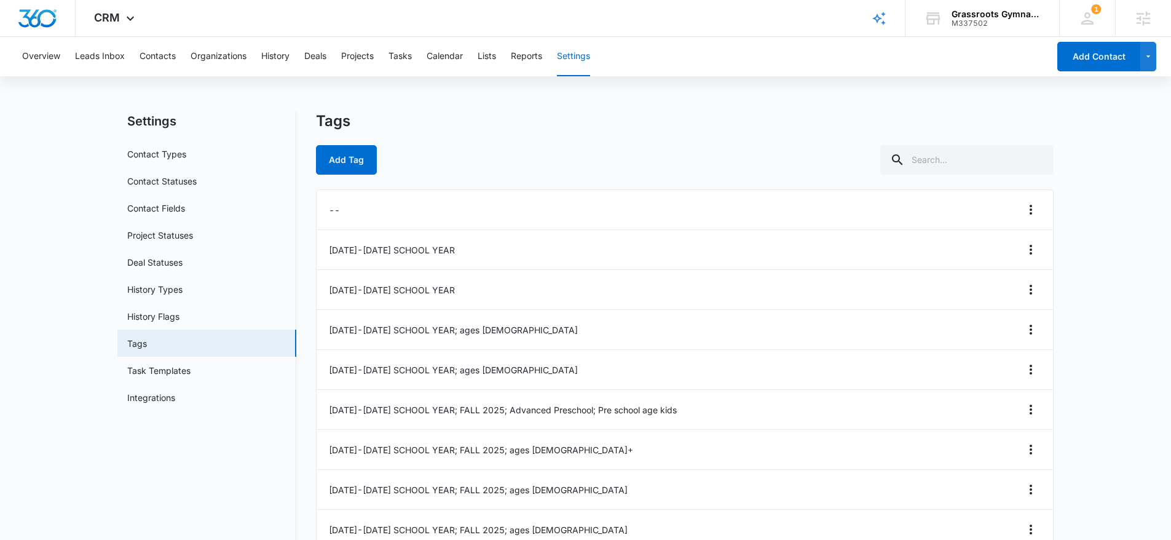
scroll to position [506, 0]
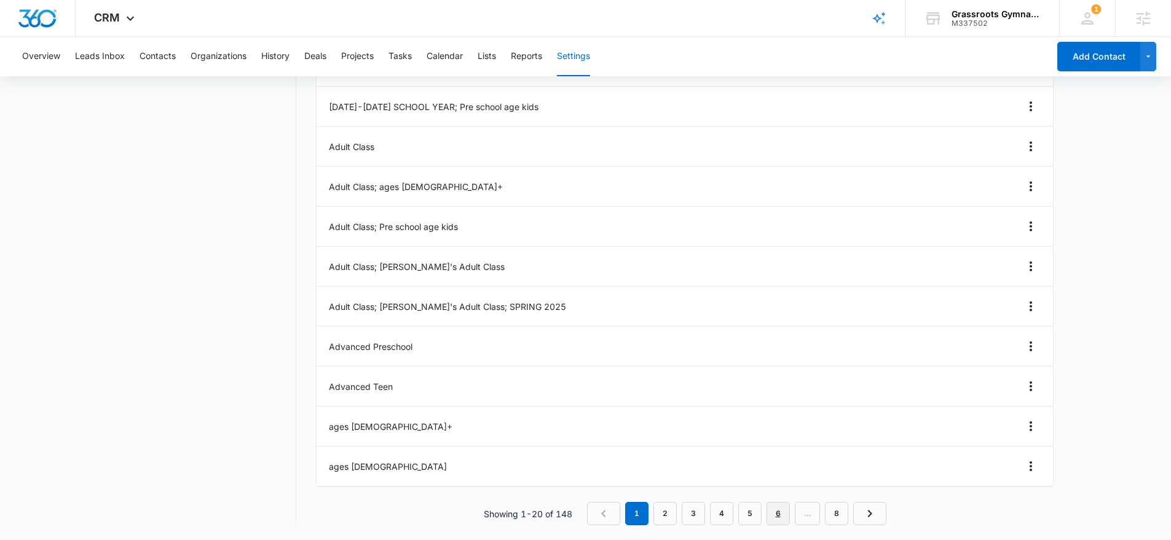
click at [775, 515] on link "6" at bounding box center [777, 512] width 23 height 23
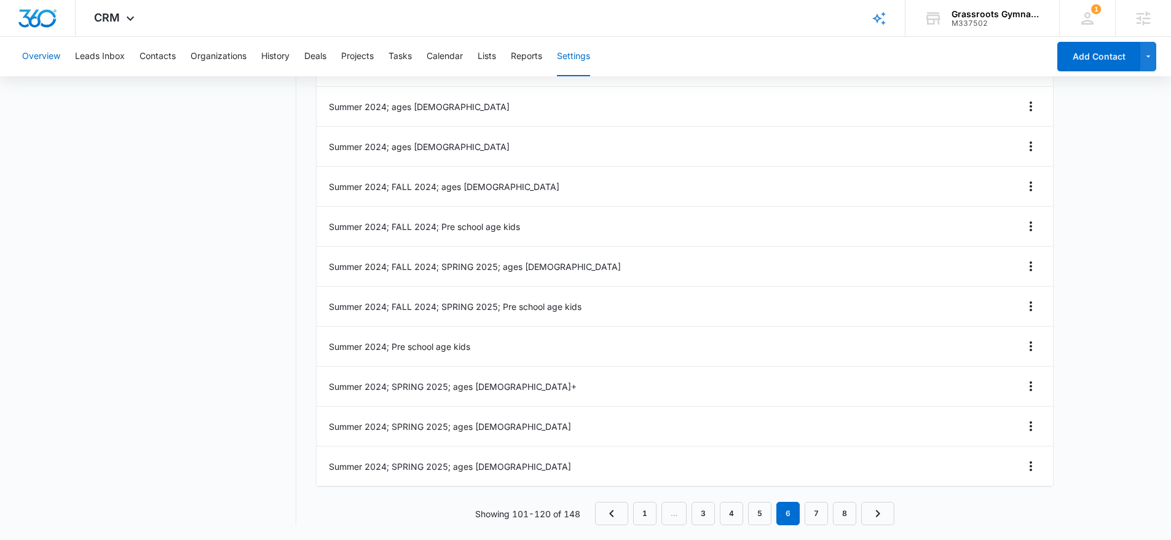
click at [60, 57] on button "Overview" at bounding box center [41, 56] width 38 height 39
